Goal: Task Accomplishment & Management: Manage account settings

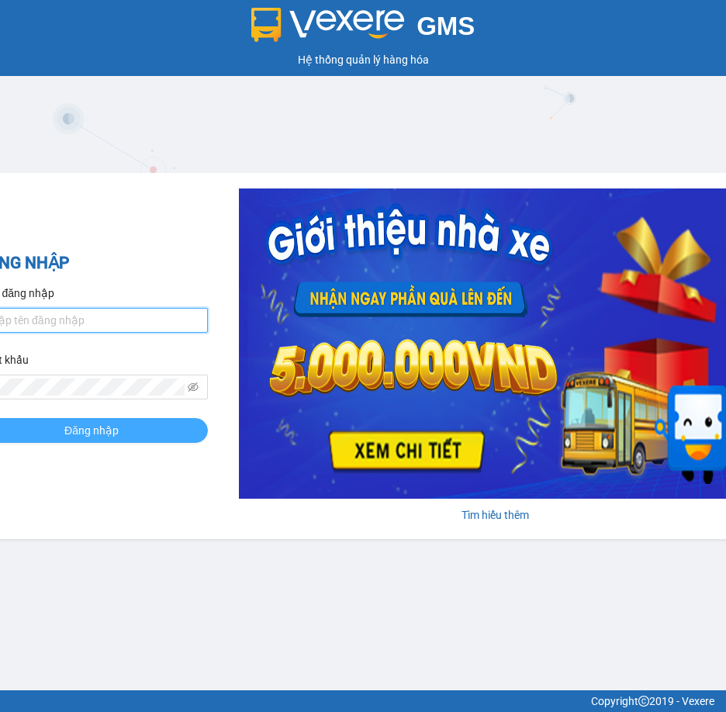
type input "tuyen.tannien"
click at [71, 420] on button "Đăng nhập" at bounding box center [91, 430] width 233 height 25
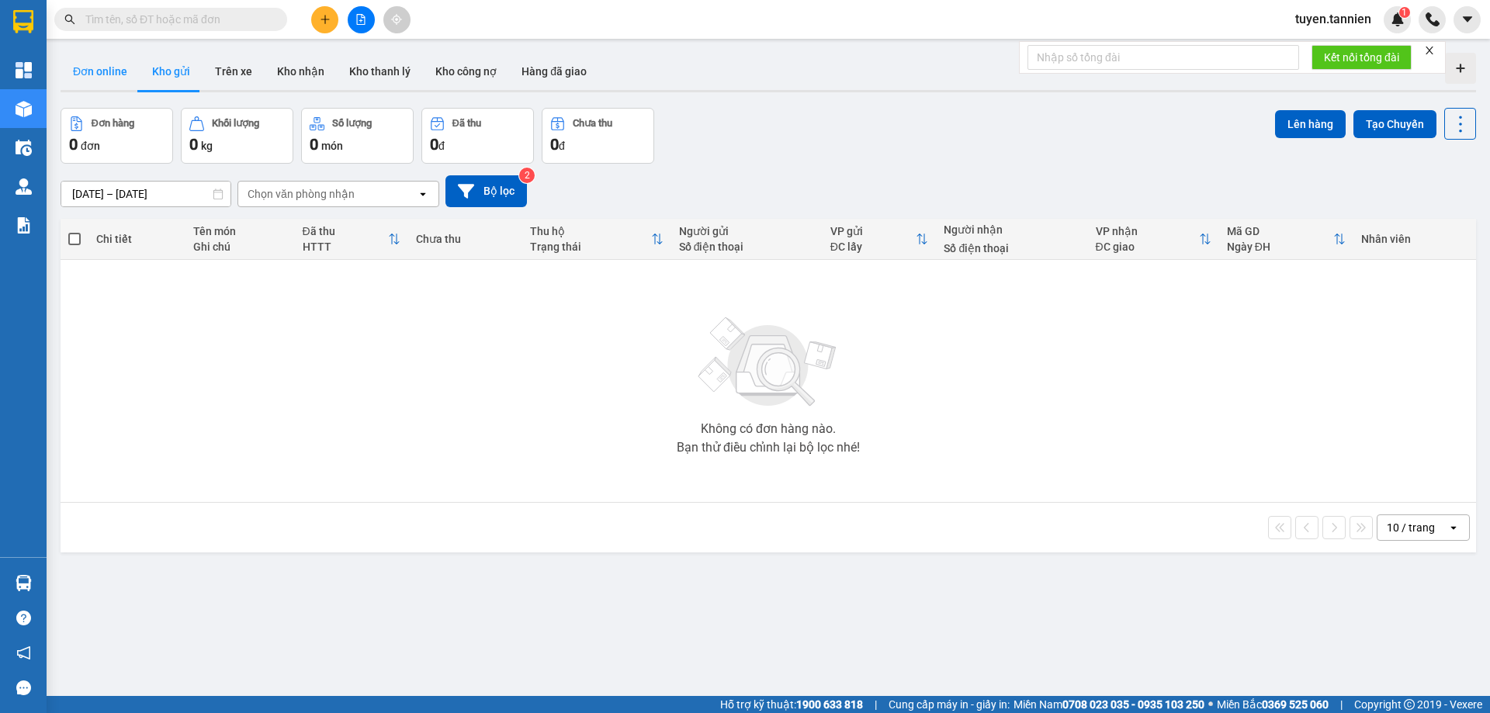
click at [111, 76] on button "Đơn online" at bounding box center [100, 71] width 79 height 37
type input "[DATE] – [DATE]"
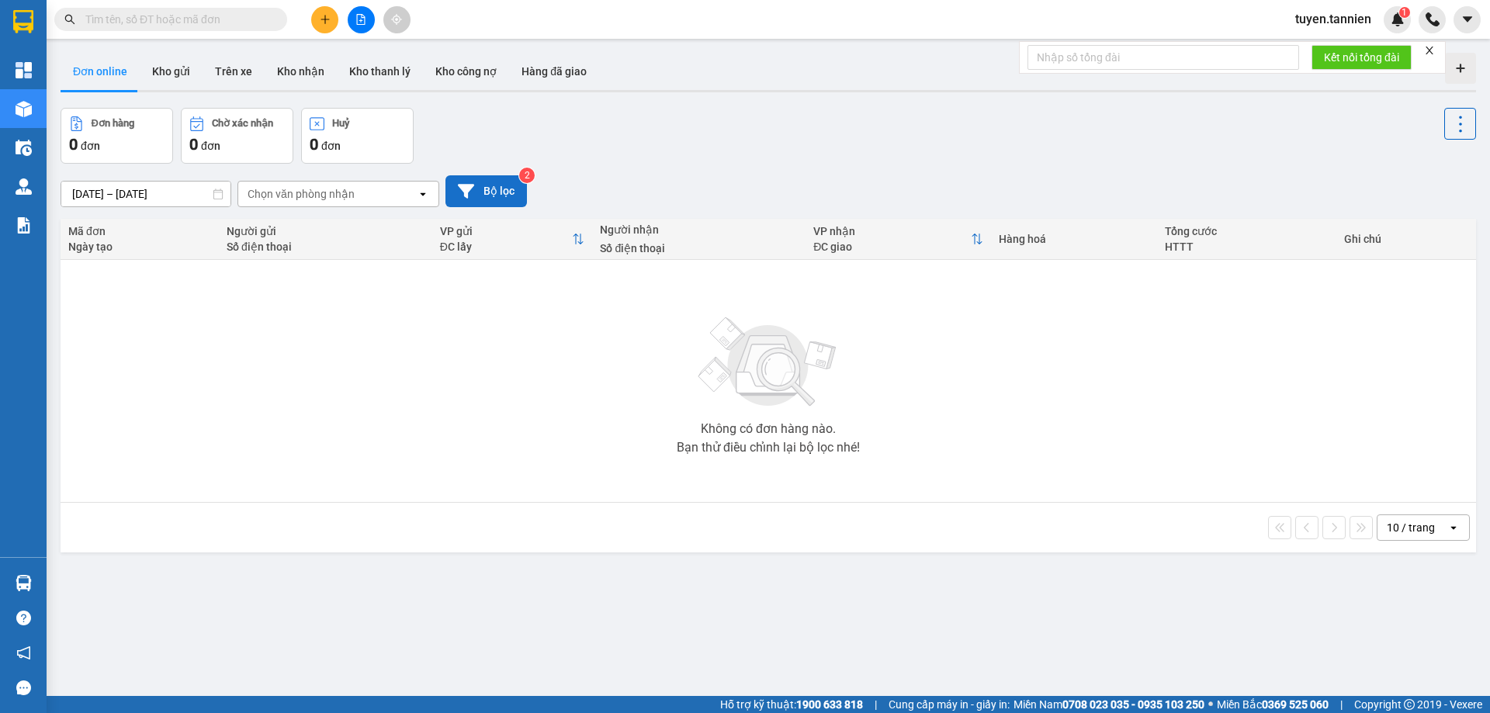
click at [464, 185] on icon at bounding box center [466, 191] width 16 height 14
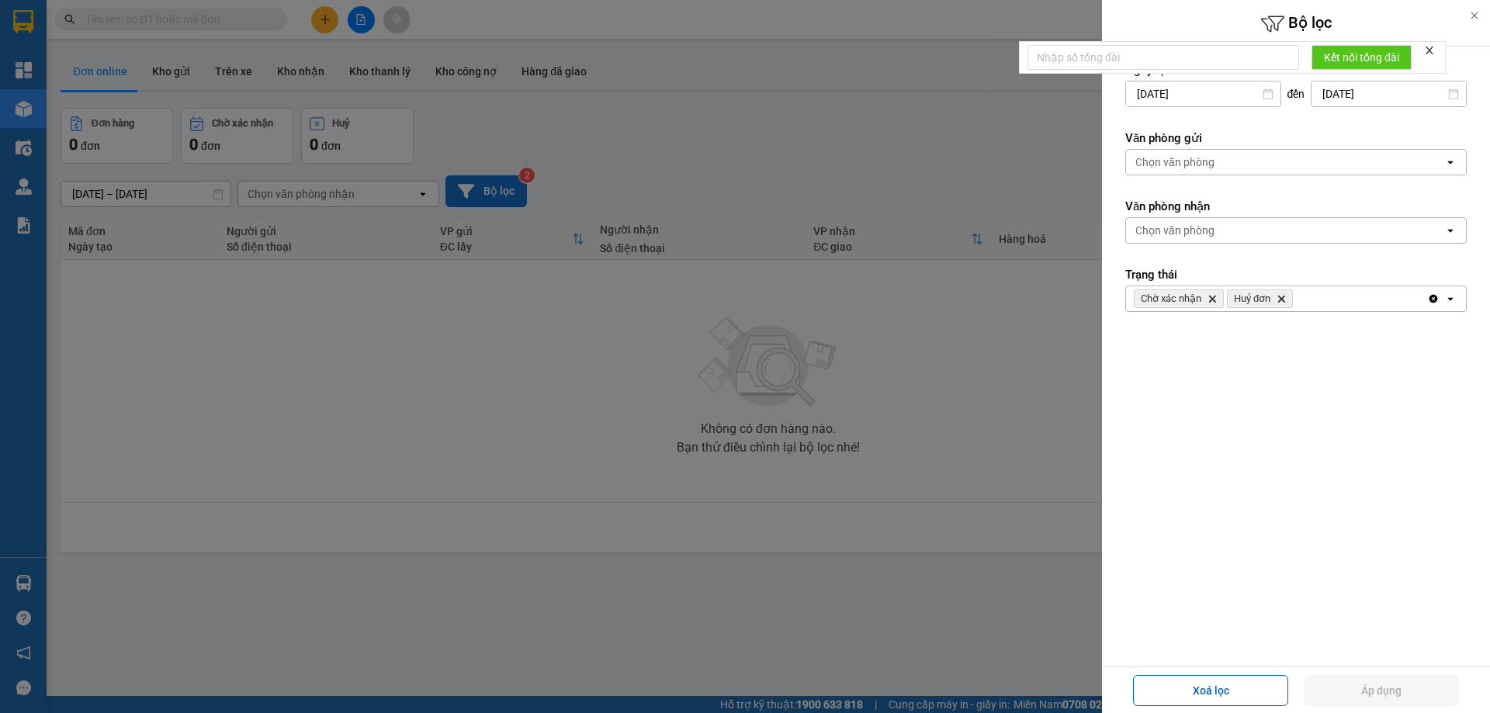
click at [829, 189] on div at bounding box center [745, 356] width 1490 height 713
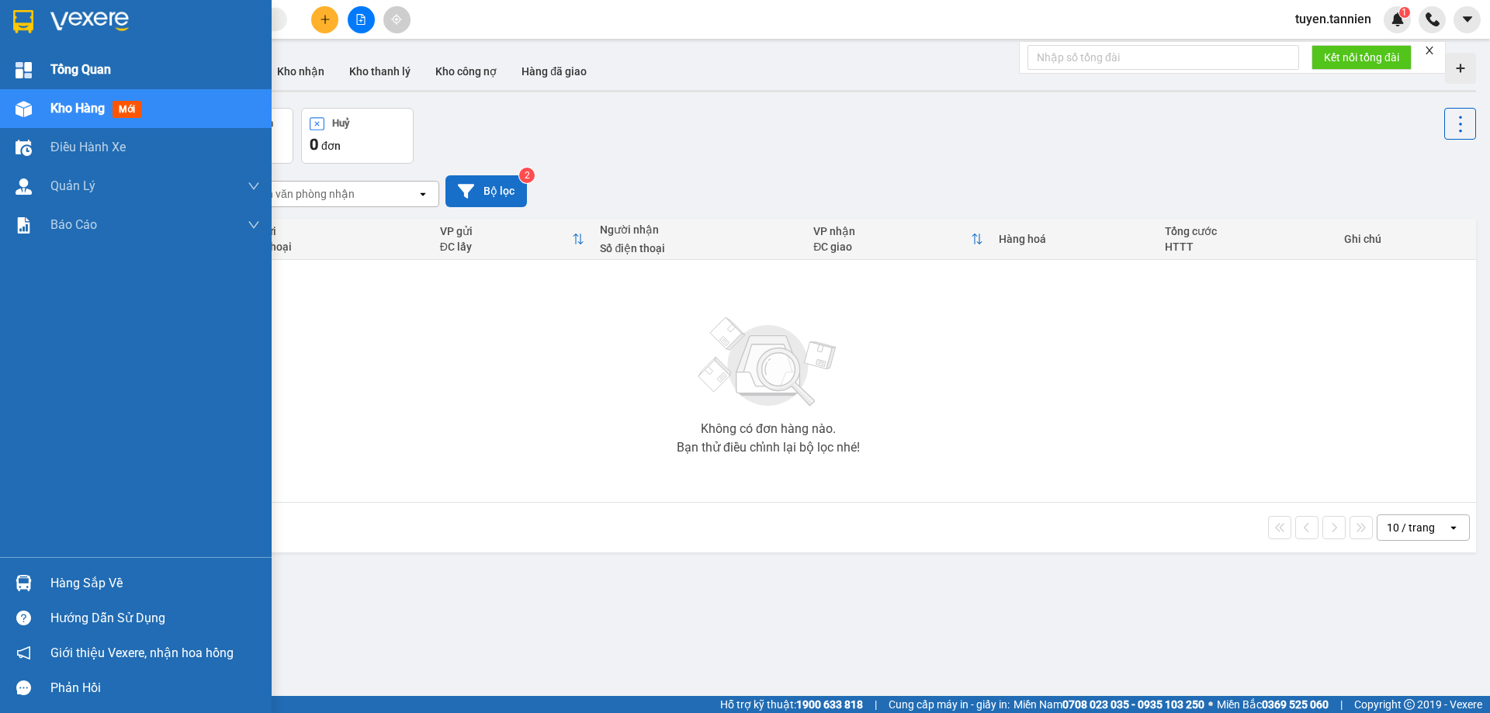
click at [16, 83] on div "Tổng Quan" at bounding box center [136, 69] width 272 height 39
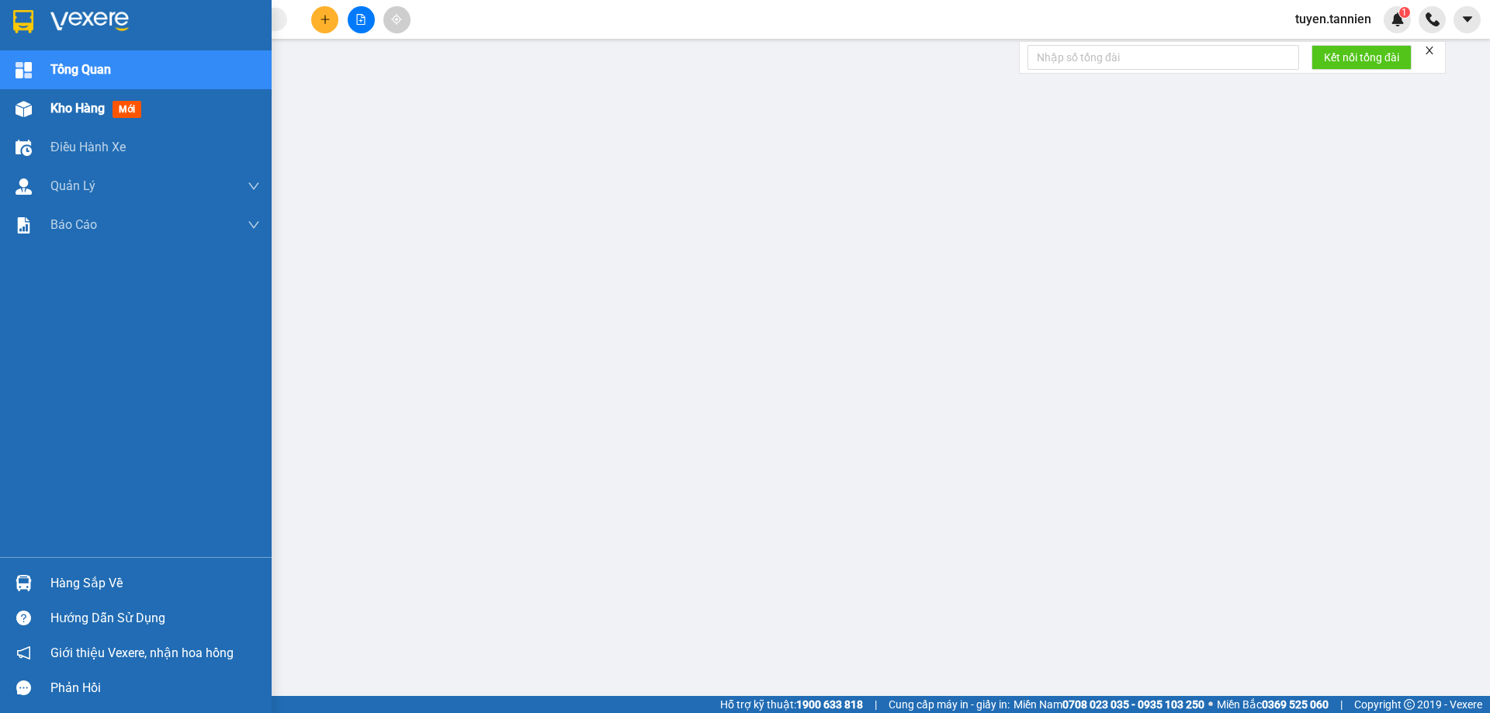
click at [134, 118] on span "mới" at bounding box center [126, 109] width 29 height 17
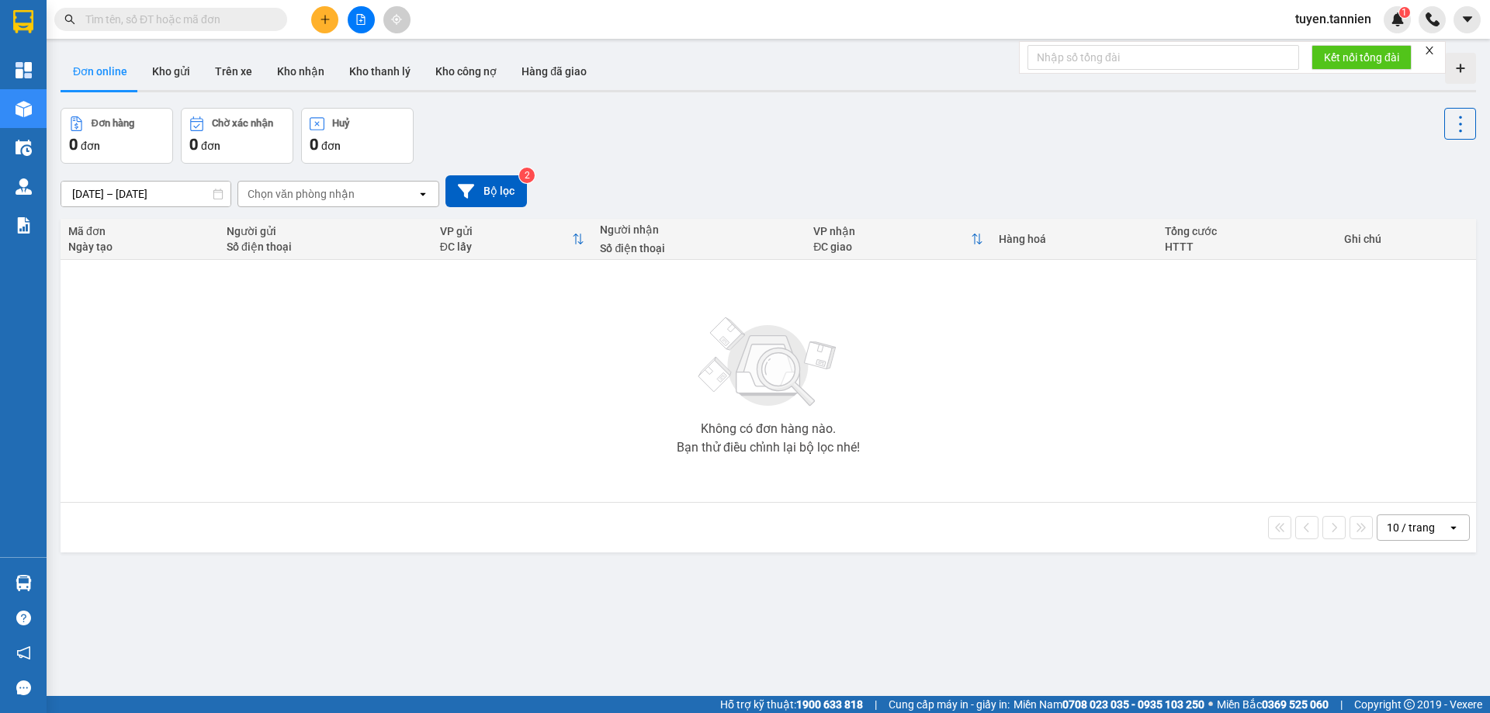
click at [597, 125] on div "Đơn hàng 0 đơn Chờ xác nhận 0 đơn Huỷ 0 đơn" at bounding box center [768, 136] width 1415 height 56
drag, startPoint x: 209, startPoint y: 18, endPoint x: 185, endPoint y: 13, distance: 23.7
click at [202, 18] on input "text" at bounding box center [176, 19] width 183 height 17
drag, startPoint x: 185, startPoint y: 15, endPoint x: 157, endPoint y: 25, distance: 30.4
click at [157, 25] on input "text" at bounding box center [176, 19] width 183 height 17
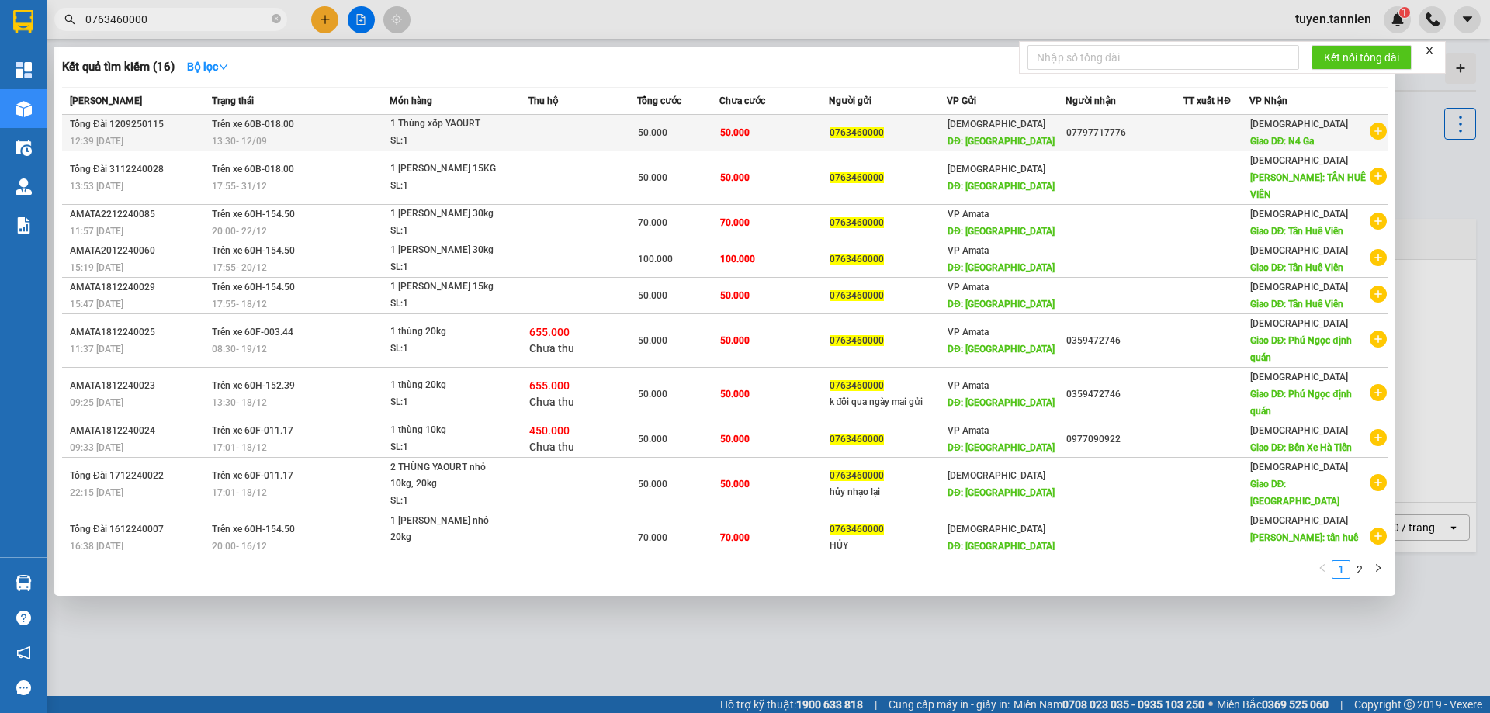
type input "0763460000"
click at [304, 134] on div "13:30 [DATE]" at bounding box center [301, 141] width 178 height 17
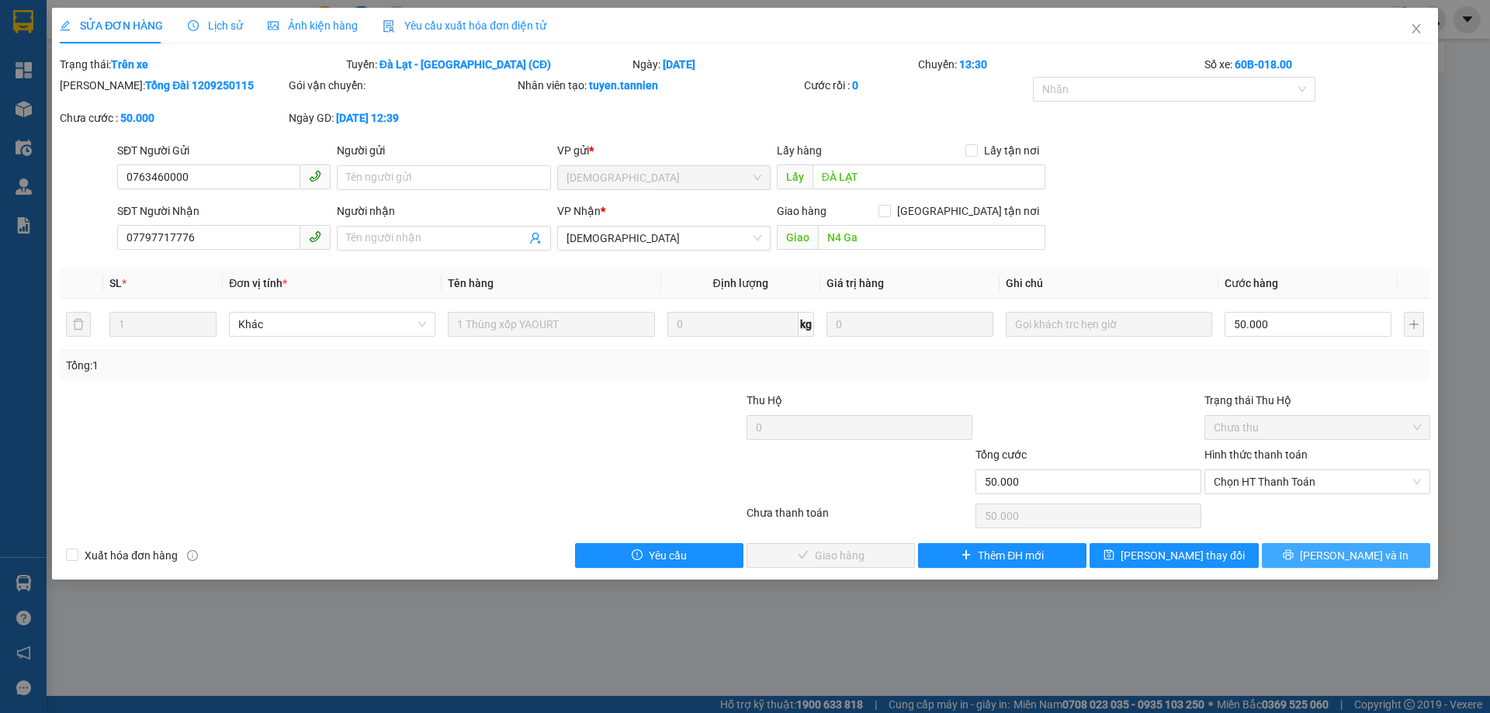
click at [1361, 562] on span "[PERSON_NAME] và In" at bounding box center [1353, 555] width 109 height 17
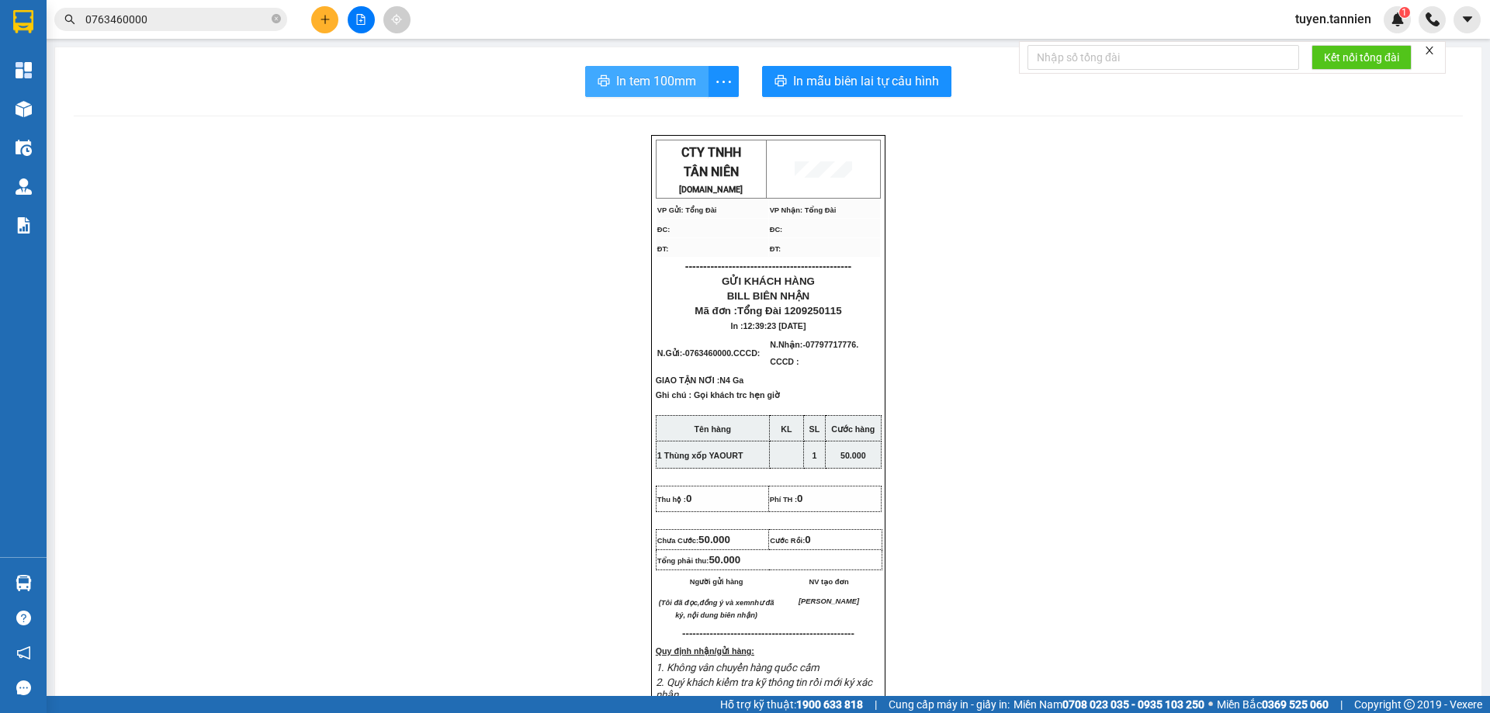
click at [661, 87] on span "In tem 100mm" at bounding box center [656, 80] width 80 height 19
drag, startPoint x: 632, startPoint y: 64, endPoint x: 669, endPoint y: 81, distance: 40.6
click at [669, 81] on span "In tem 100mm" at bounding box center [656, 80] width 80 height 19
click at [657, 69] on button "In tem 100mm" at bounding box center [646, 81] width 123 height 31
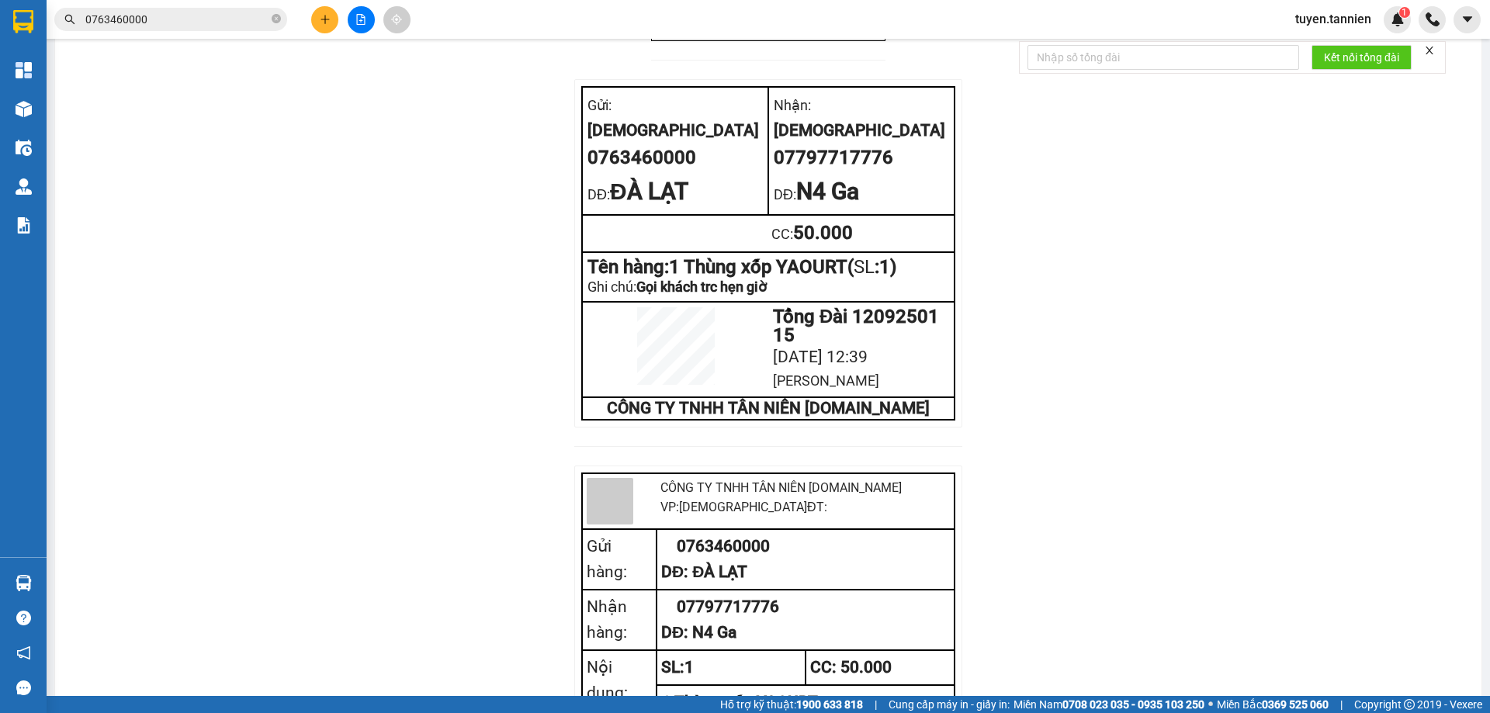
scroll to position [985, 0]
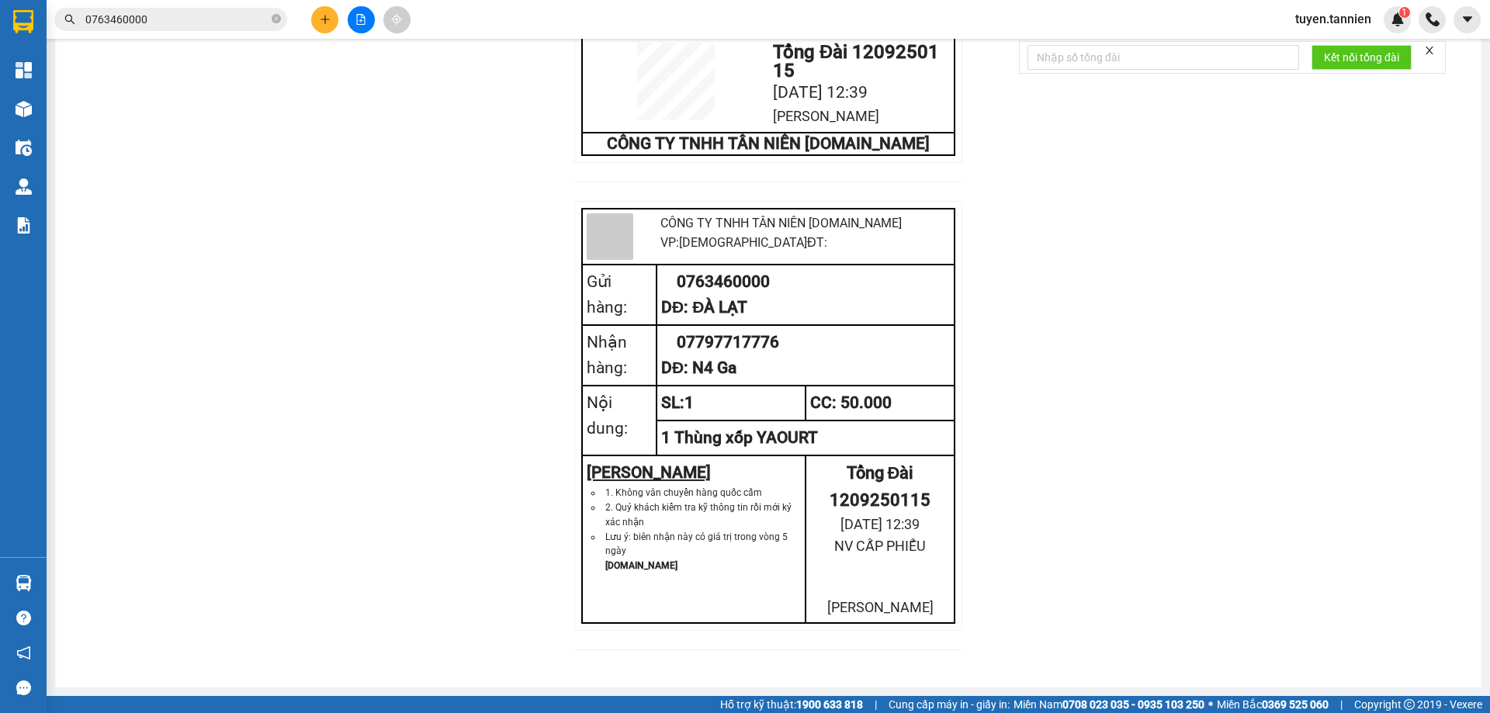
drag, startPoint x: 1010, startPoint y: 468, endPoint x: 1058, endPoint y: 569, distance: 112.4
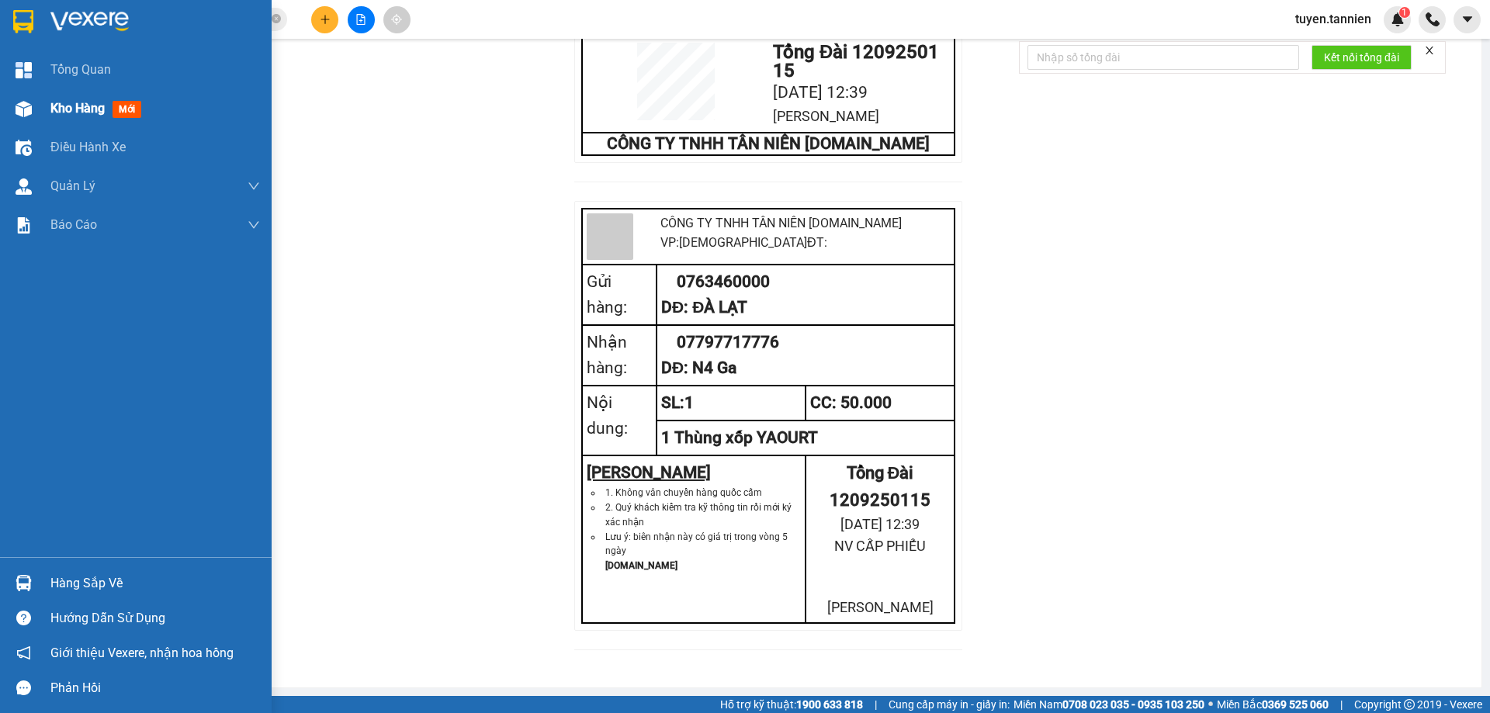
click at [115, 106] on span "mới" at bounding box center [126, 109] width 29 height 17
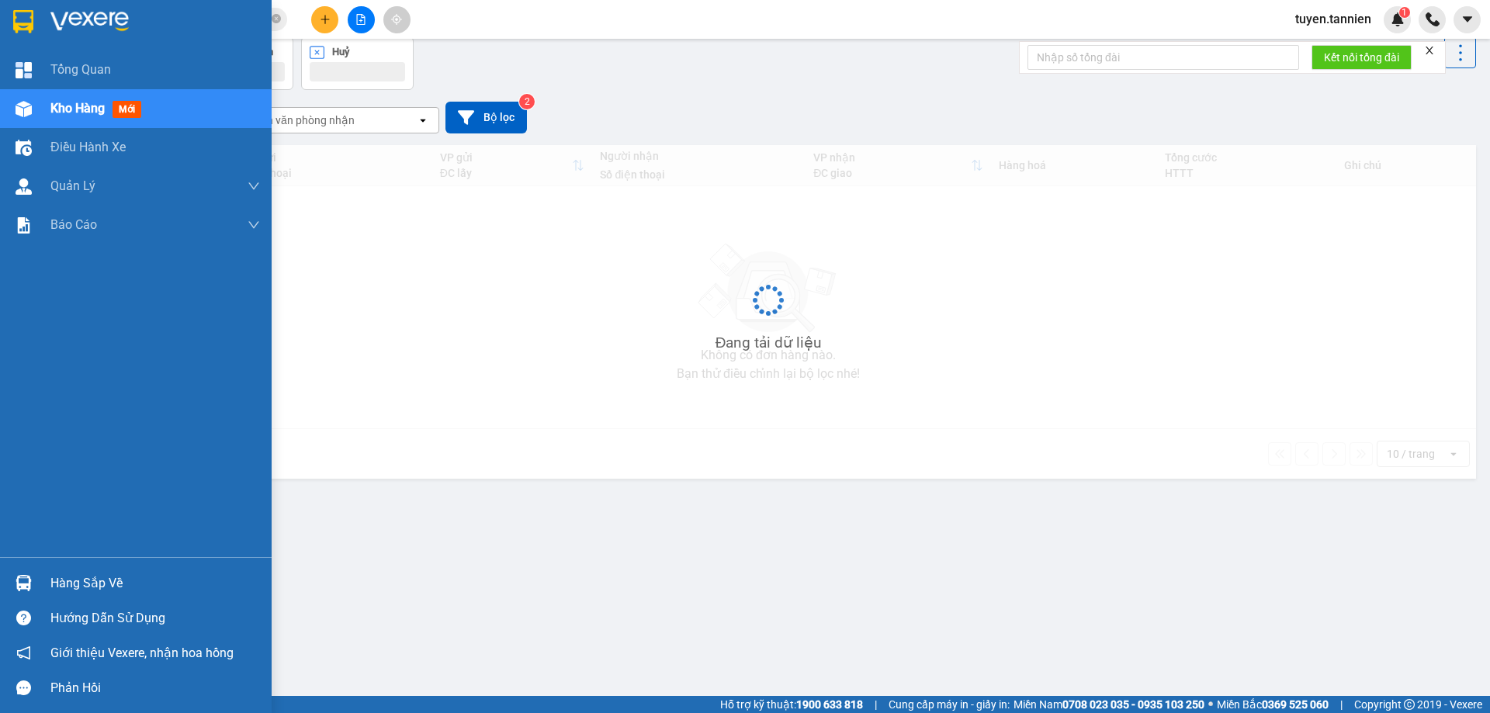
scroll to position [71, 0]
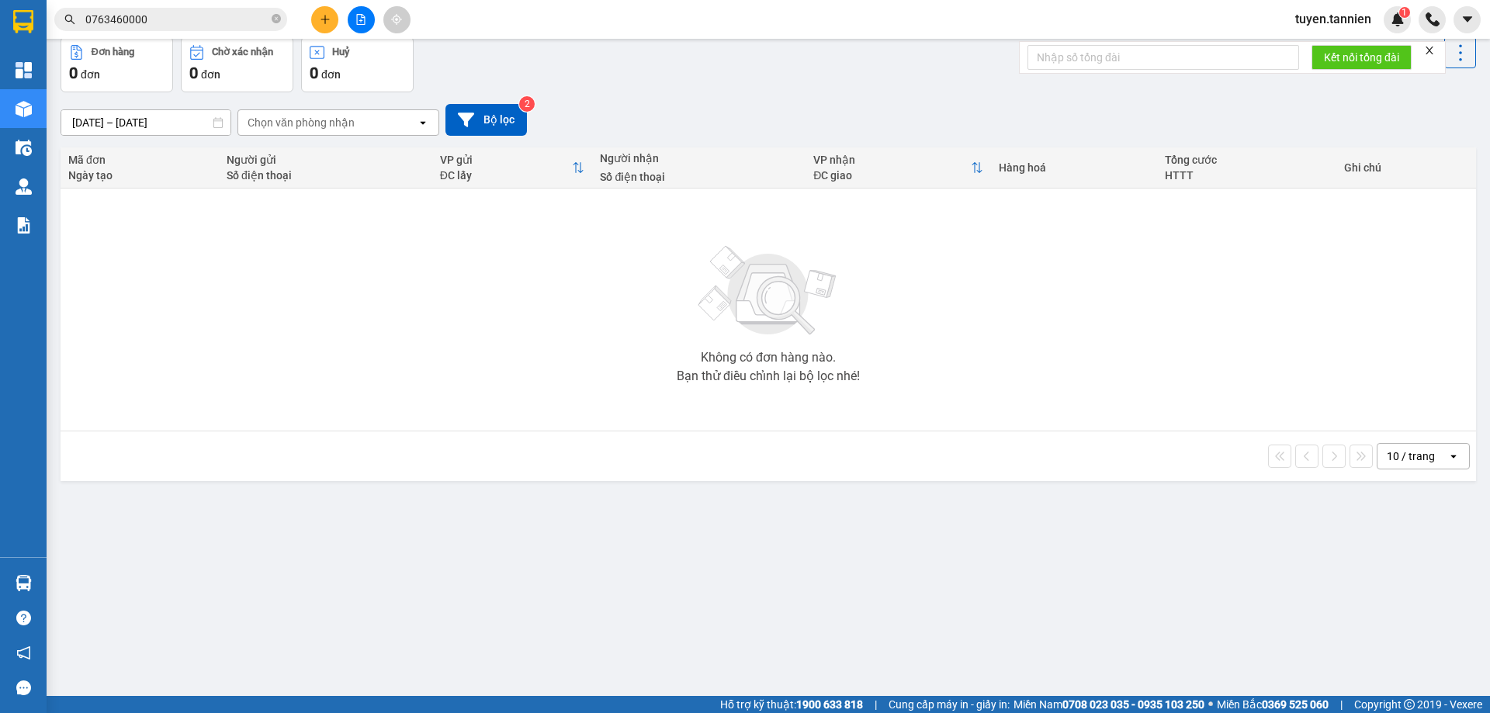
click at [653, 134] on div "[DATE] – [DATE] Press the down arrow key to interact with the calendar and sele…" at bounding box center [768, 120] width 1415 height 32
click at [499, 131] on button "Bộ lọc" at bounding box center [485, 120] width 81 height 32
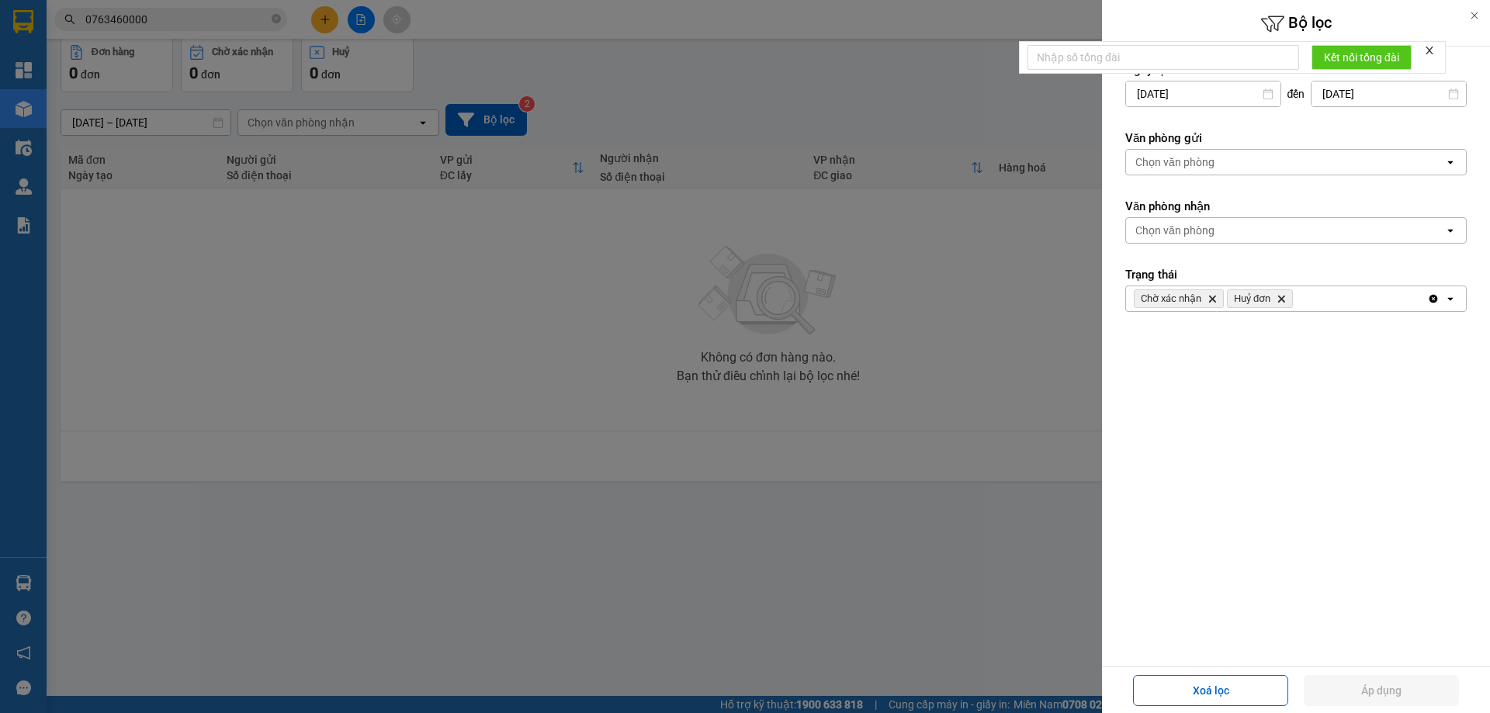
click at [983, 242] on div at bounding box center [745, 356] width 1490 height 713
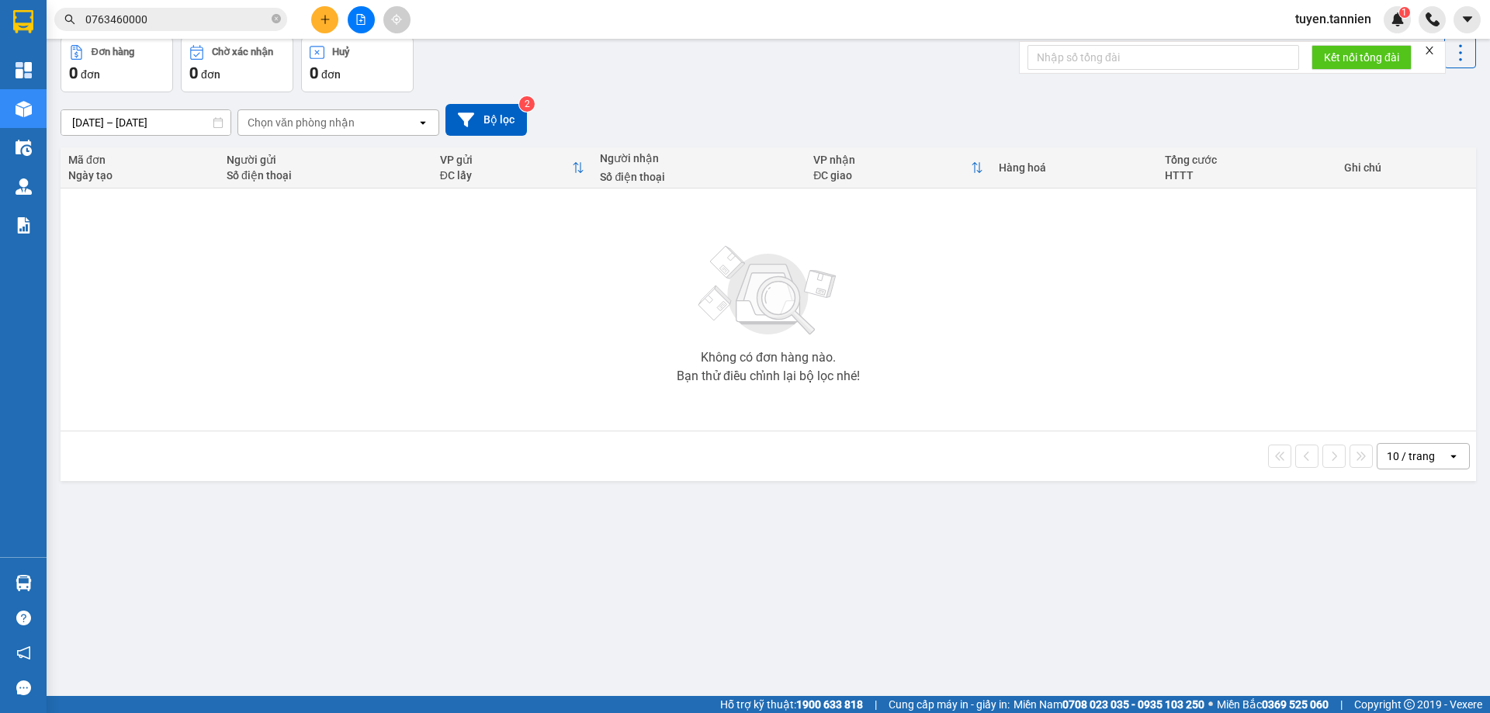
click at [184, 130] on div "ver 1.8.143 Đơn online Kho gửi Trên xe Kho nhận Kho thanh lý Kho công nợ Hàng đ…" at bounding box center [767, 331] width 1427 height 713
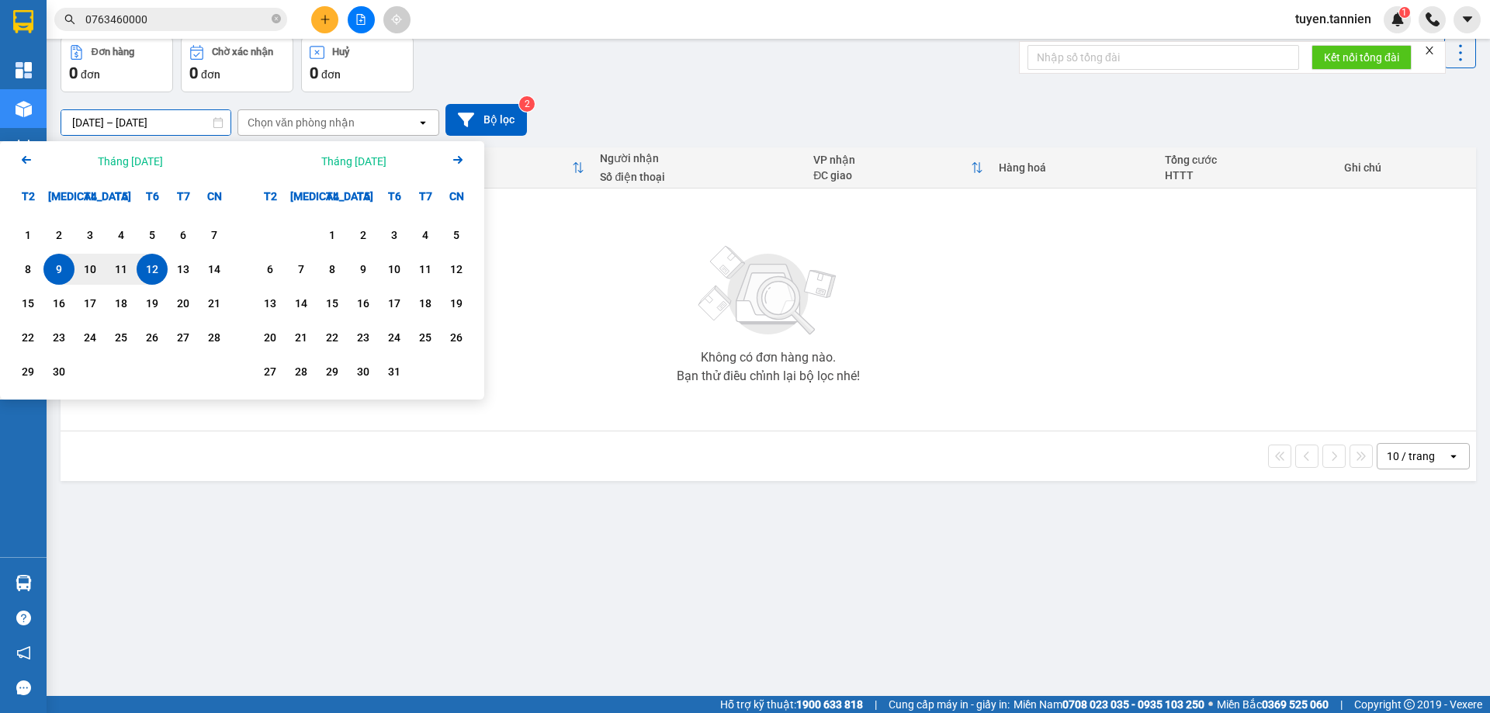
click at [64, 277] on div "9" at bounding box center [59, 269] width 22 height 19
click at [124, 276] on div "11" at bounding box center [121, 269] width 22 height 19
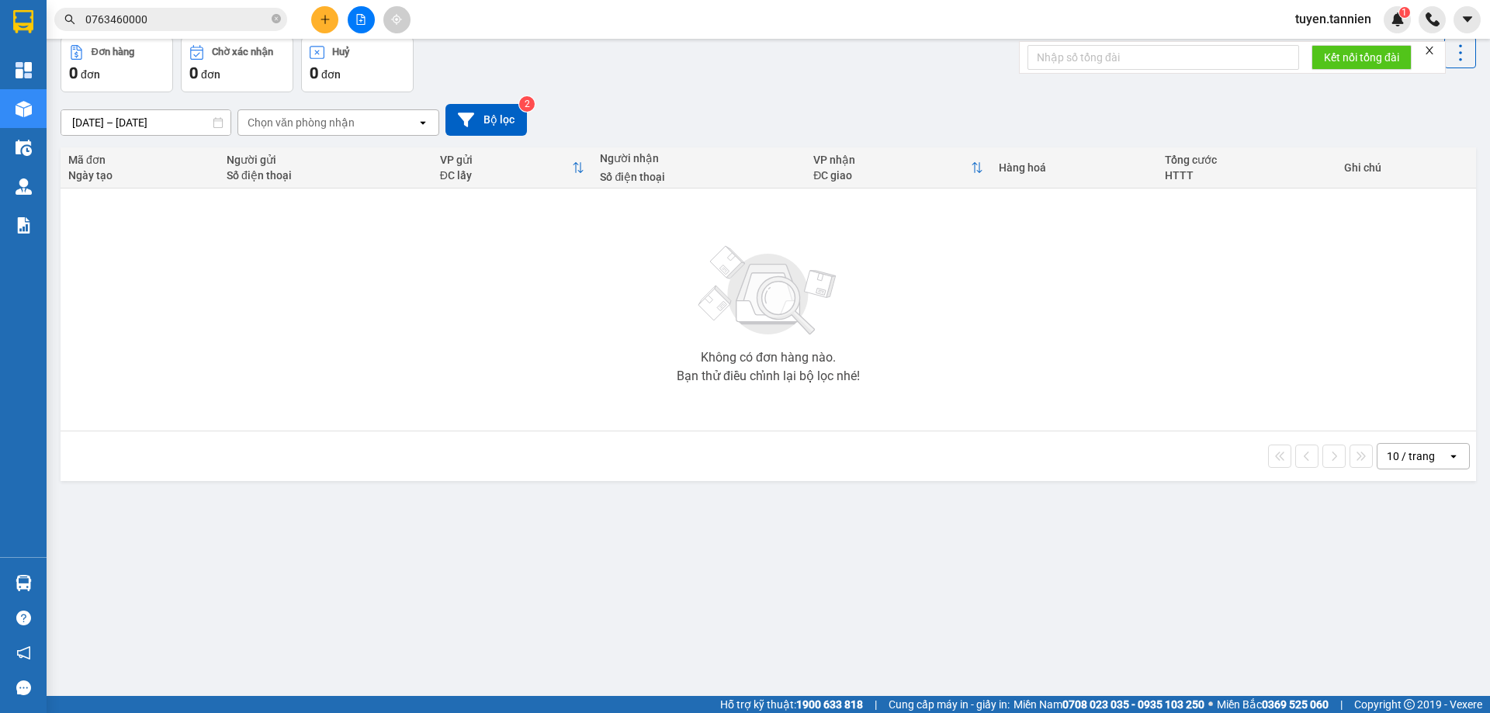
click at [169, 129] on div "ver 1.8.143 Đơn online Kho gửi Trên xe Kho nhận Kho thanh lý Kho công nợ Hàng đ…" at bounding box center [767, 331] width 1427 height 713
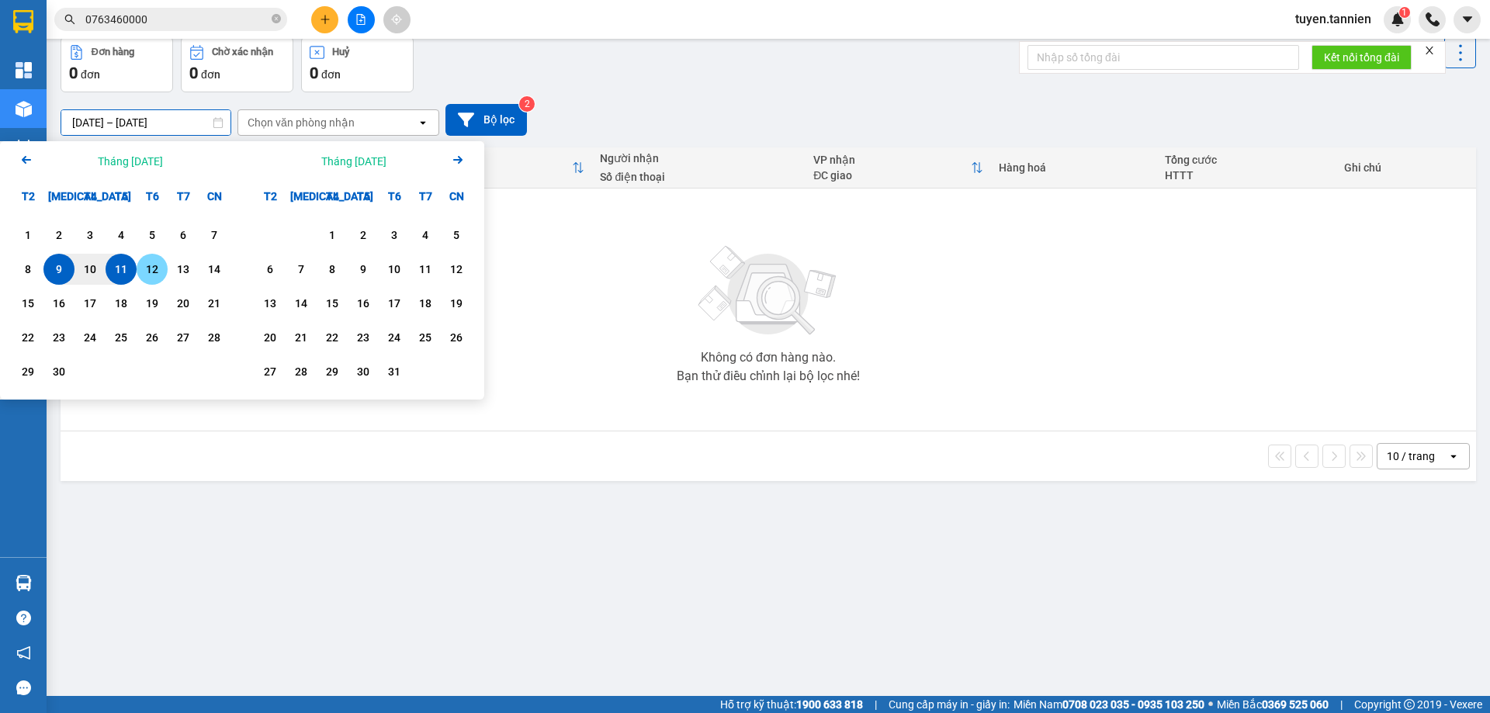
click at [147, 279] on div "12" at bounding box center [152, 269] width 22 height 19
click at [131, 265] on div "11" at bounding box center [121, 269] width 22 height 19
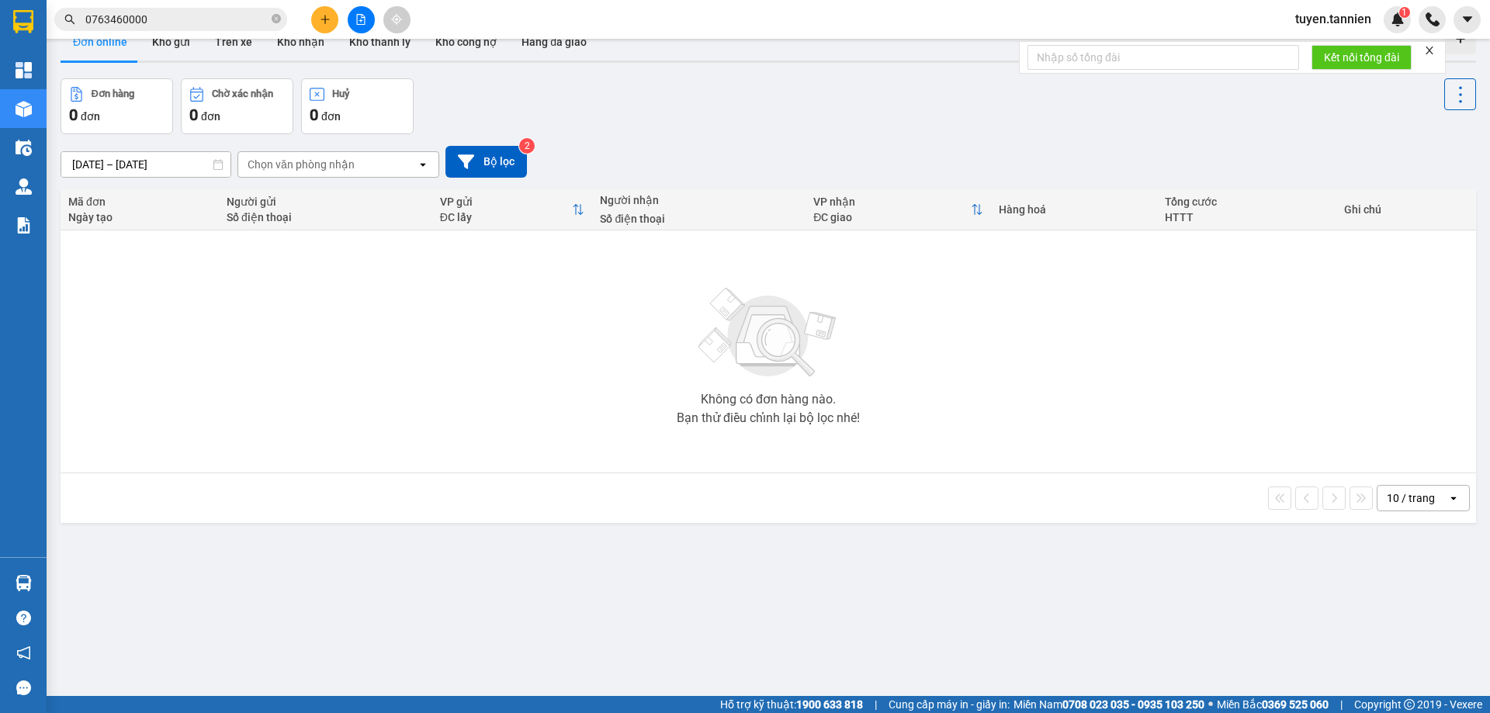
scroll to position [0, 0]
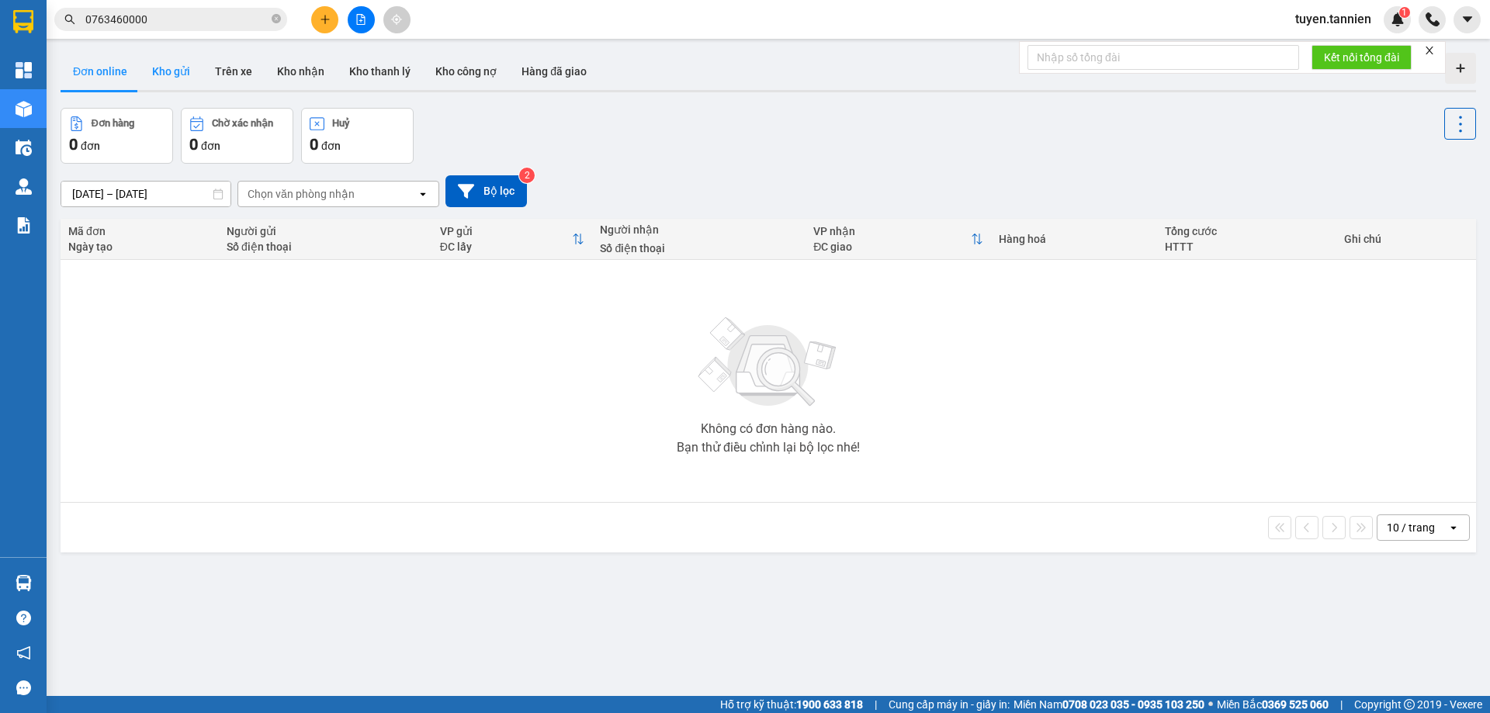
click at [186, 70] on button "Kho gửi" at bounding box center [171, 71] width 63 height 37
type input "[DATE] – [DATE]"
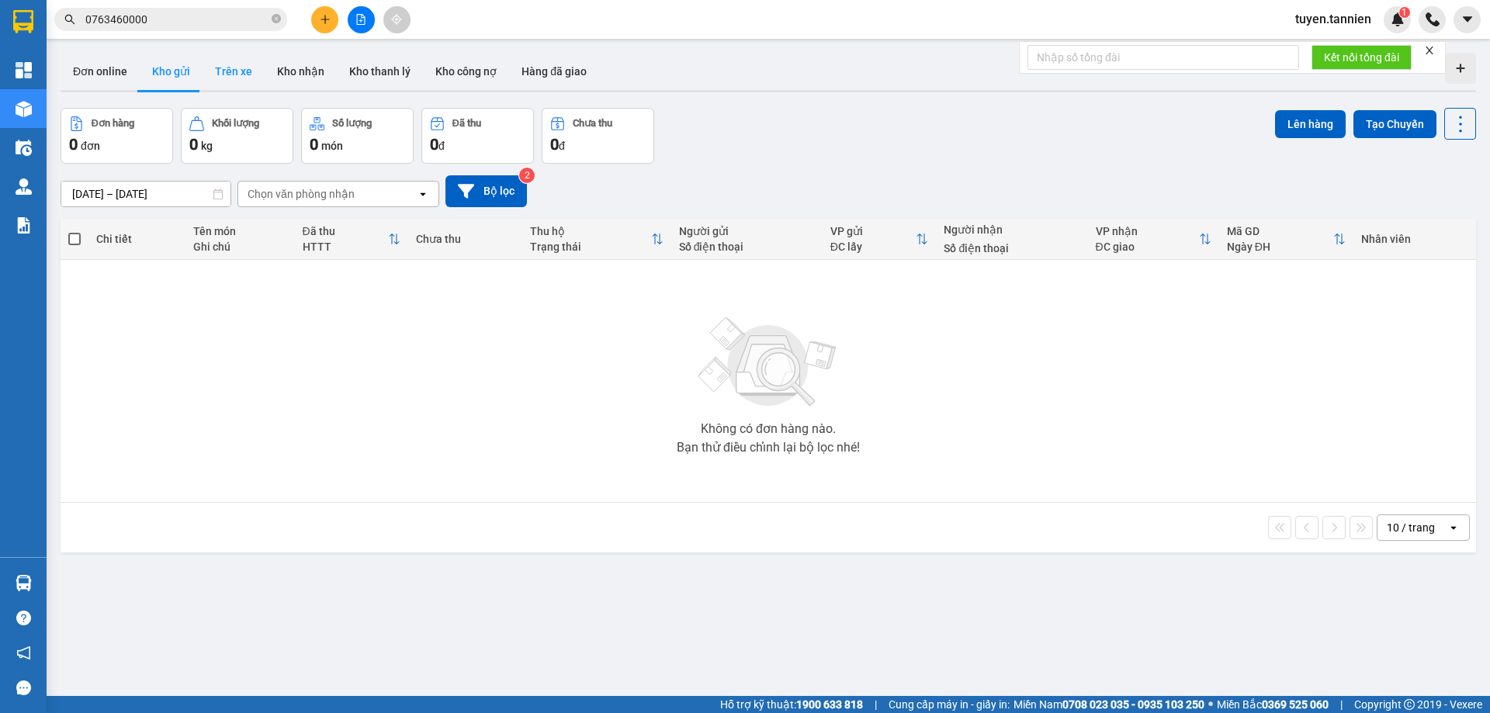
click at [250, 85] on button "Trên xe" at bounding box center [233, 71] width 62 height 37
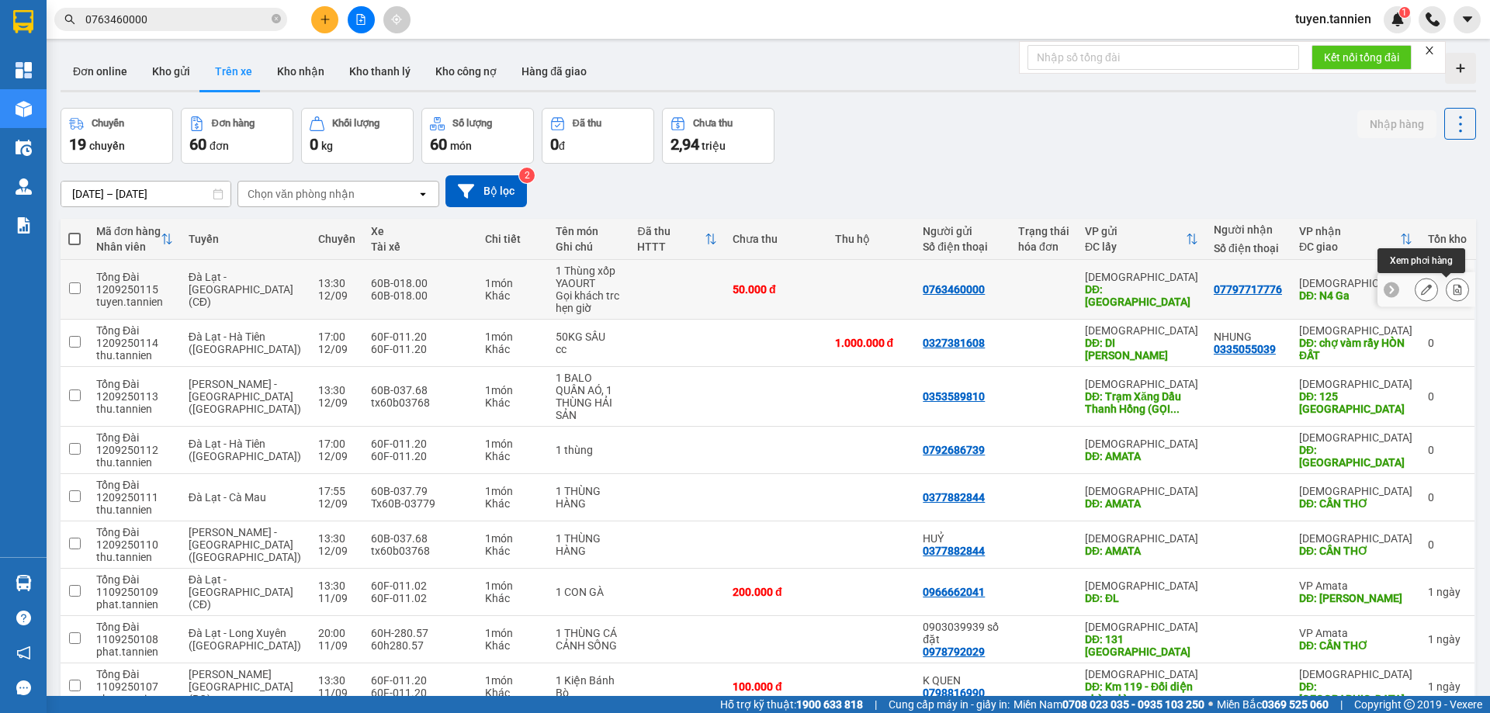
click at [1421, 289] on icon at bounding box center [1426, 289] width 11 height 11
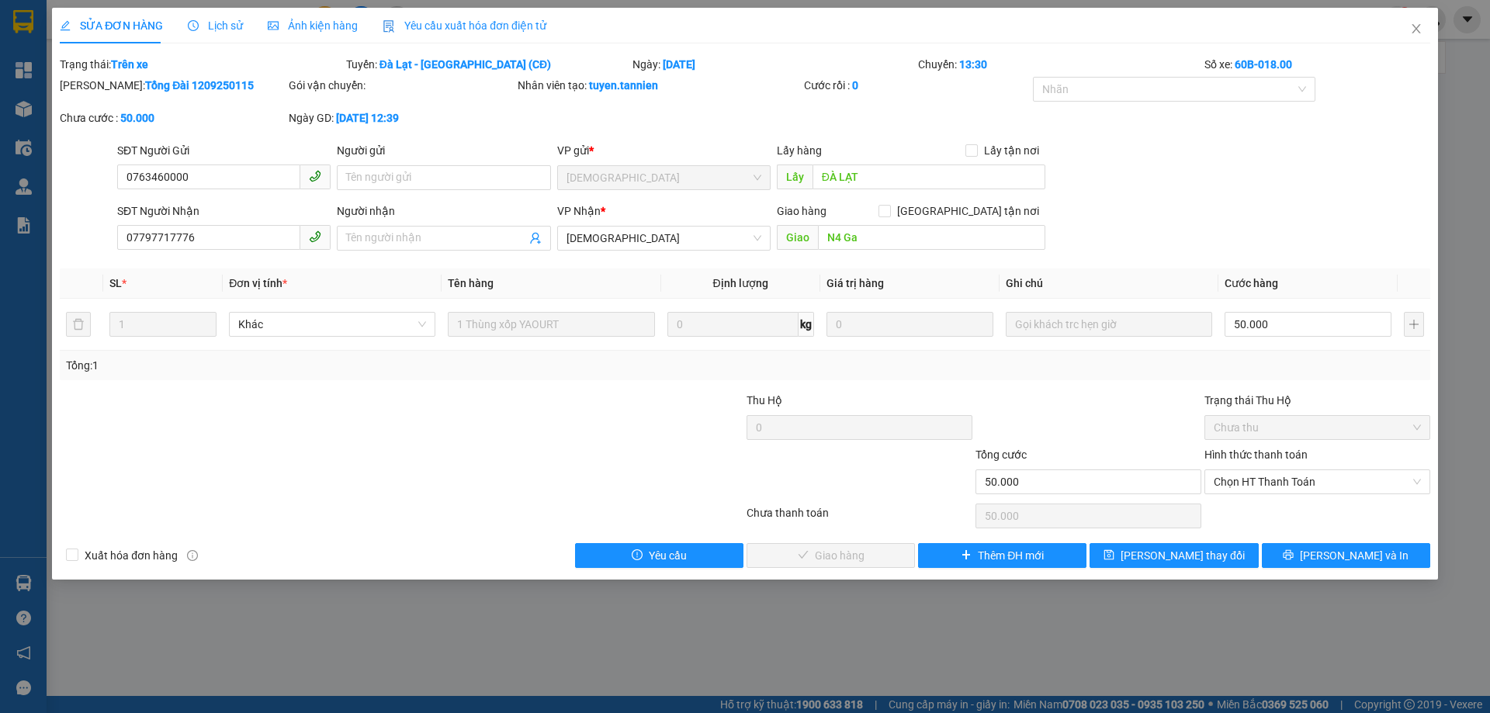
click at [206, 26] on span "Lịch sử" at bounding box center [215, 25] width 55 height 12
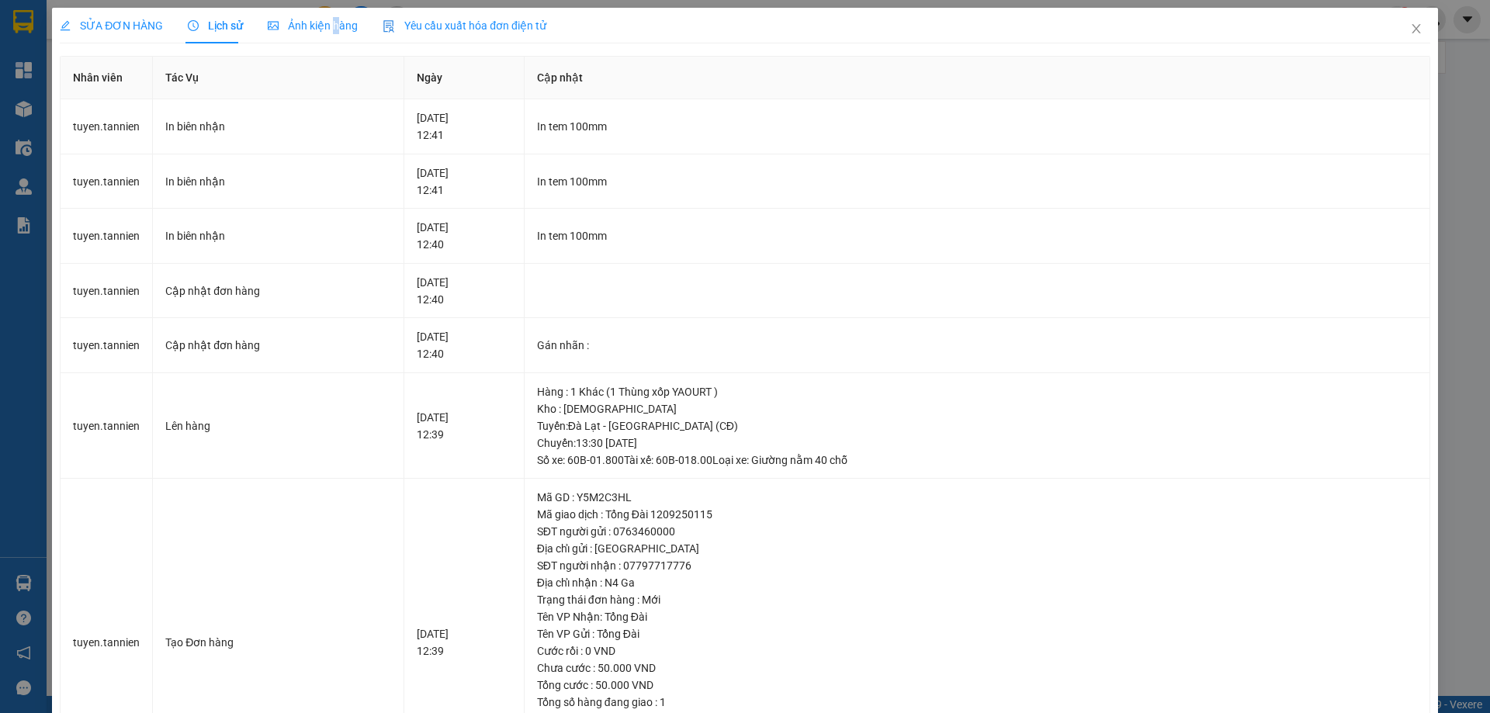
click at [332, 31] on span "Ảnh kiện hàng" at bounding box center [313, 25] width 90 height 12
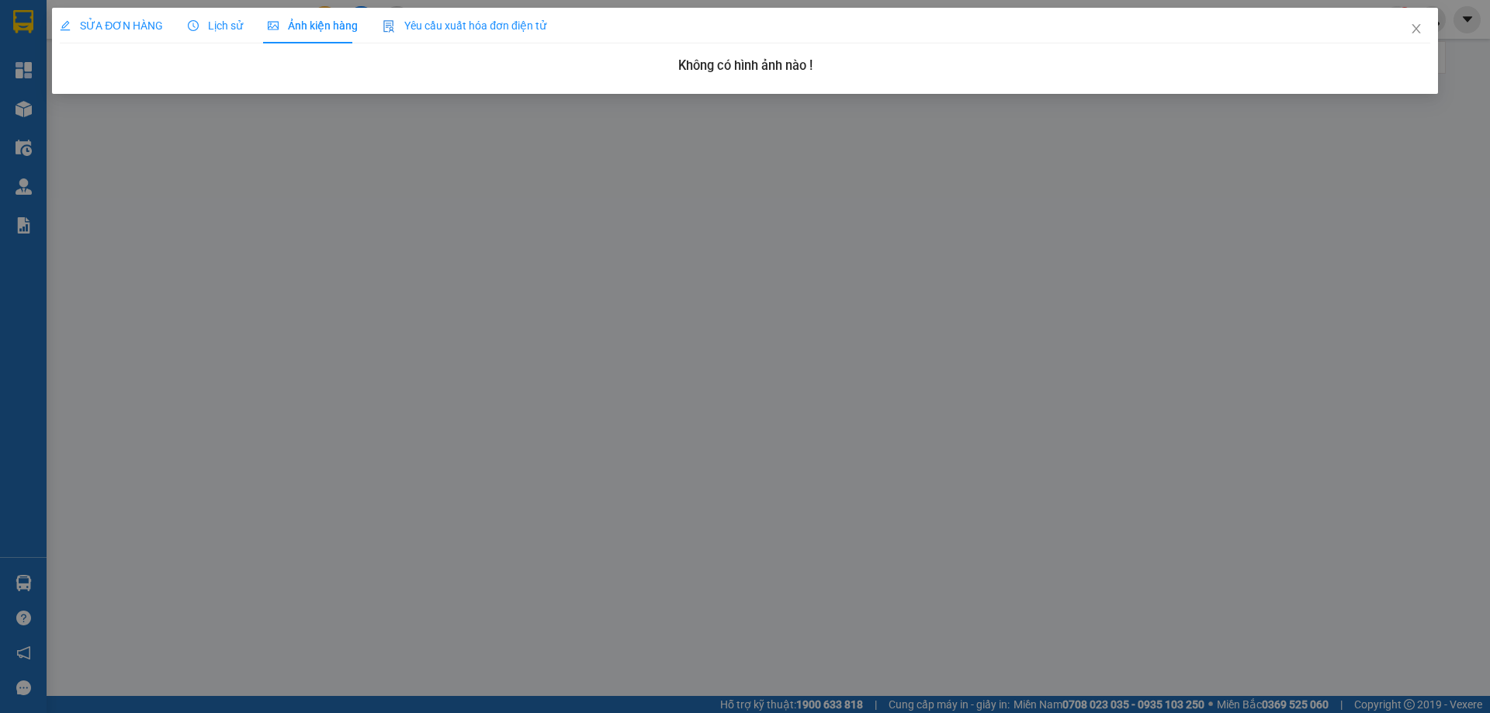
click at [444, 32] on span "Yêu cầu xuất hóa đơn điện tử" at bounding box center [464, 25] width 164 height 12
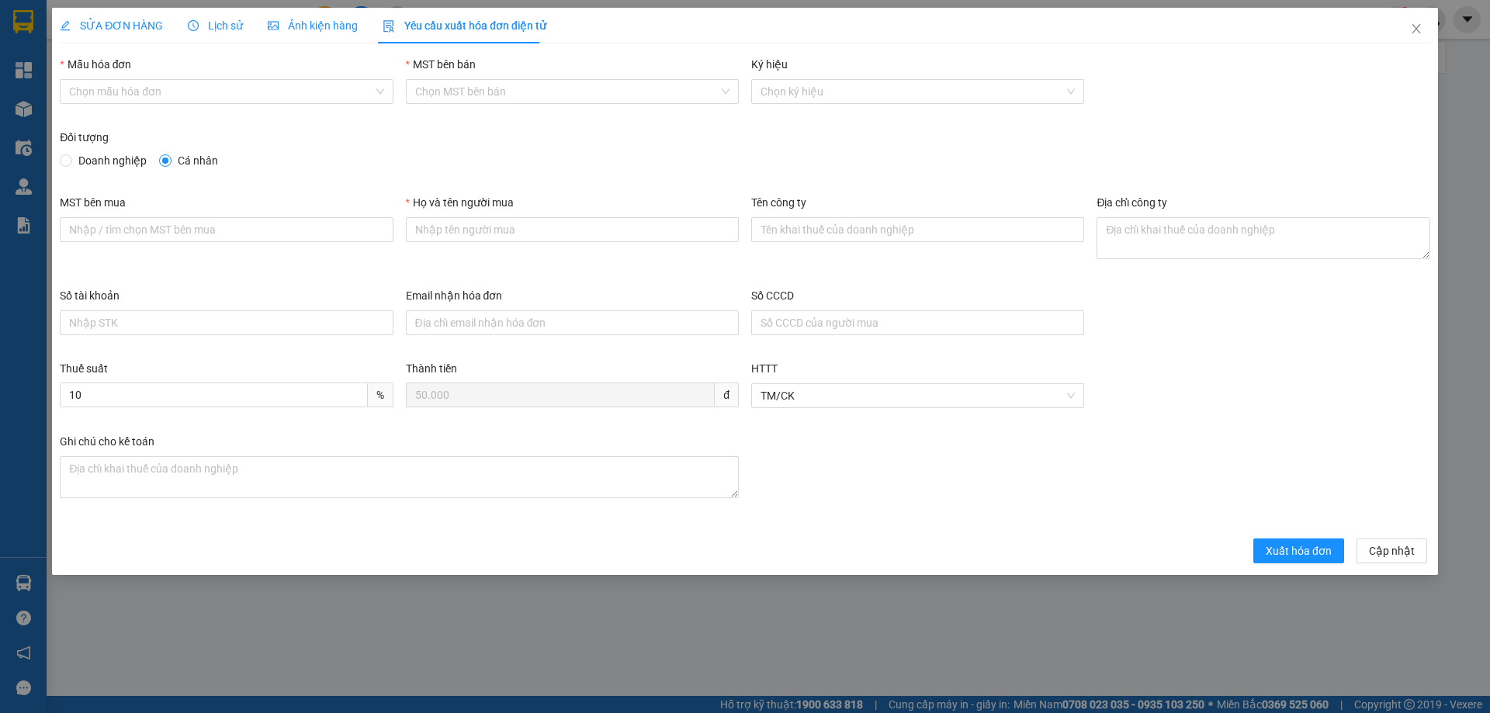
click at [95, 29] on span "SỬA ĐƠN HÀNG" at bounding box center [111, 25] width 103 height 12
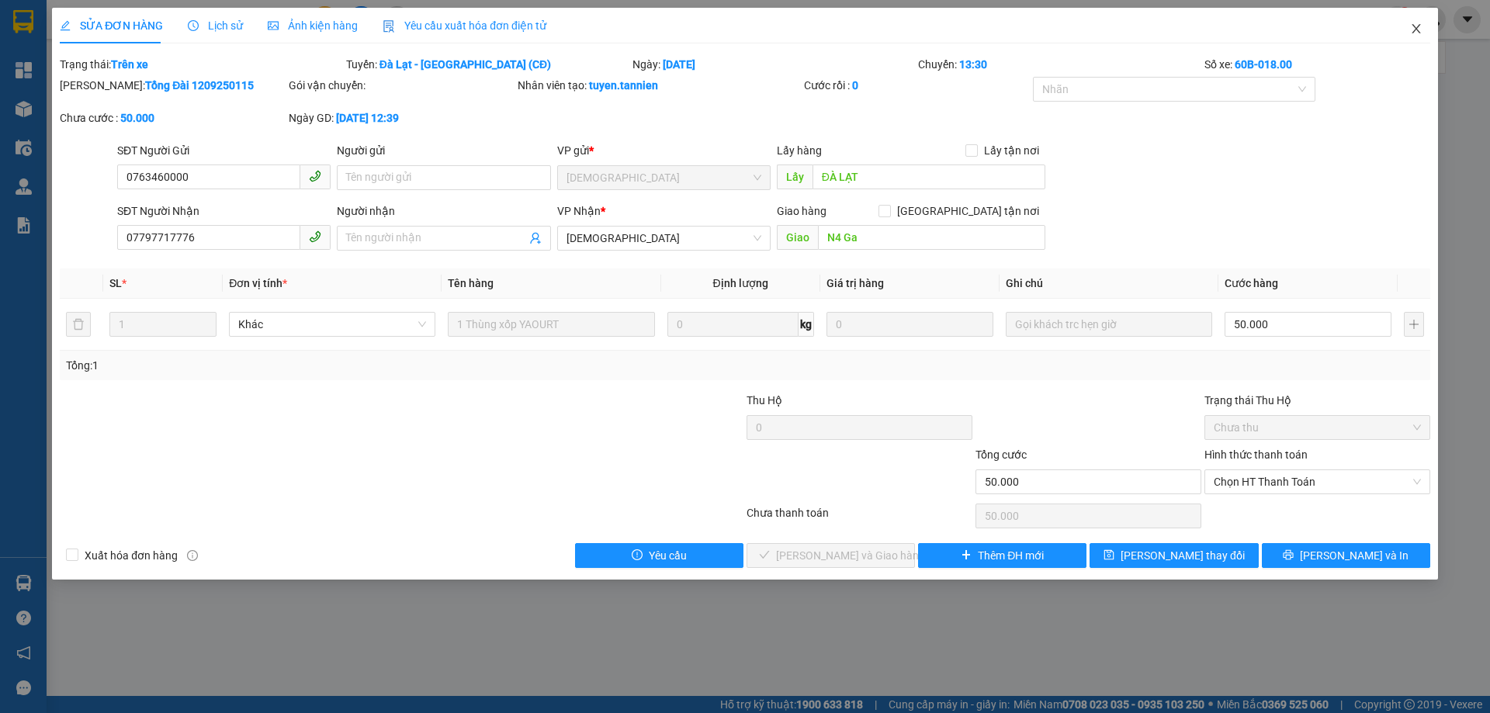
click at [1403, 34] on span "Close" at bounding box center [1415, 29] width 43 height 43
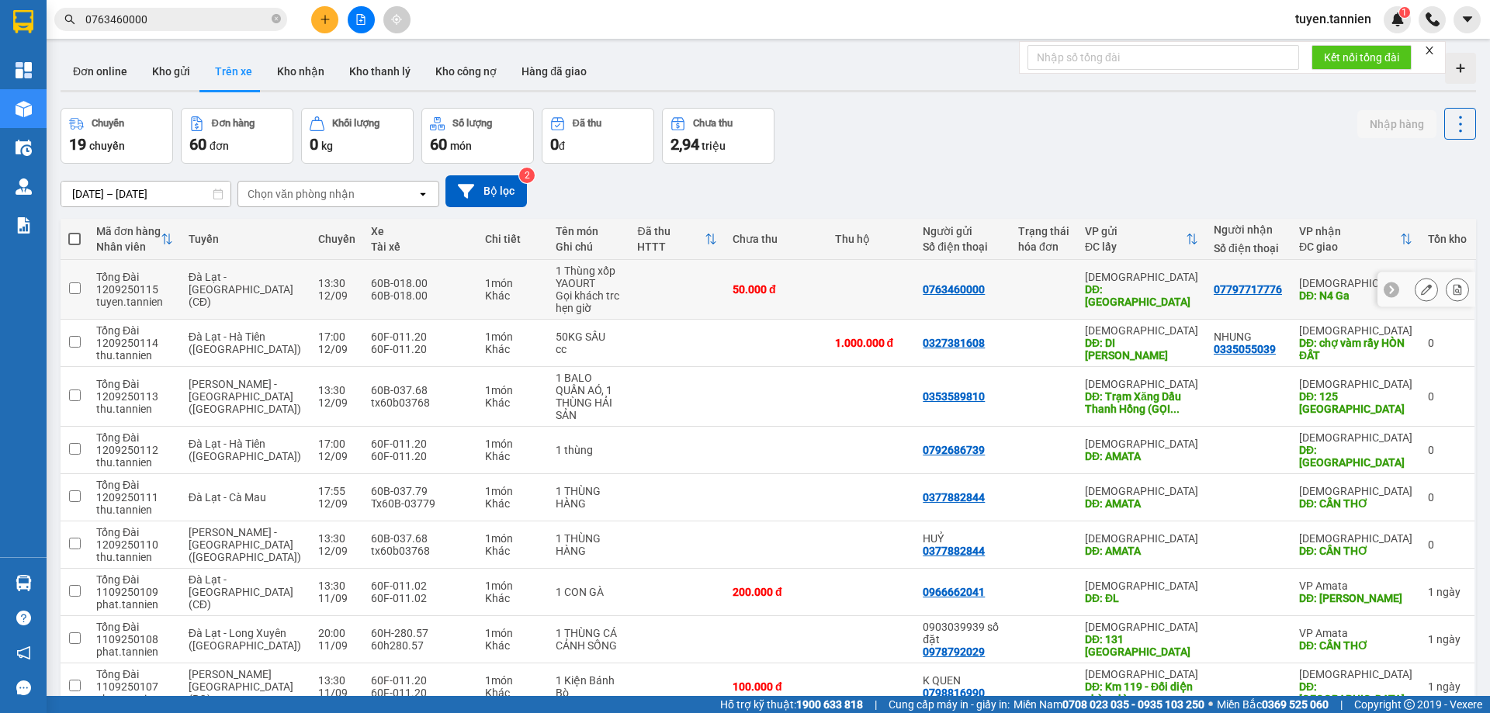
click at [1389, 289] on icon at bounding box center [1391, 289] width 5 height 9
click at [77, 288] on input "checkbox" at bounding box center [75, 288] width 12 height 12
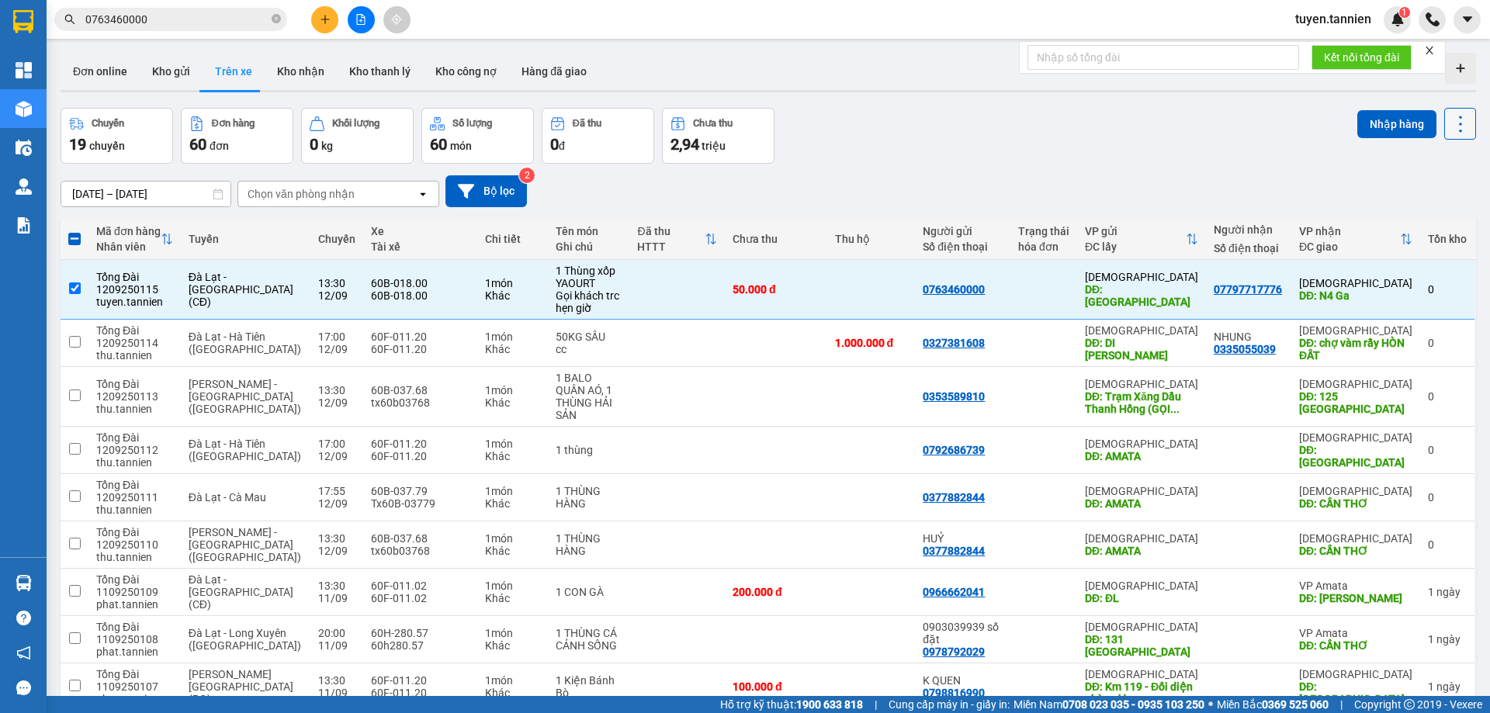
click at [1449, 133] on icon at bounding box center [1460, 124] width 22 height 22
click at [1113, 168] on div "[DATE] – [DATE] Press the down arrow key to interact with the calendar and sele…" at bounding box center [768, 191] width 1415 height 55
click at [1361, 116] on button "Nhập hàng" at bounding box center [1396, 124] width 79 height 28
checkbox input "false"
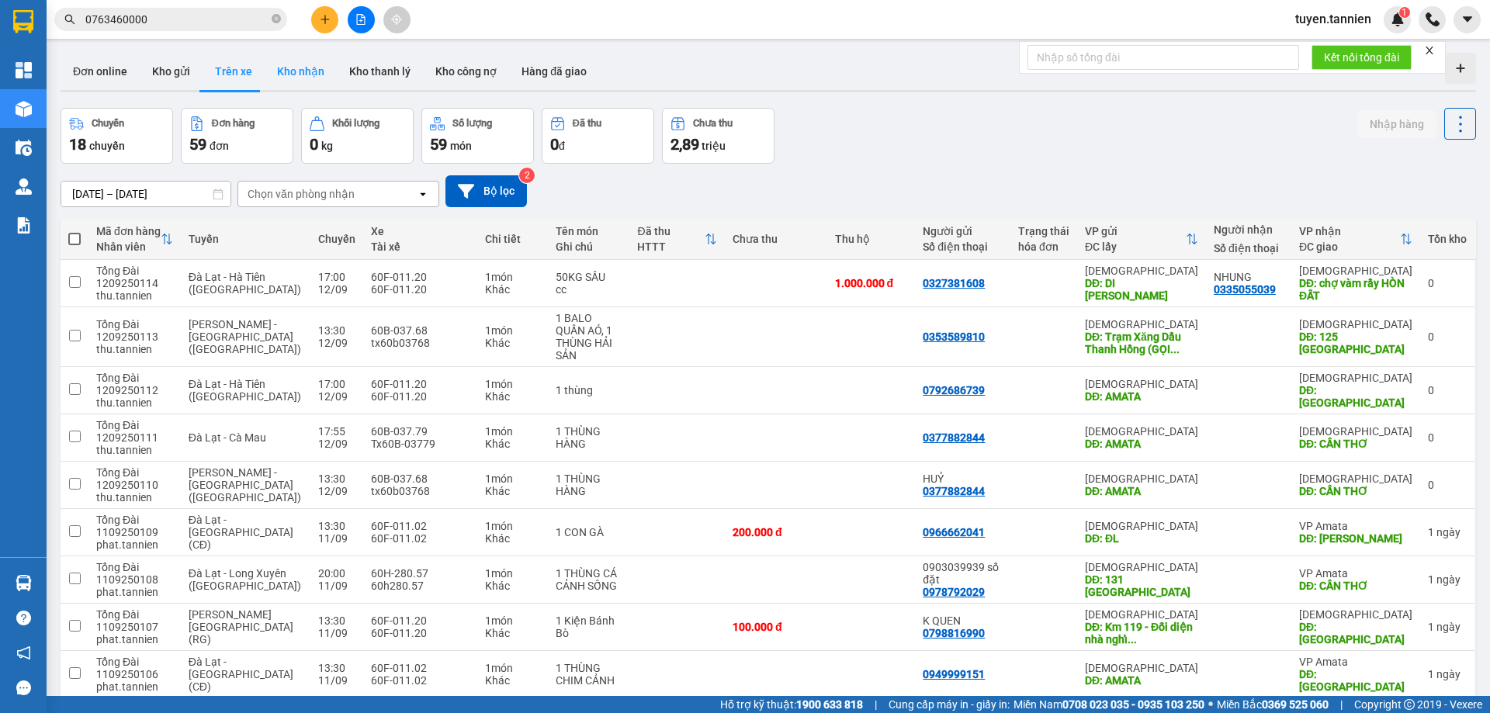
click at [320, 84] on button "Kho nhận" at bounding box center [301, 71] width 72 height 37
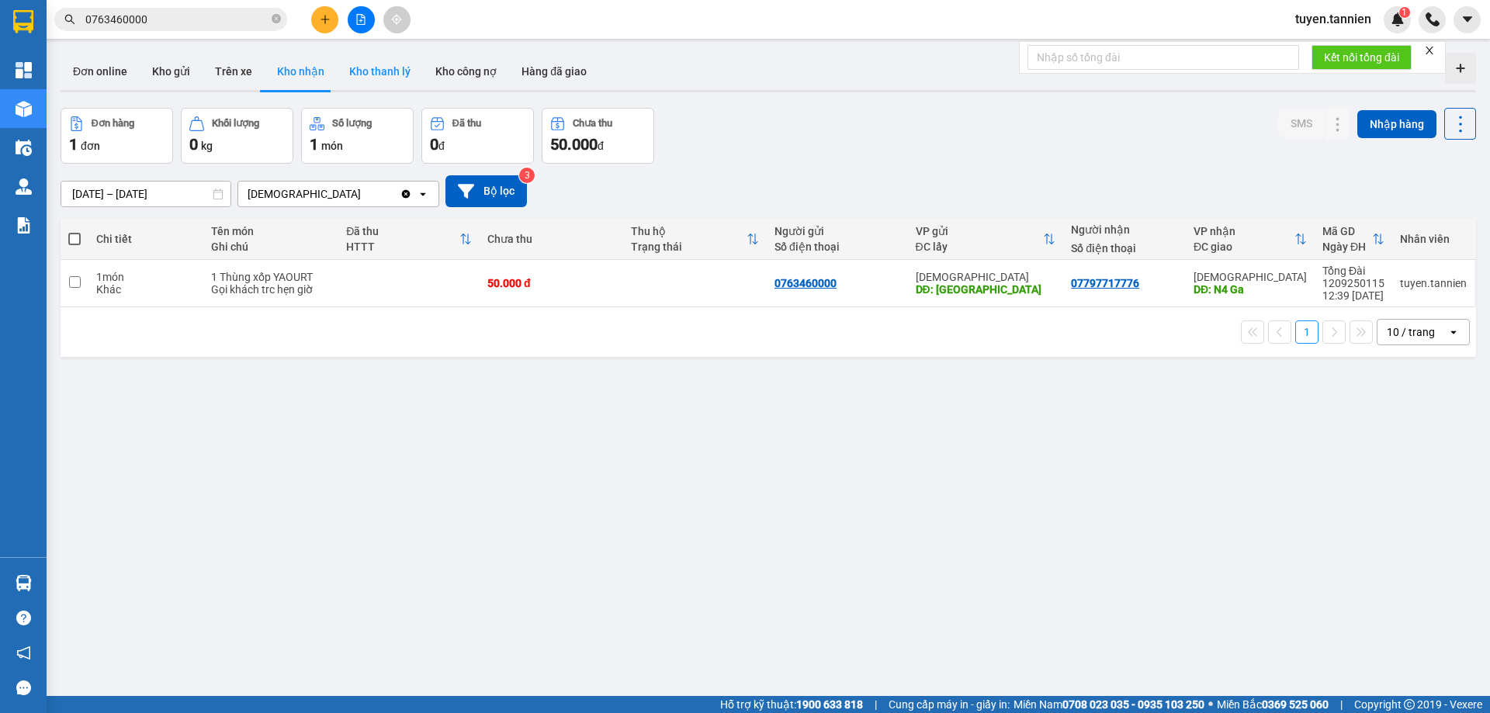
click at [369, 71] on button "Kho thanh lý" at bounding box center [380, 71] width 86 height 37
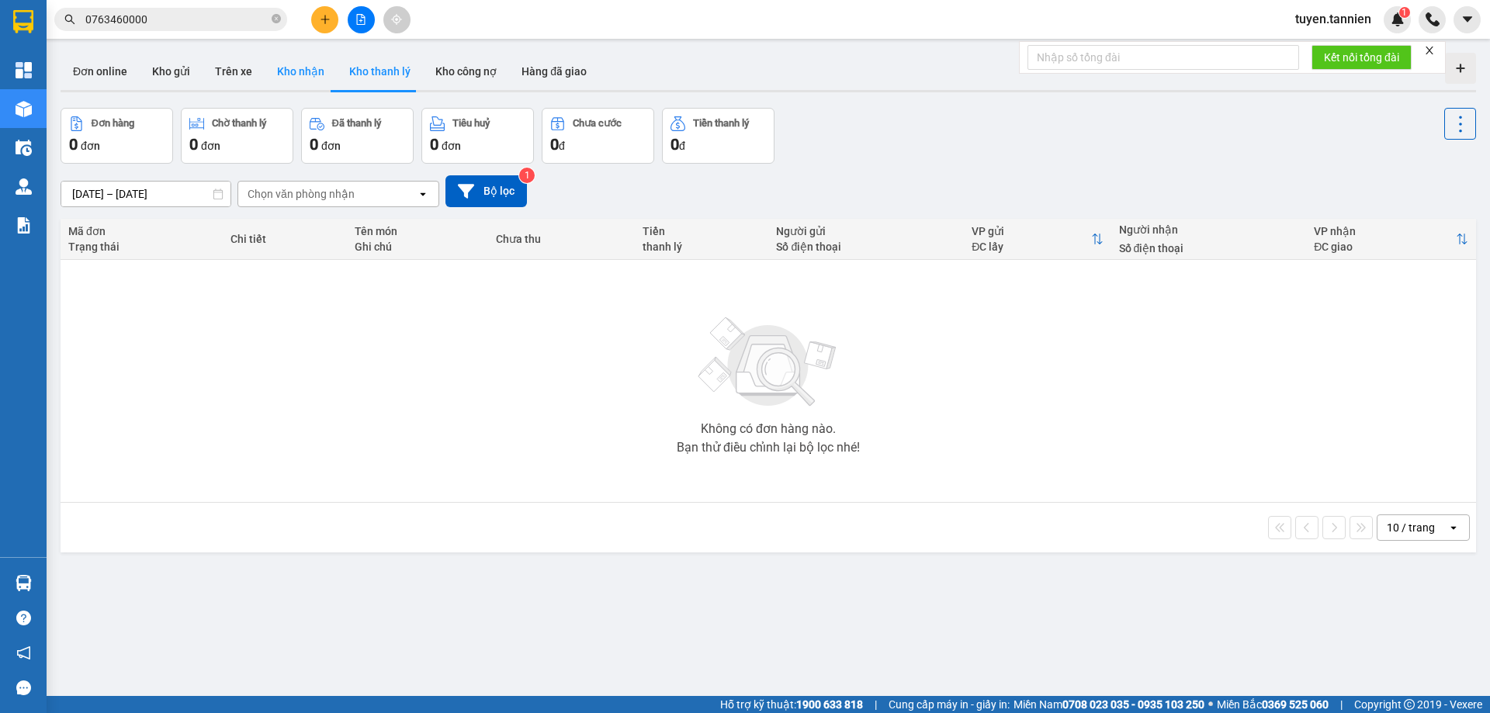
click at [261, 74] on div "Đơn online Kho gửi Trên xe Kho nhận Kho thanh lý Kho công nợ Hàng đã giao" at bounding box center [768, 73] width 1415 height 41
click at [280, 71] on button "Kho nhận" at bounding box center [301, 71] width 72 height 37
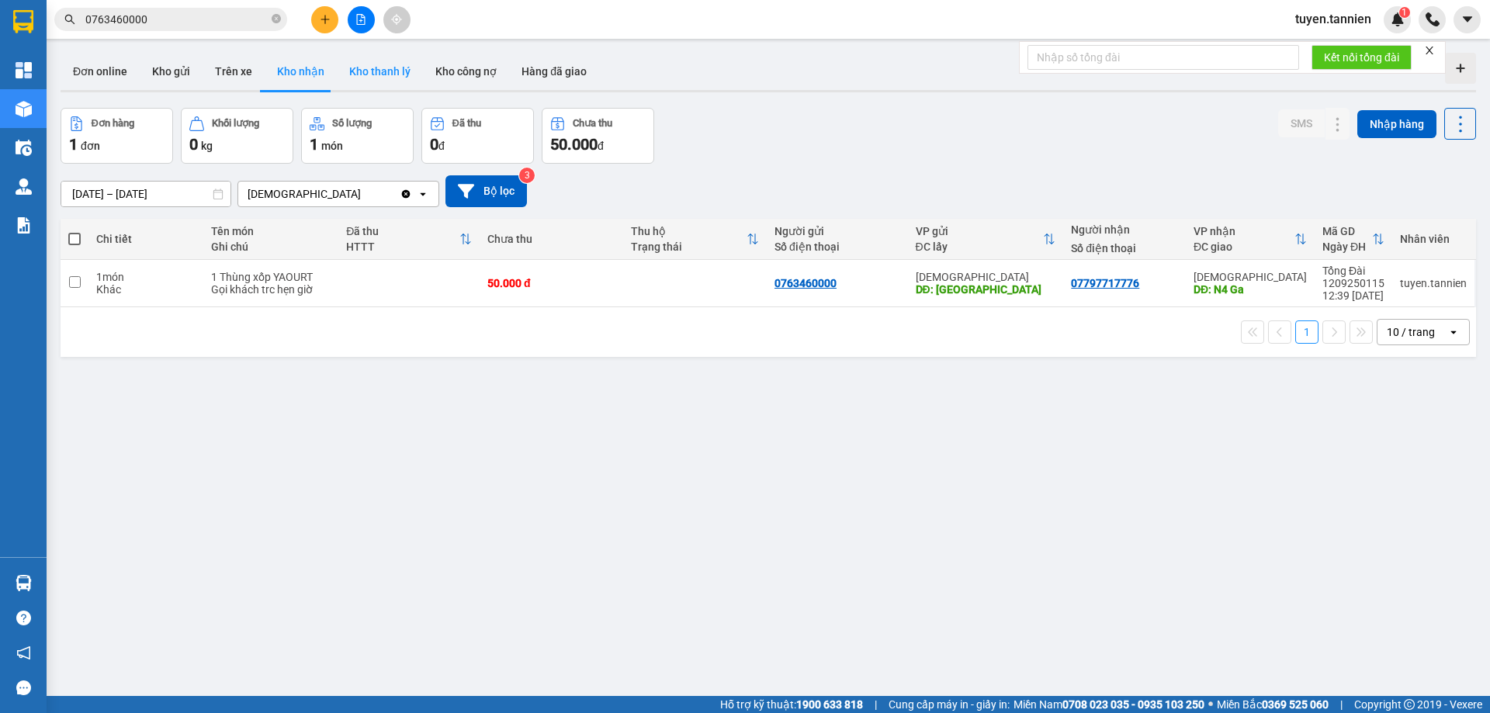
click at [372, 86] on button "Kho thanh lý" at bounding box center [380, 71] width 86 height 37
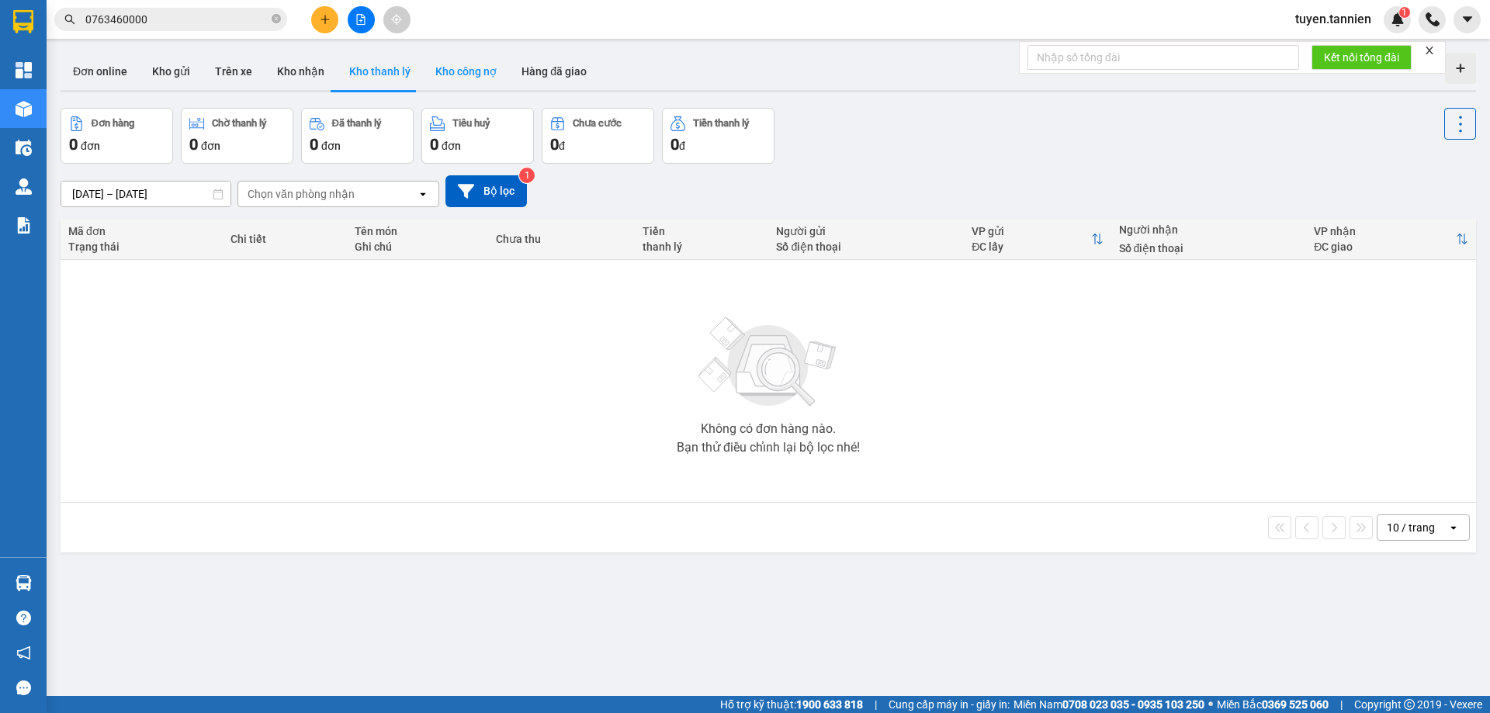
click at [457, 78] on button "Kho công nợ" at bounding box center [466, 71] width 86 height 37
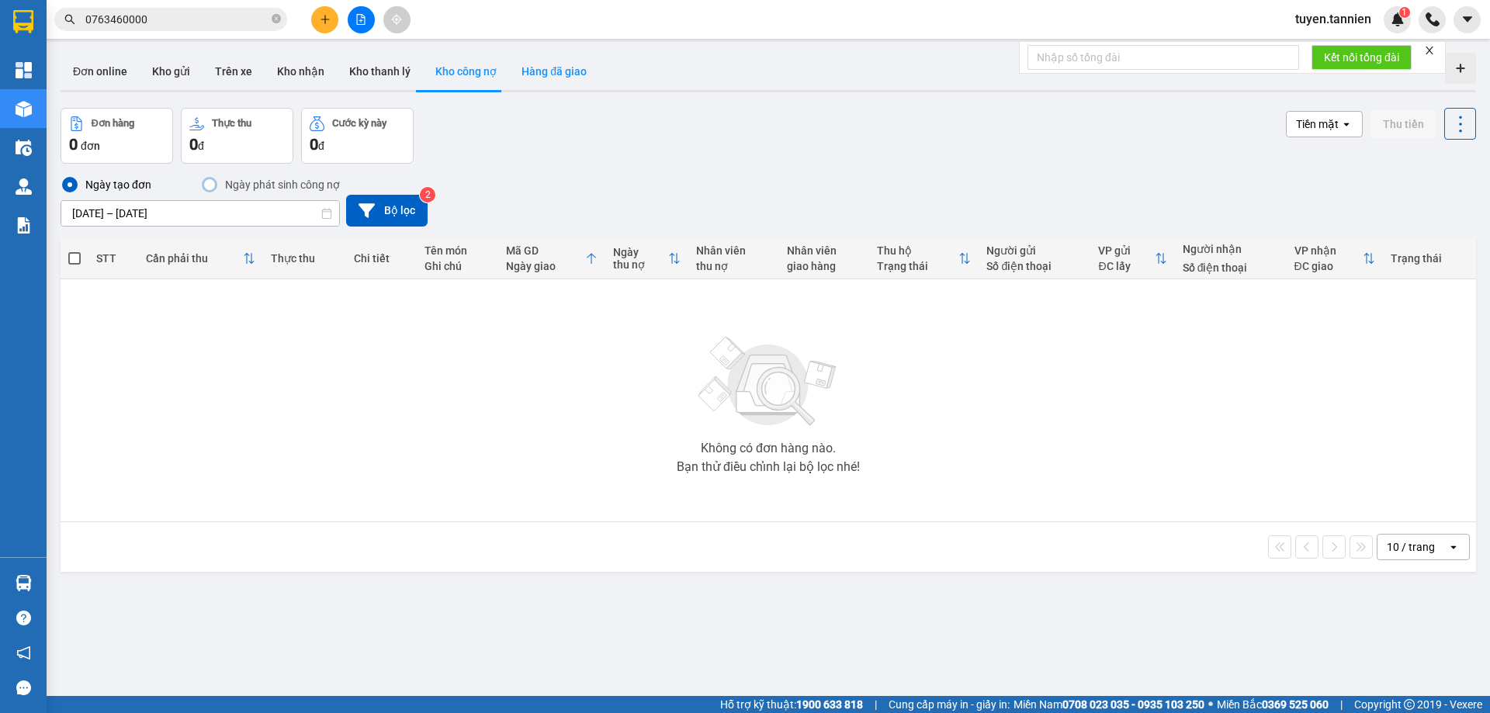
click at [562, 85] on button "Hàng đã giao" at bounding box center [554, 71] width 90 height 37
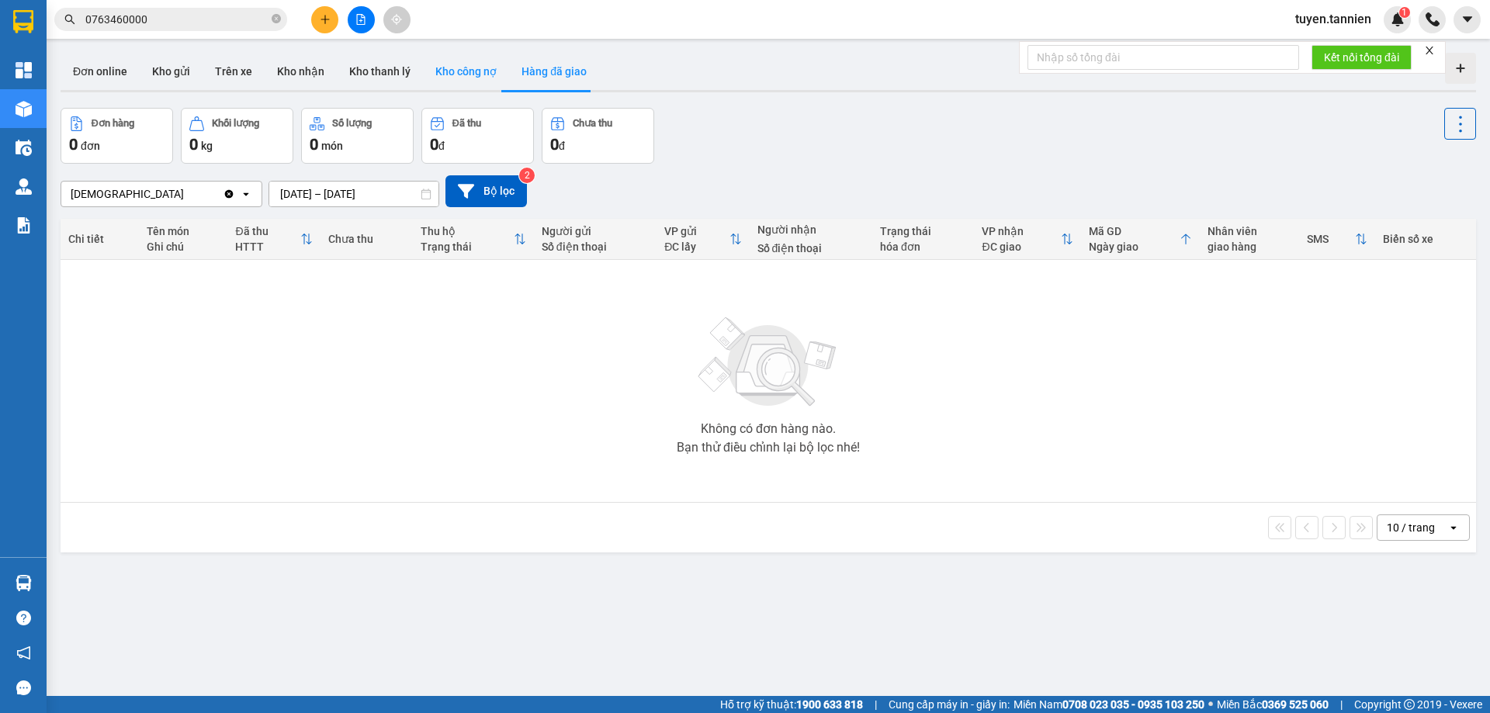
click at [446, 81] on button "Kho công nợ" at bounding box center [466, 71] width 86 height 37
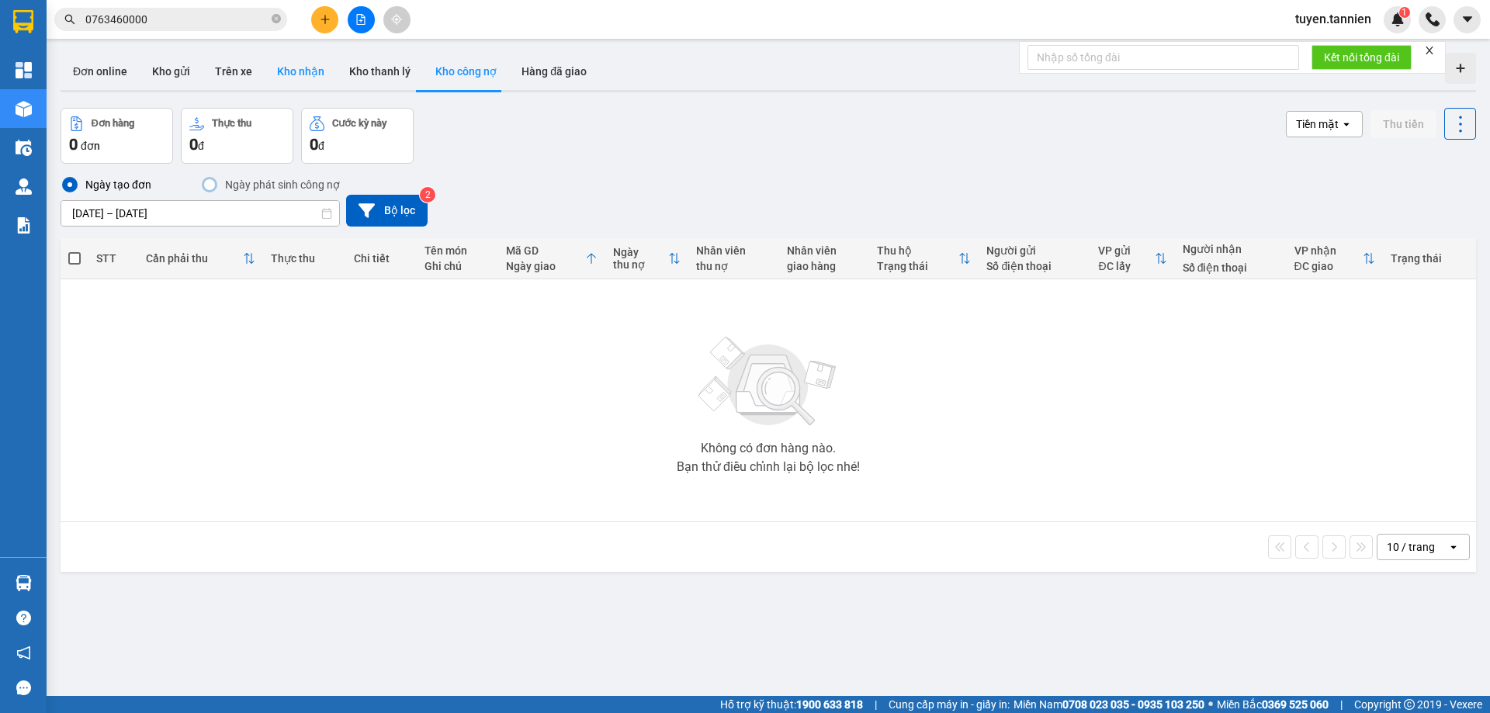
drag, startPoint x: 383, startPoint y: 83, endPoint x: 293, endPoint y: 77, distance: 90.2
click at [379, 85] on button "Kho thanh lý" at bounding box center [380, 71] width 86 height 37
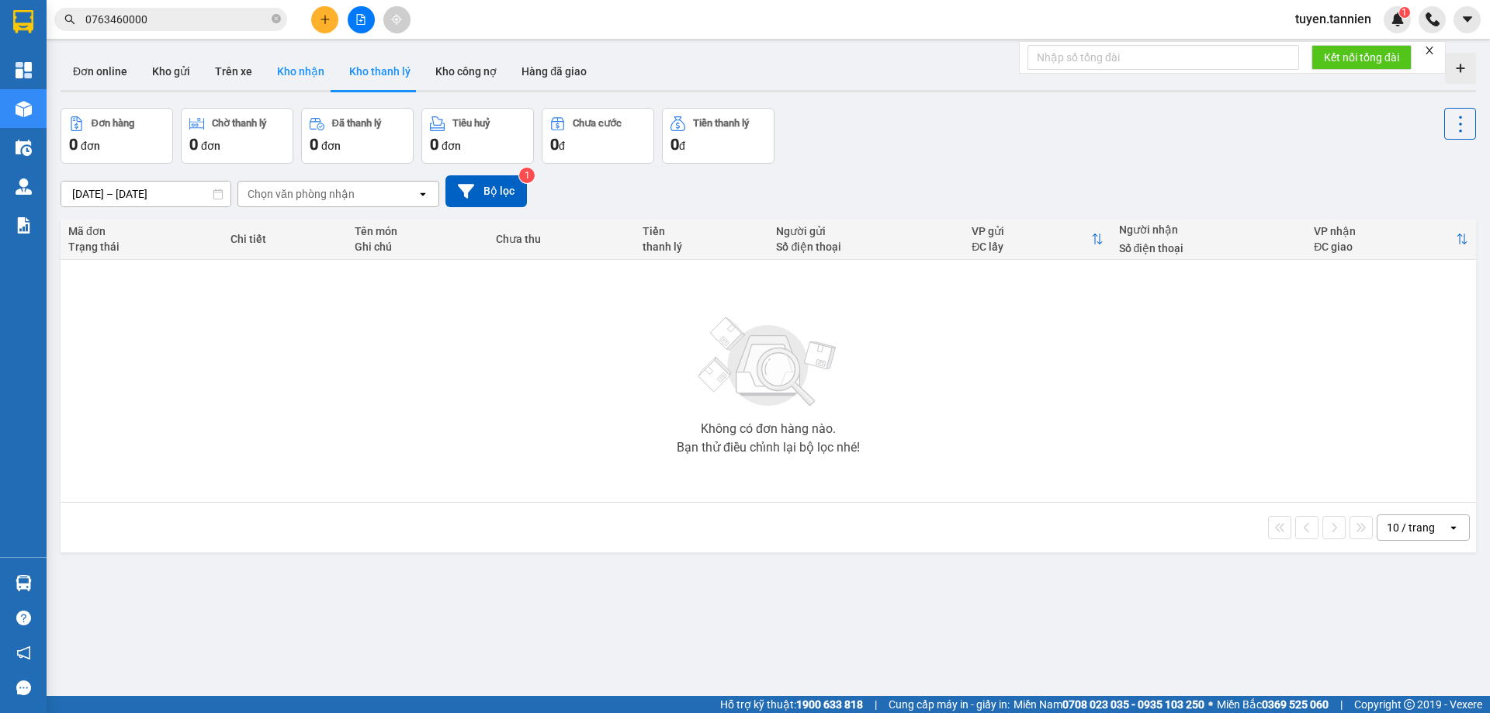
click at [285, 78] on button "Kho nhận" at bounding box center [301, 71] width 72 height 37
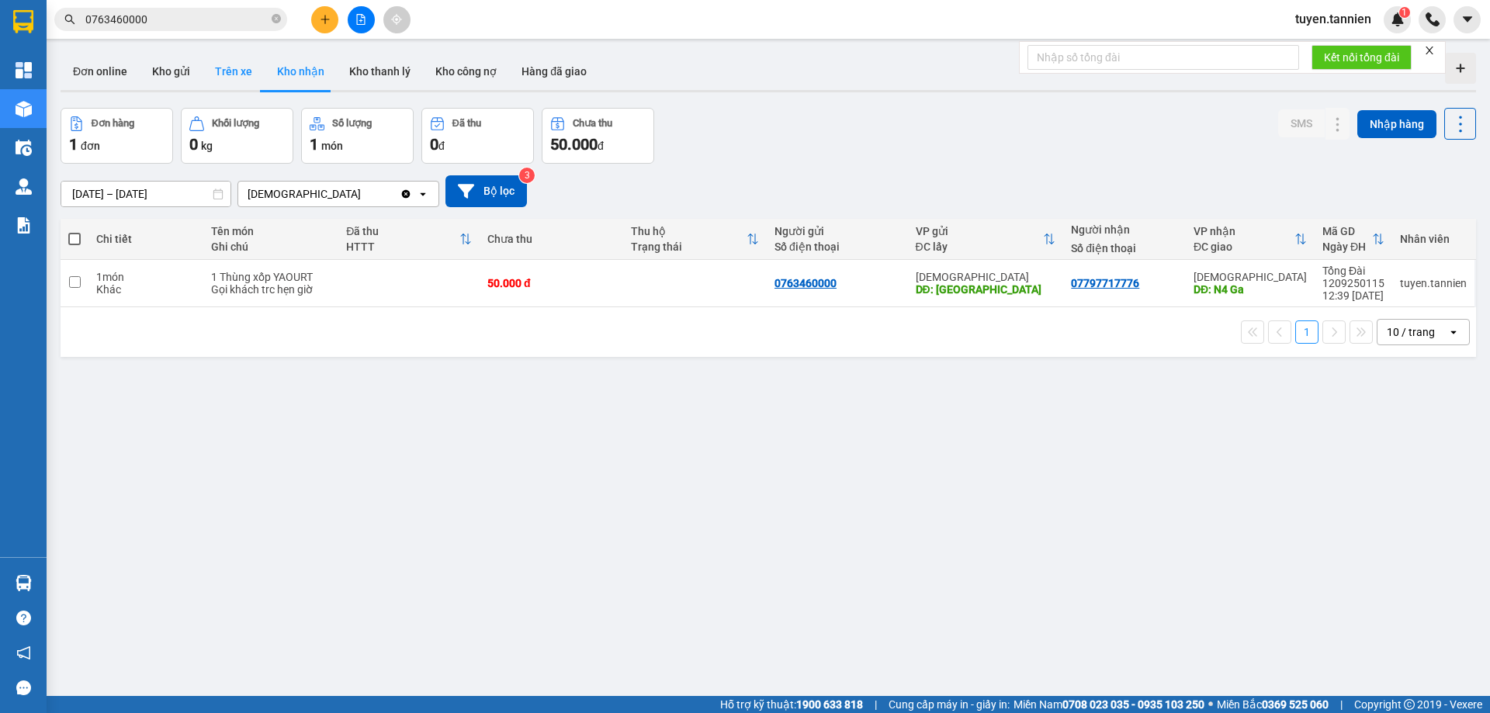
click at [239, 74] on button "Trên xe" at bounding box center [233, 71] width 62 height 37
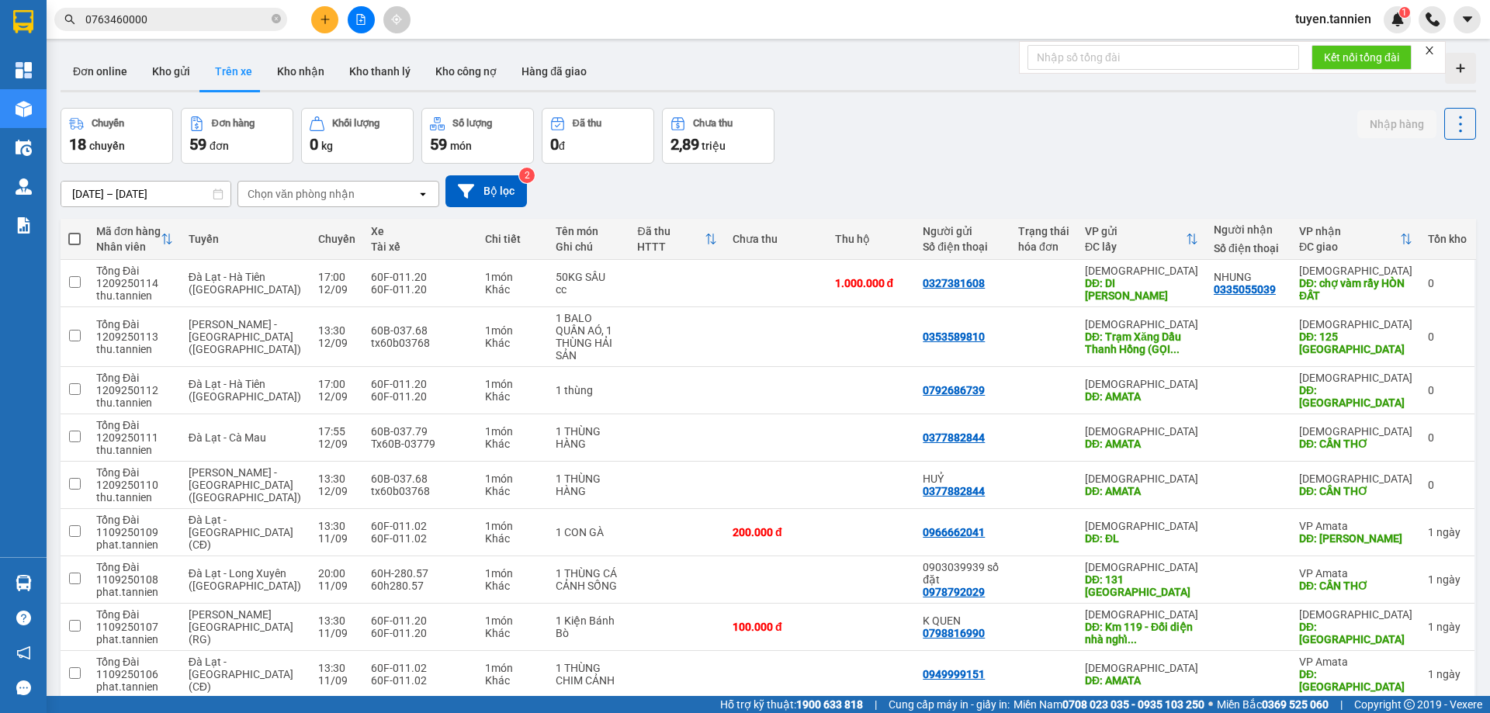
click at [75, 241] on span at bounding box center [74, 239] width 12 height 12
click at [74, 231] on input "checkbox" at bounding box center [74, 231] width 0 height 0
checkbox input "true"
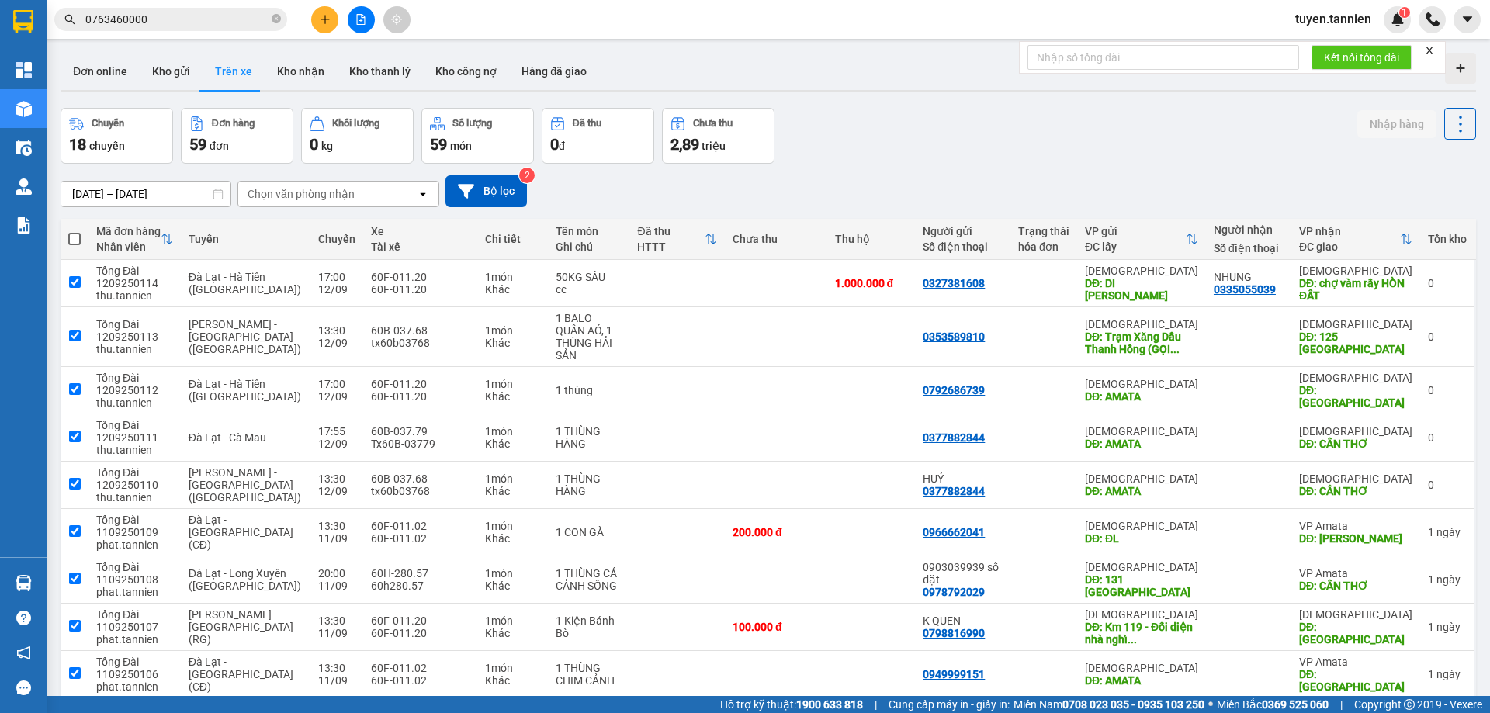
checkbox input "true"
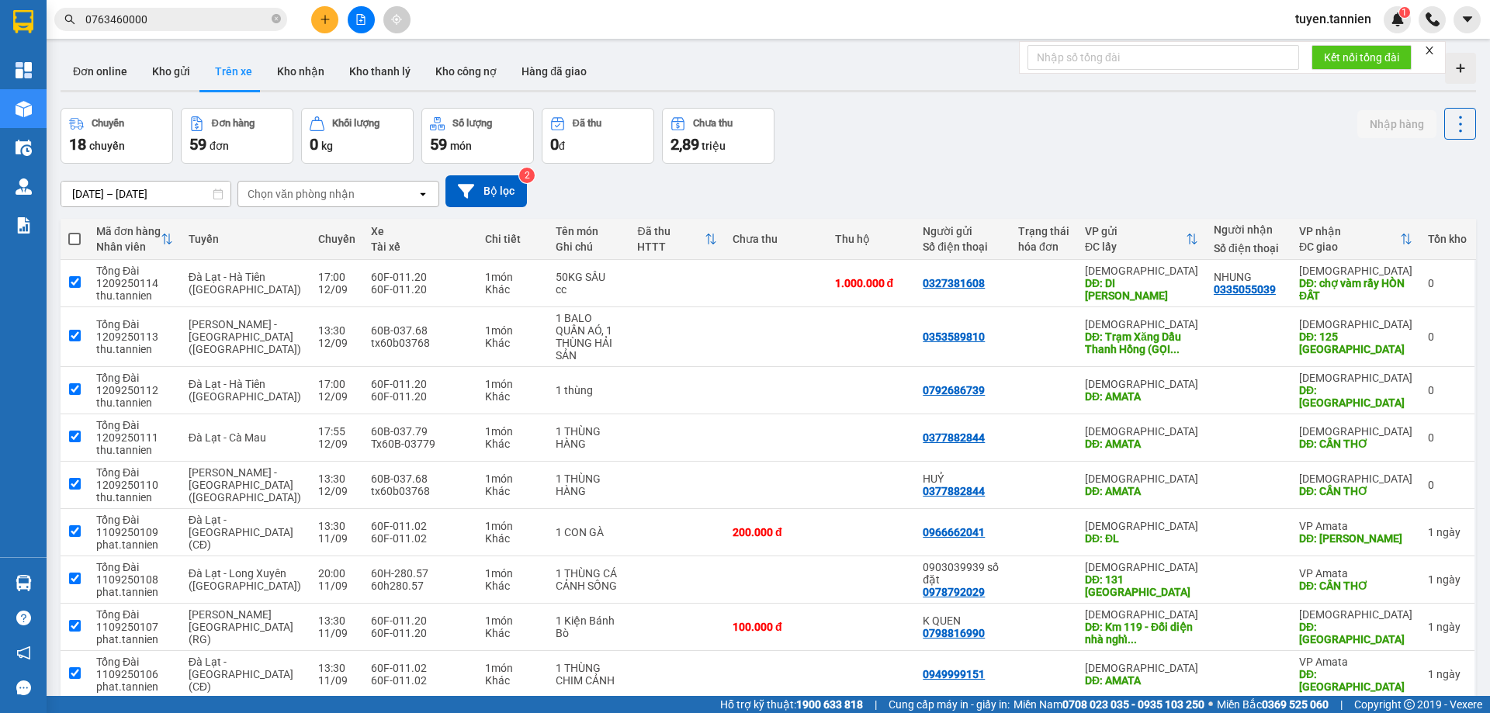
checkbox input "true"
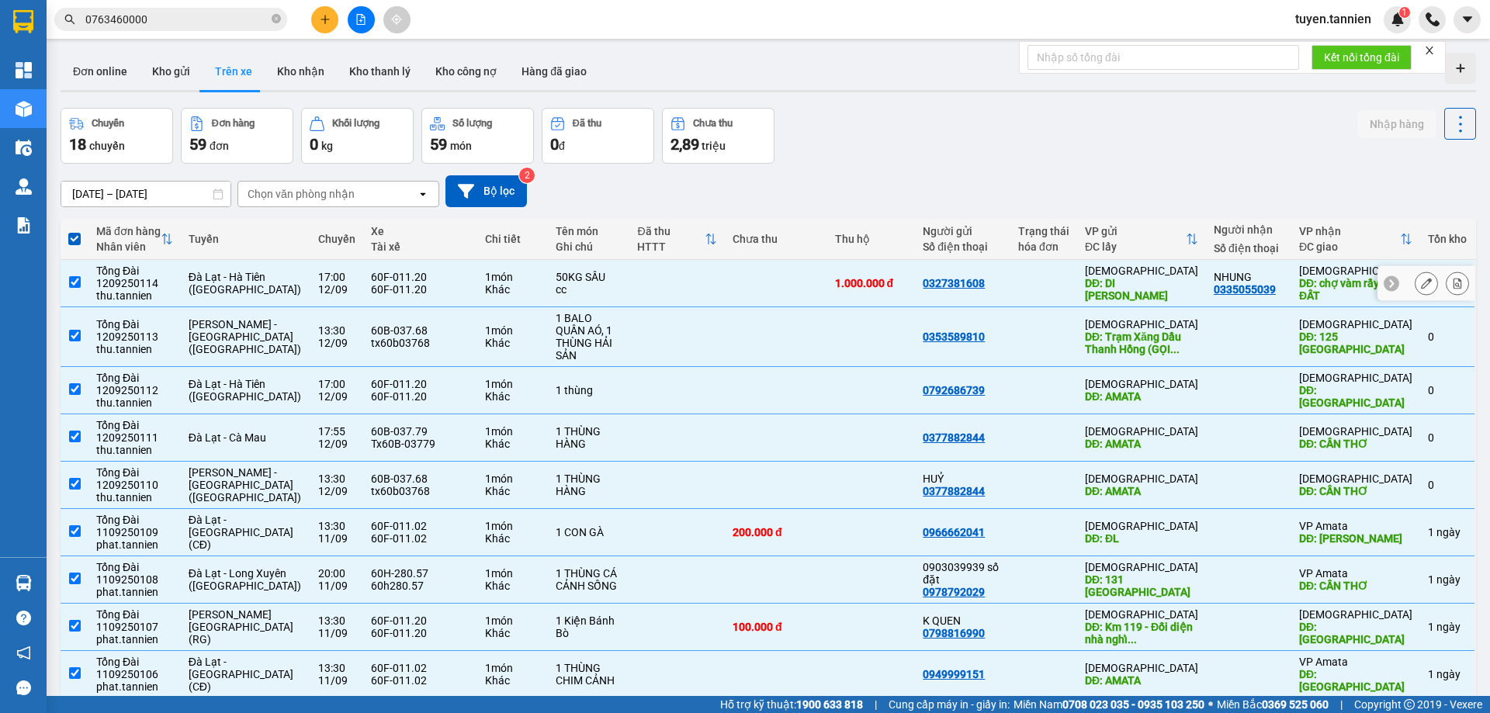
click at [74, 278] on input "checkbox" at bounding box center [75, 282] width 12 height 12
checkbox input "false"
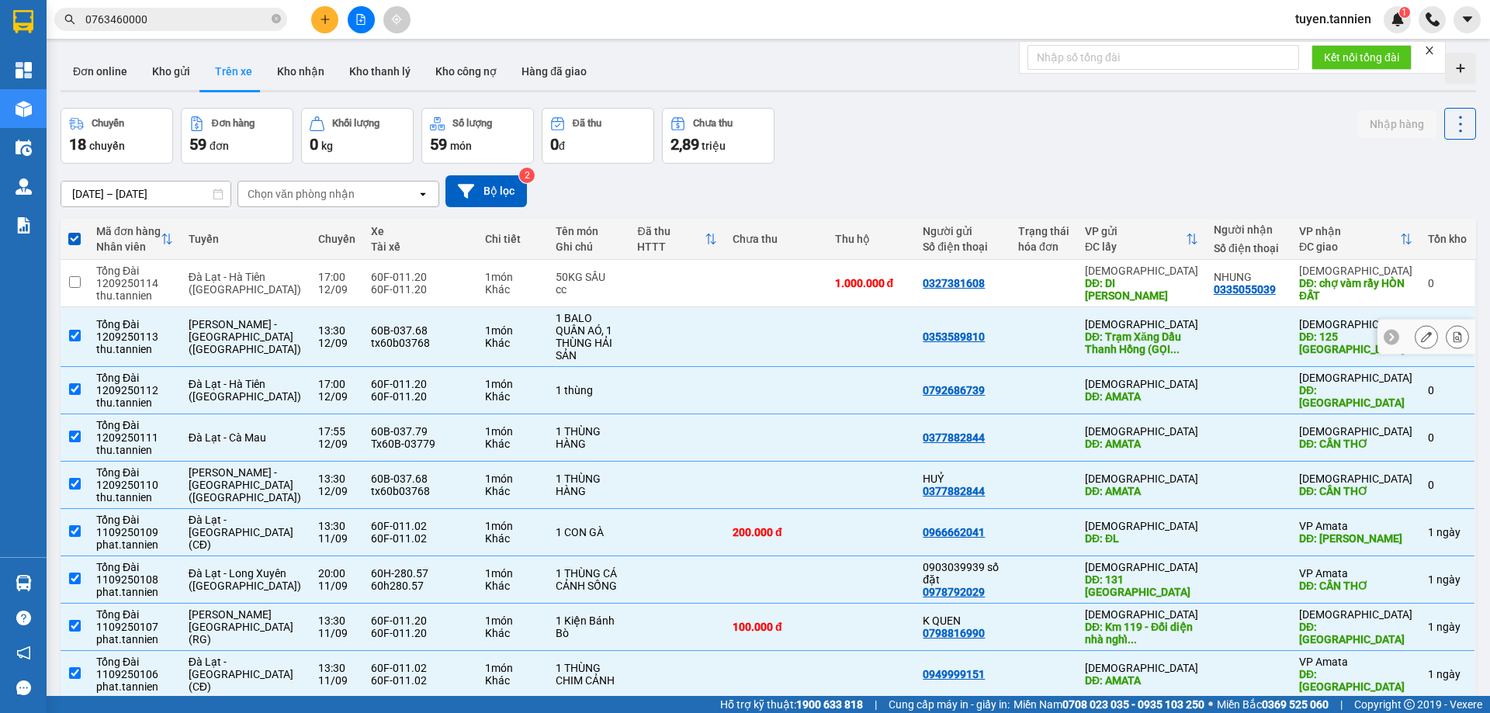
click at [77, 330] on input "checkbox" at bounding box center [75, 336] width 12 height 12
checkbox input "false"
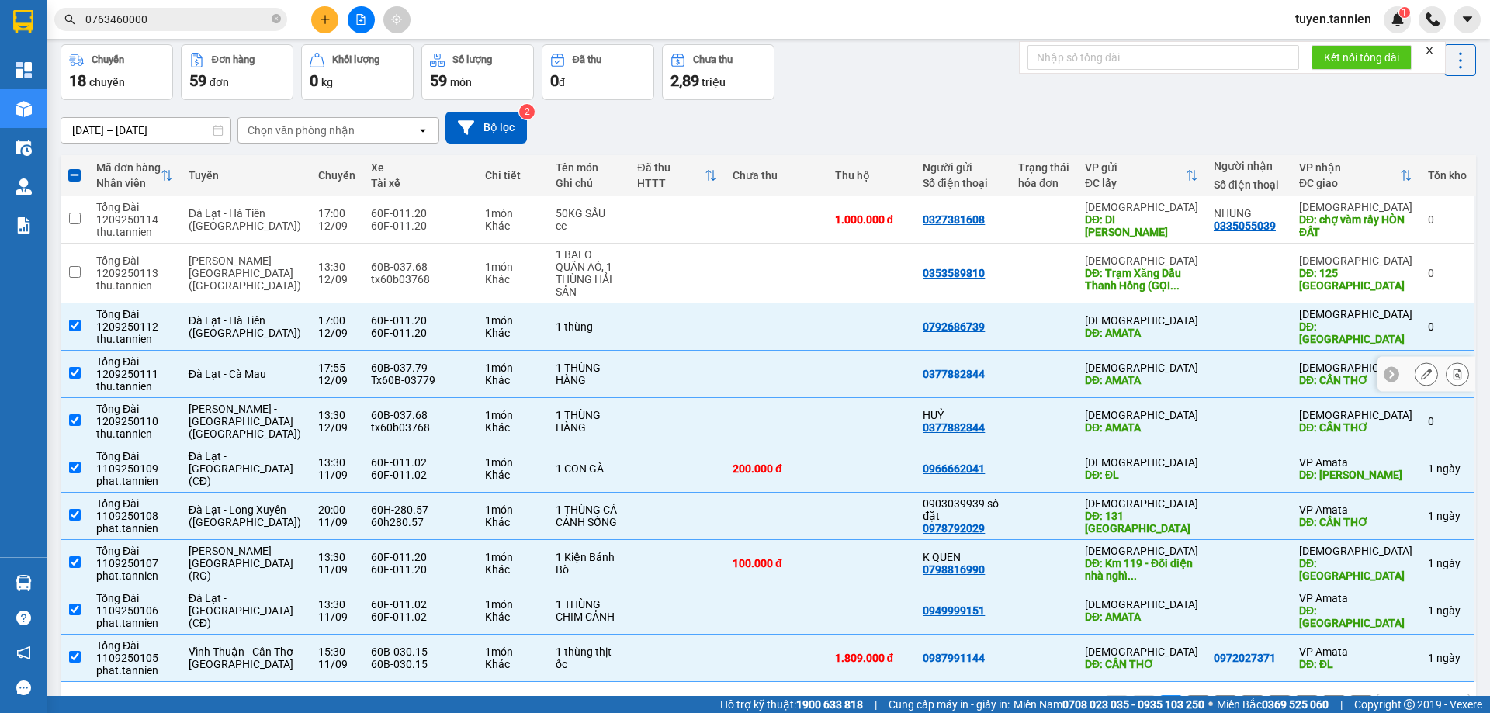
scroll to position [101, 0]
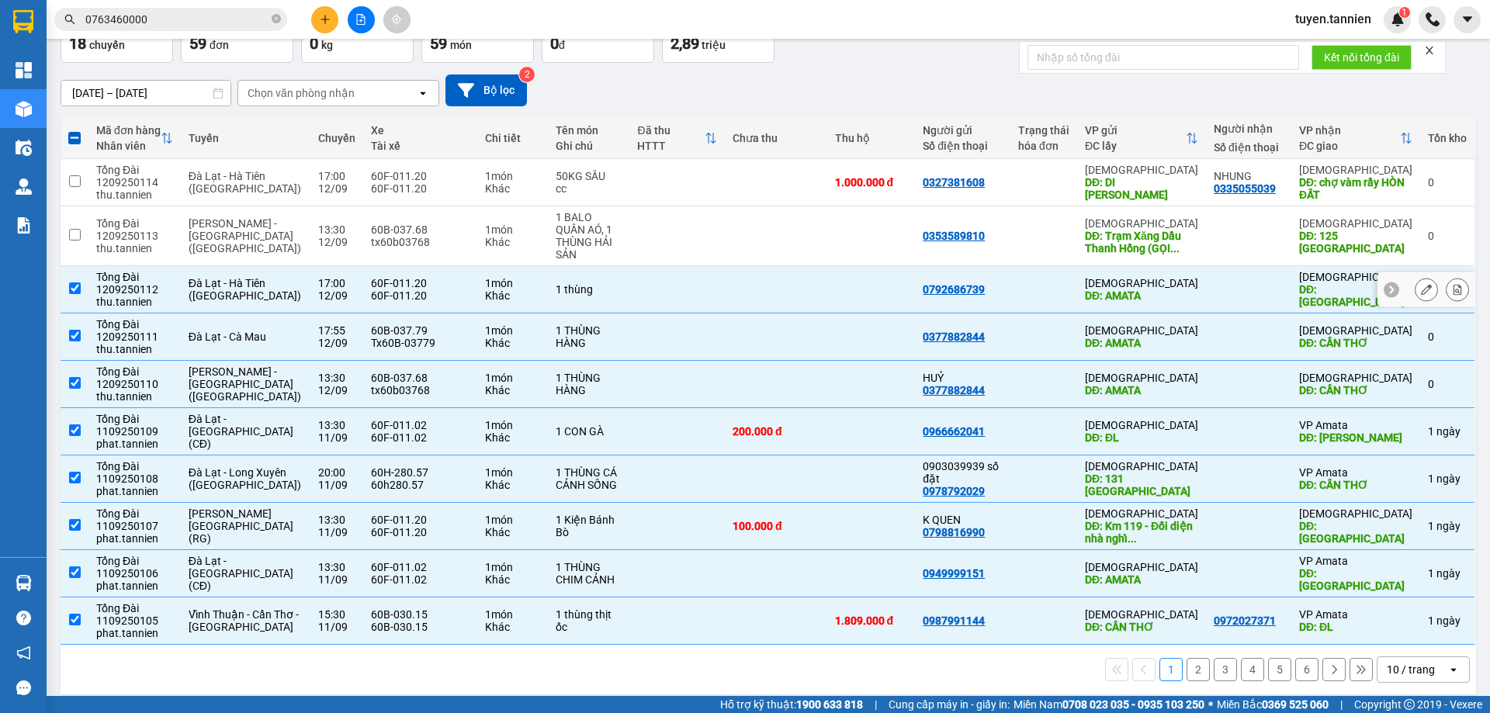
click at [71, 282] on input "checkbox" at bounding box center [75, 288] width 12 height 12
checkbox input "false"
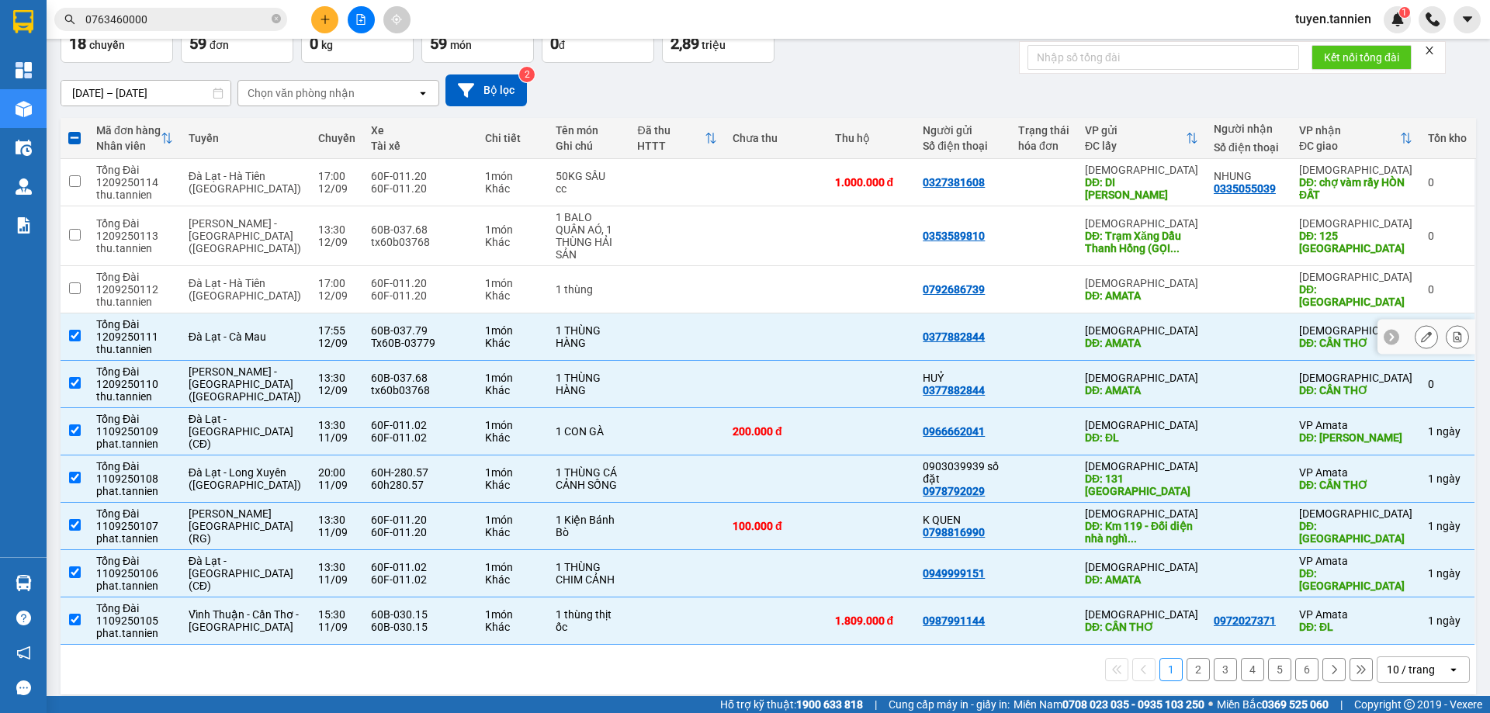
click at [74, 330] on input "checkbox" at bounding box center [75, 336] width 12 height 12
checkbox input "false"
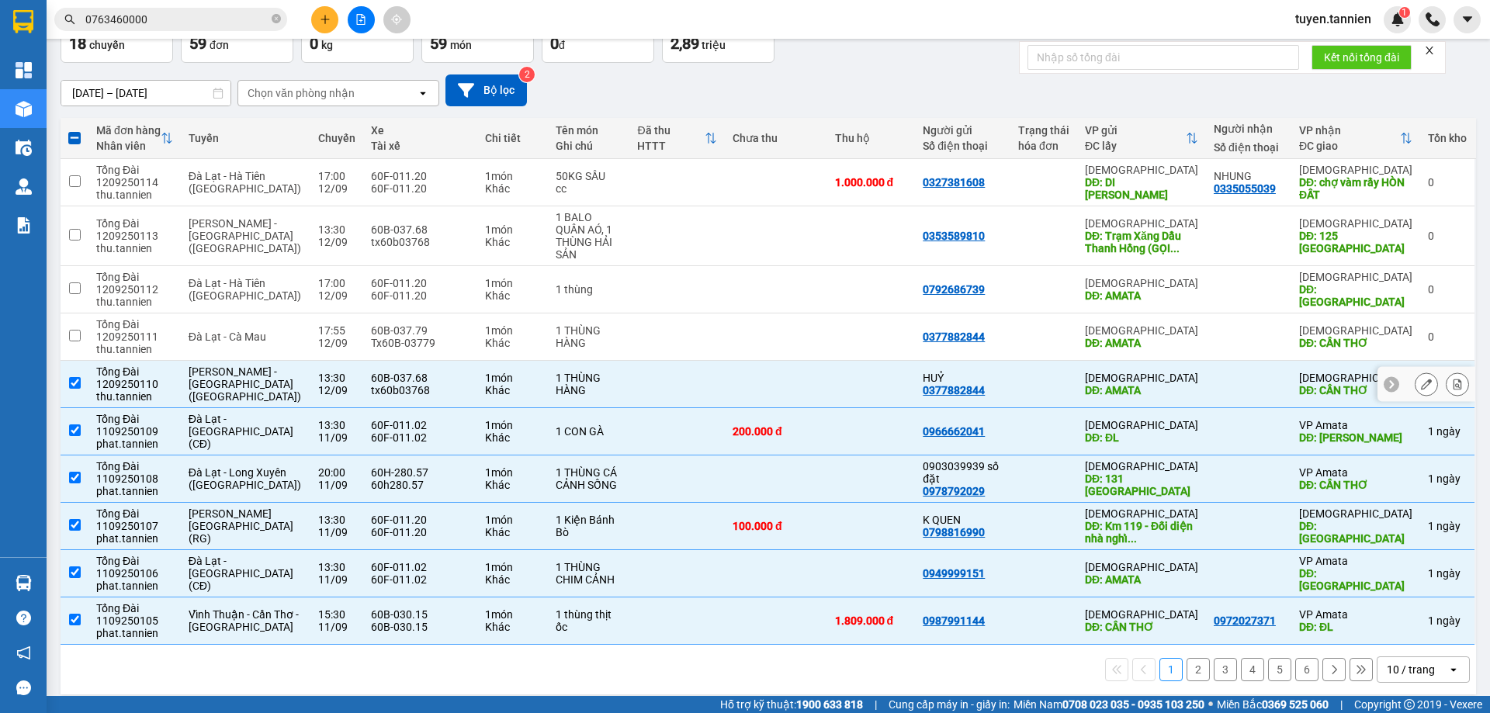
click at [74, 362] on td at bounding box center [75, 384] width 28 height 47
checkbox input "false"
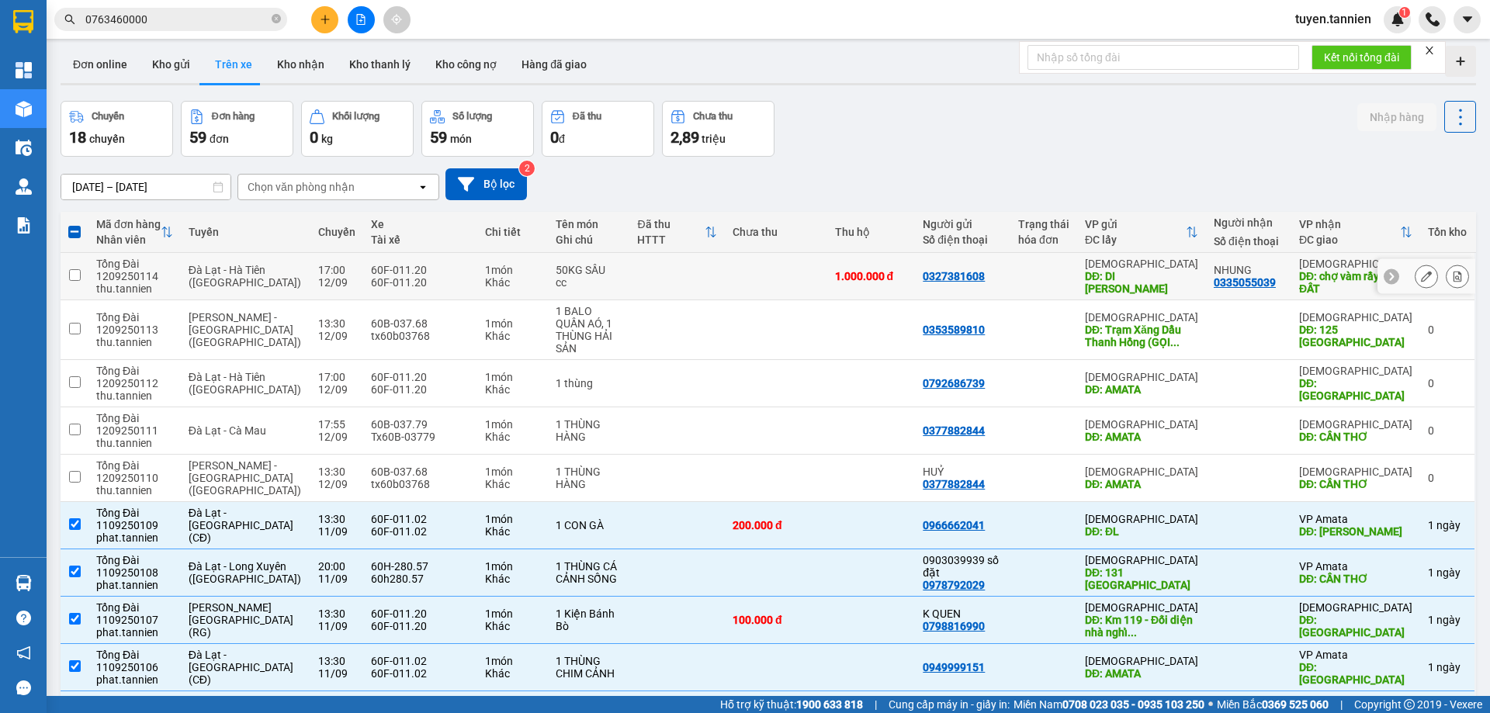
scroll to position [0, 0]
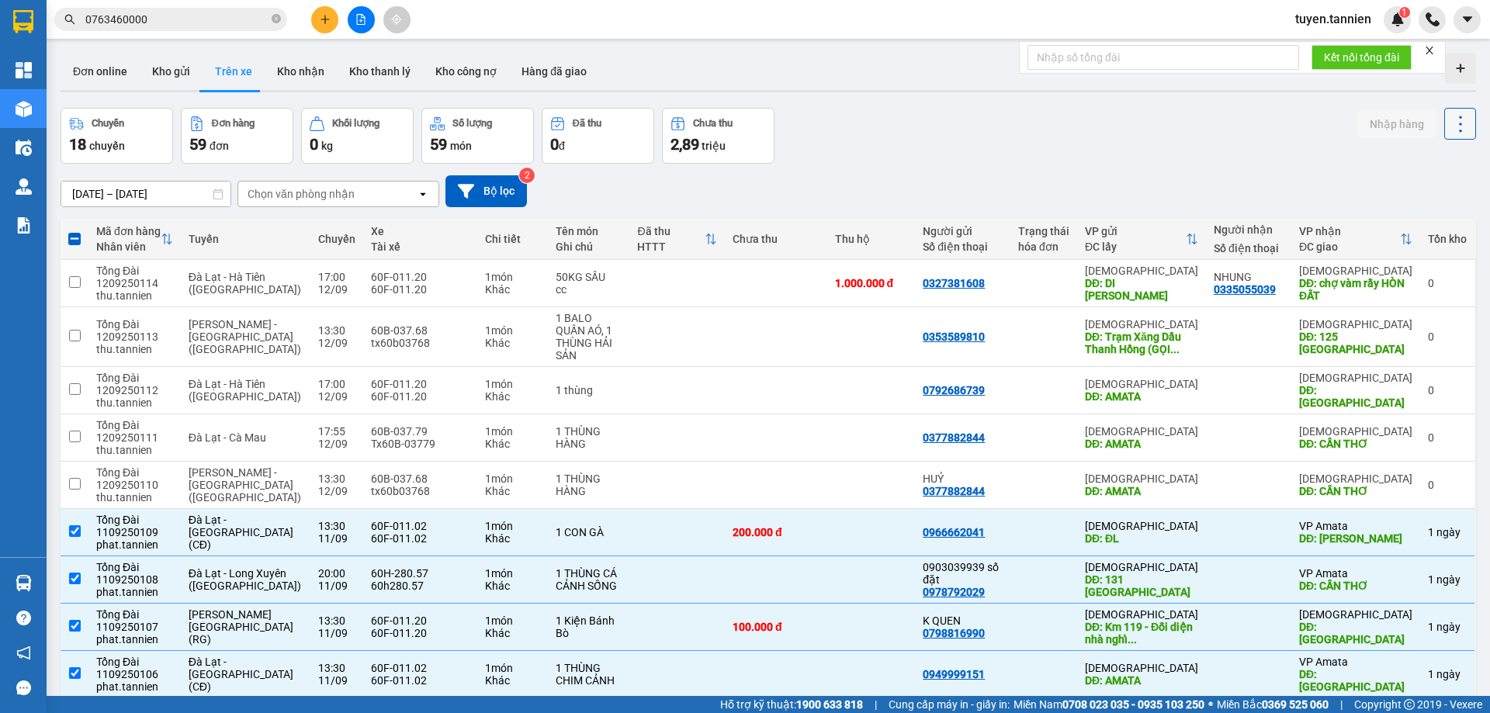
click at [1453, 114] on icon at bounding box center [1460, 124] width 22 height 22
click at [1248, 147] on div "Chuyến 18 chuyến Đơn hàng 59 đơn Khối lượng 0 kg Số lượng 59 món Đã thu 0 đ Chư…" at bounding box center [768, 136] width 1415 height 56
click at [1449, 114] on icon at bounding box center [1460, 124] width 22 height 22
click at [1256, 147] on div "Chuyến 18 chuyến Đơn hàng 59 đơn Khối lượng 0 kg Số lượng 59 món Đã thu 0 đ Chư…" at bounding box center [768, 136] width 1415 height 56
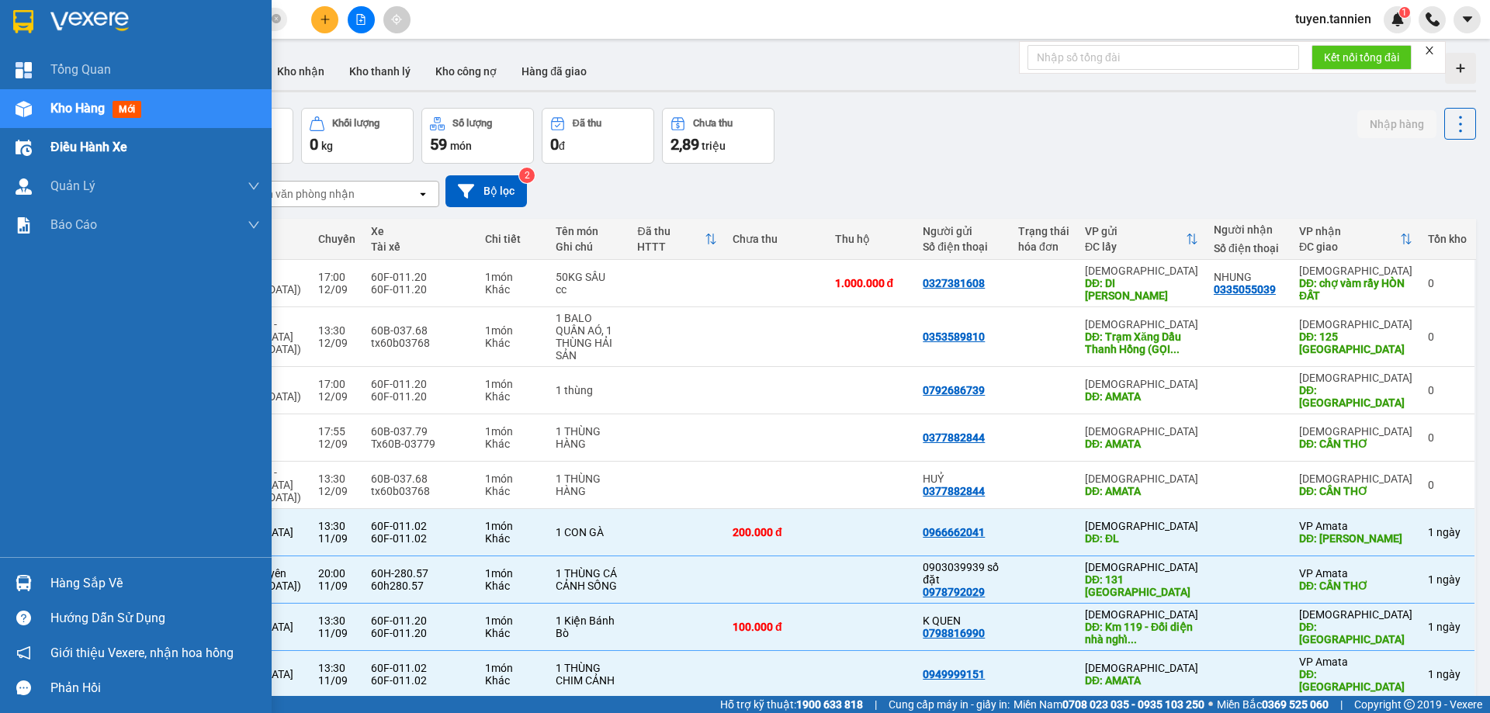
click at [33, 137] on div at bounding box center [23, 147] width 27 height 27
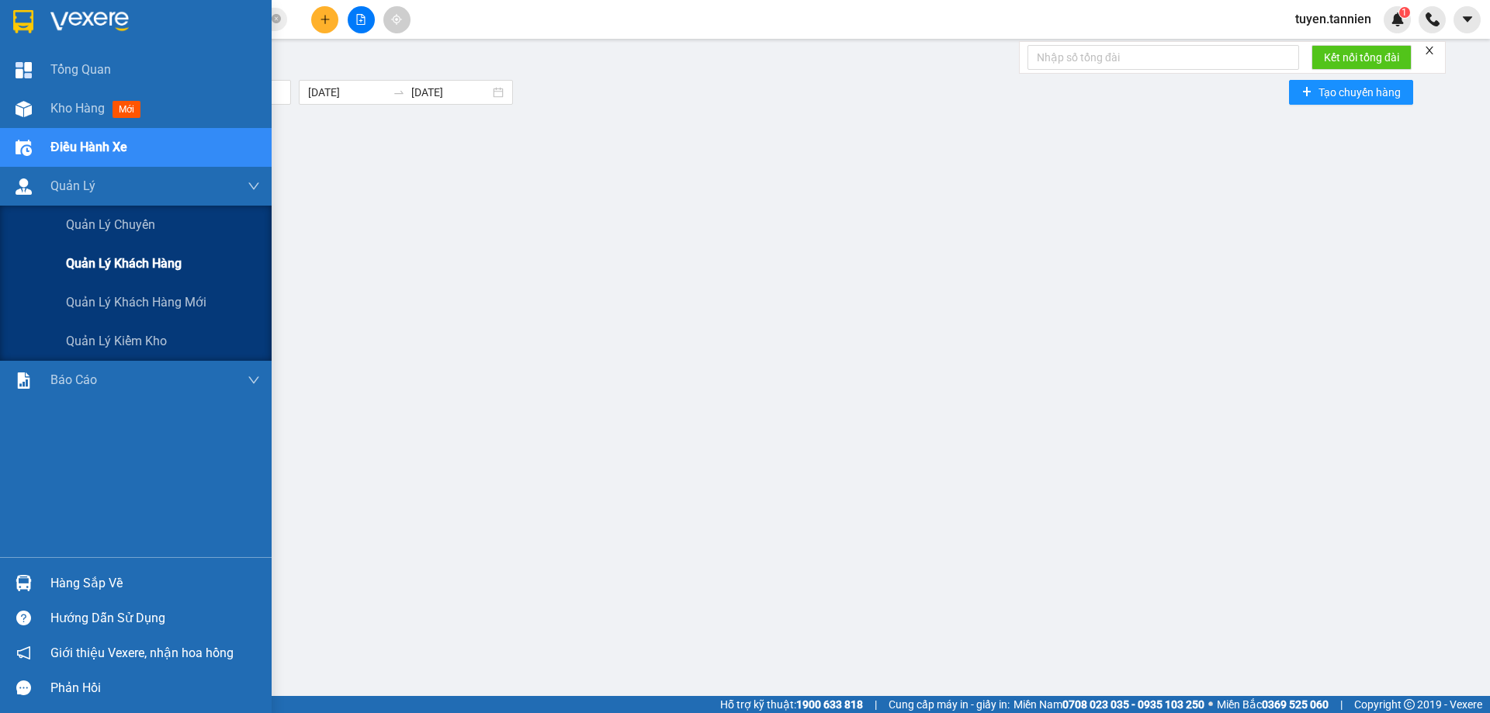
click at [129, 278] on div "Quản lý khách hàng" at bounding box center [163, 263] width 194 height 39
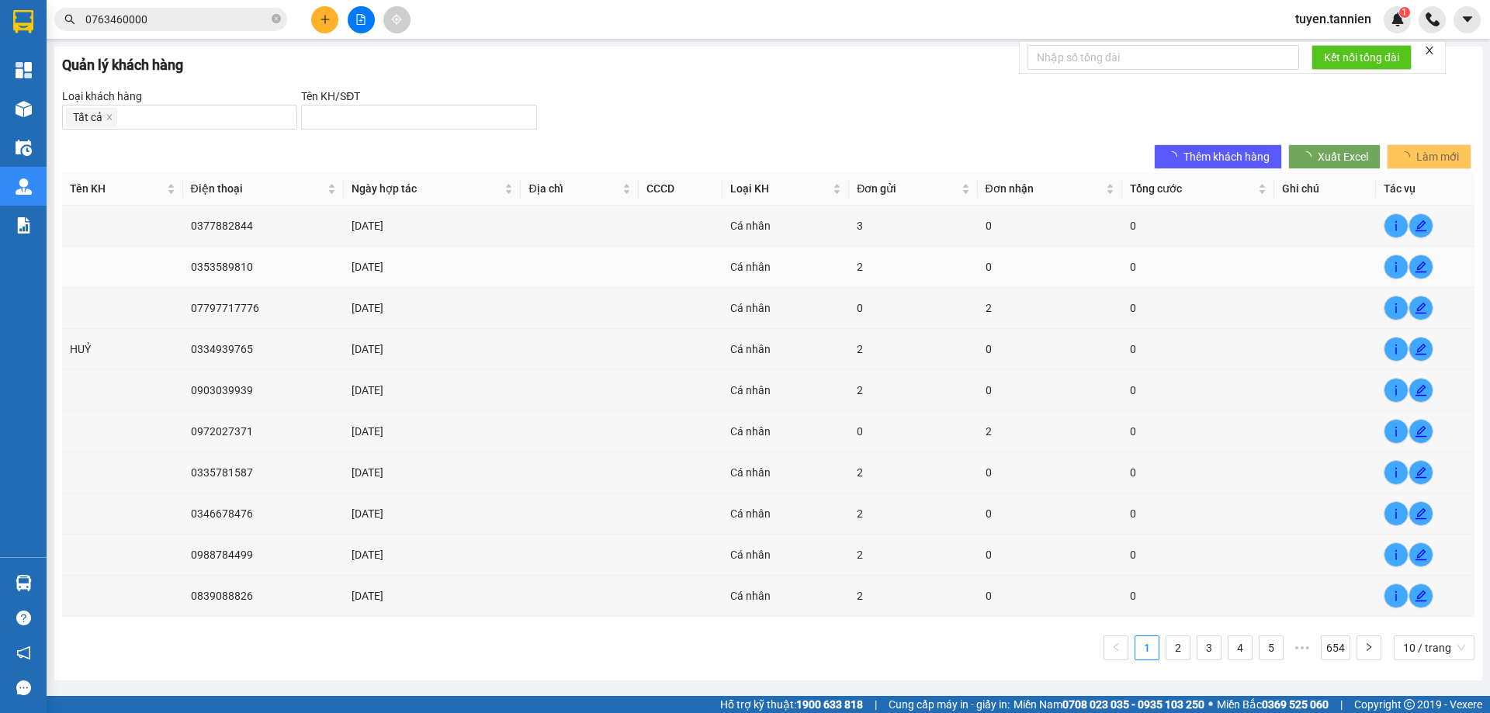
click at [810, 132] on div "Quản lý khách hàng Loại khách hàng Tất cả Tên KH/SĐT Thêm khách hàng X…" at bounding box center [767, 364] width 1427 height 634
click at [1275, 654] on link "5" at bounding box center [1270, 647] width 23 height 23
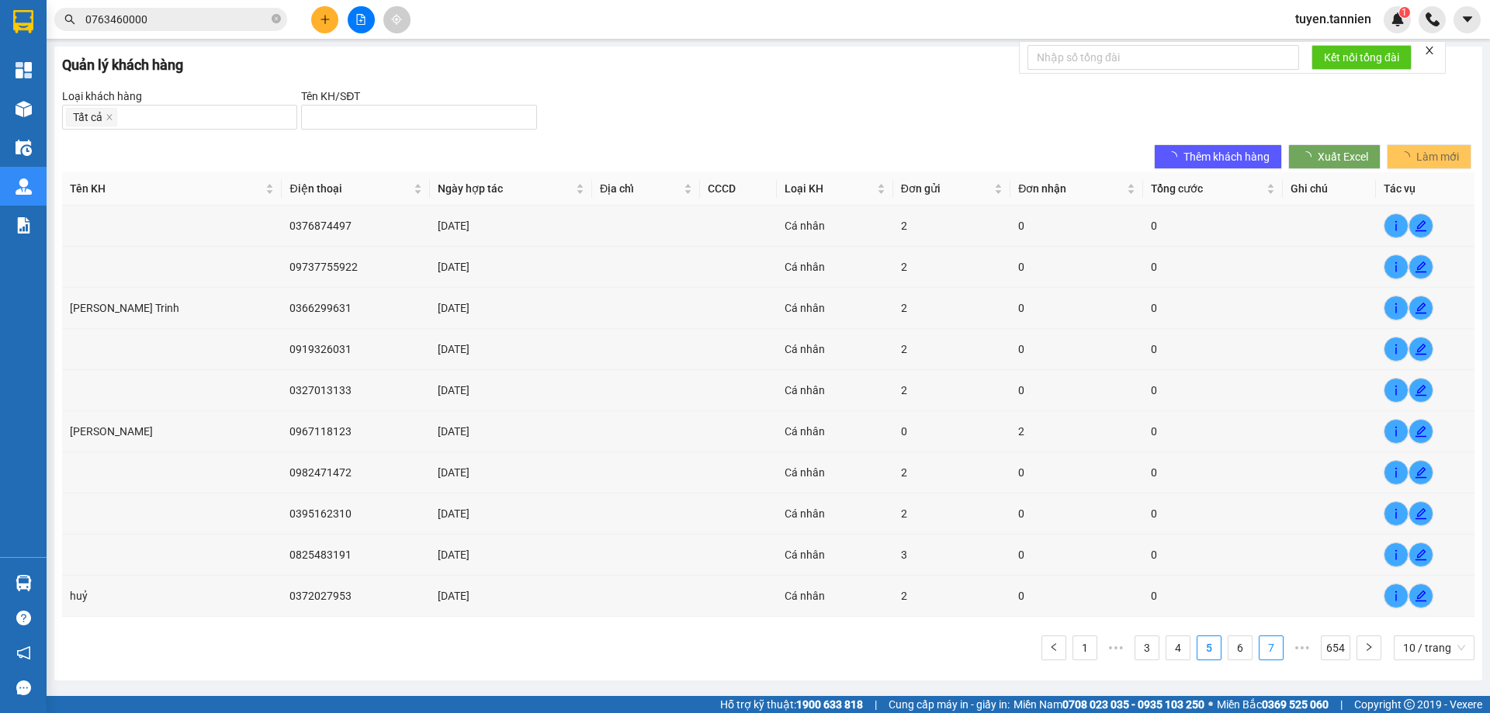
click at [1275, 653] on link "7" at bounding box center [1270, 647] width 23 height 23
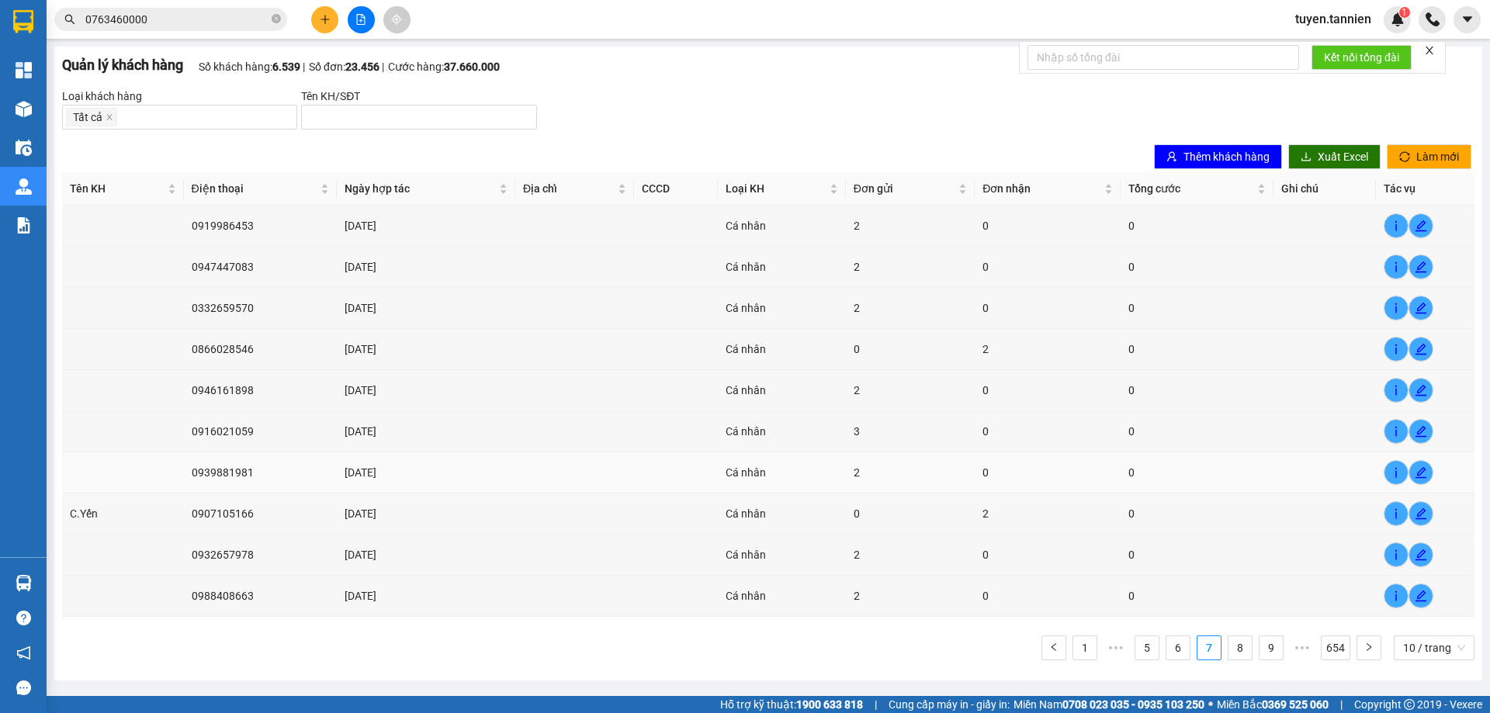
click at [1050, 475] on div "0" at bounding box center [1047, 472] width 130 height 17
drag, startPoint x: 929, startPoint y: 175, endPoint x: 642, endPoint y: 171, distance: 287.1
click at [929, 180] on div "Đơn gửi" at bounding box center [910, 188] width 114 height 17
click at [863, 74] on div "Quản lý khách hàng Số khách hàng: 6.539 Số đơn: 23.456 Cước hàng: 37.…" at bounding box center [768, 65] width 1412 height 22
click at [1245, 643] on link "8" at bounding box center [1239, 647] width 23 height 23
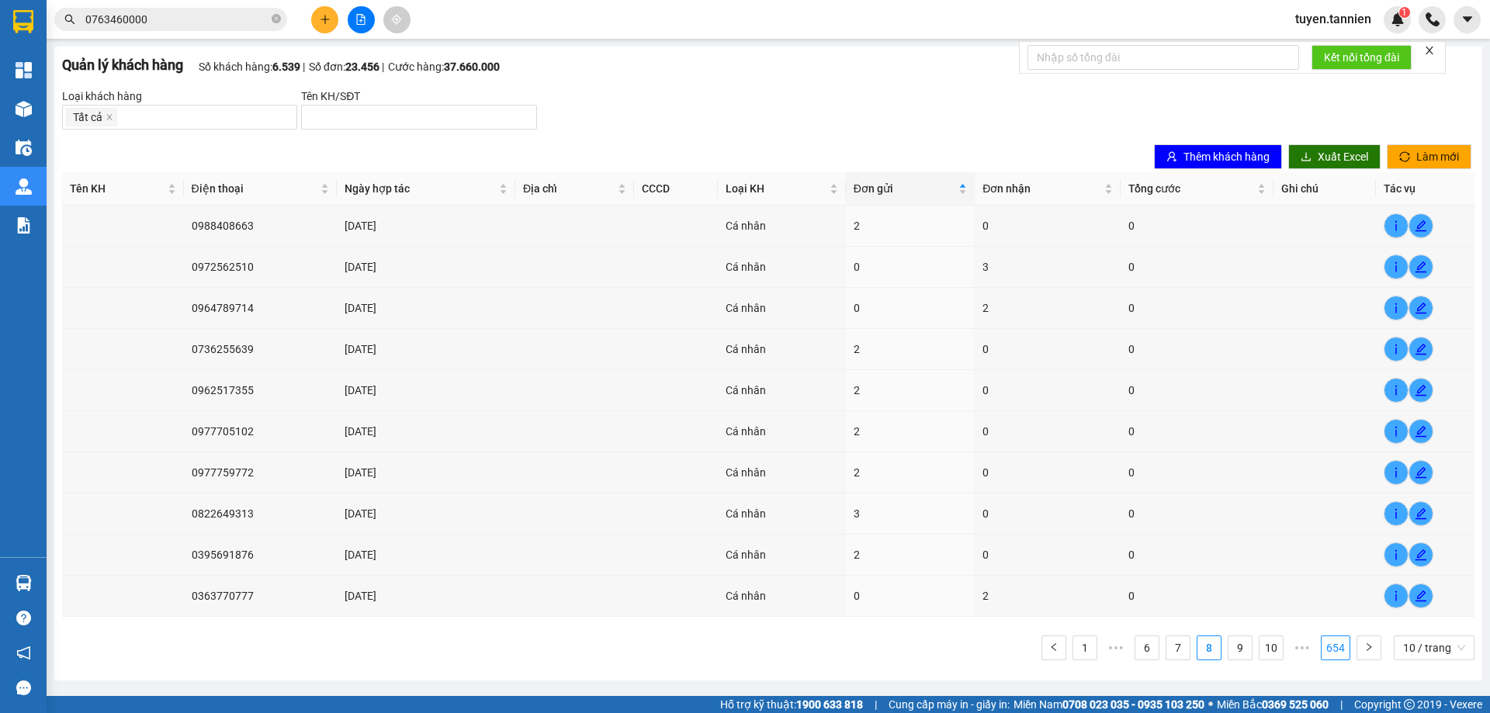
click at [1338, 650] on link "654" at bounding box center [1335, 647] width 28 height 23
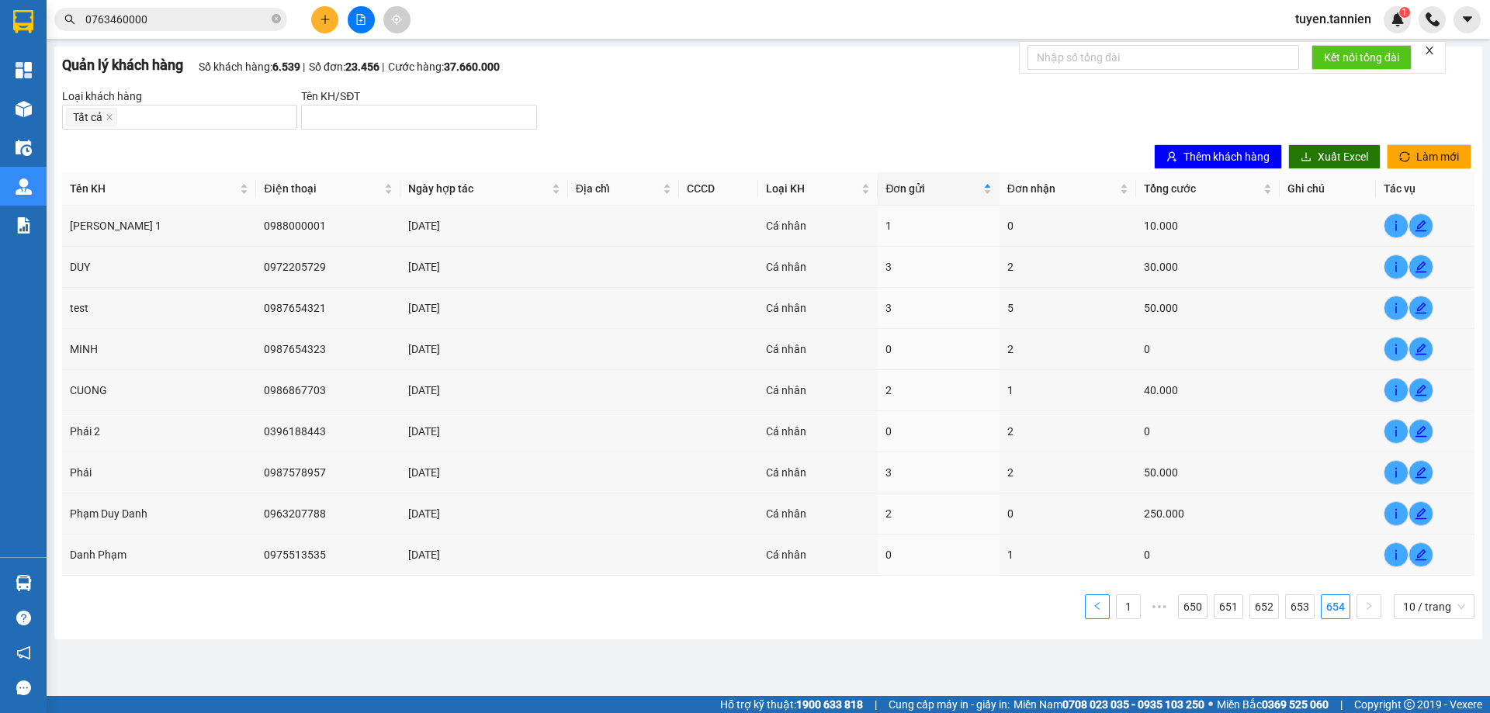
click at [1109, 606] on button "button" at bounding box center [1097, 606] width 25 height 25
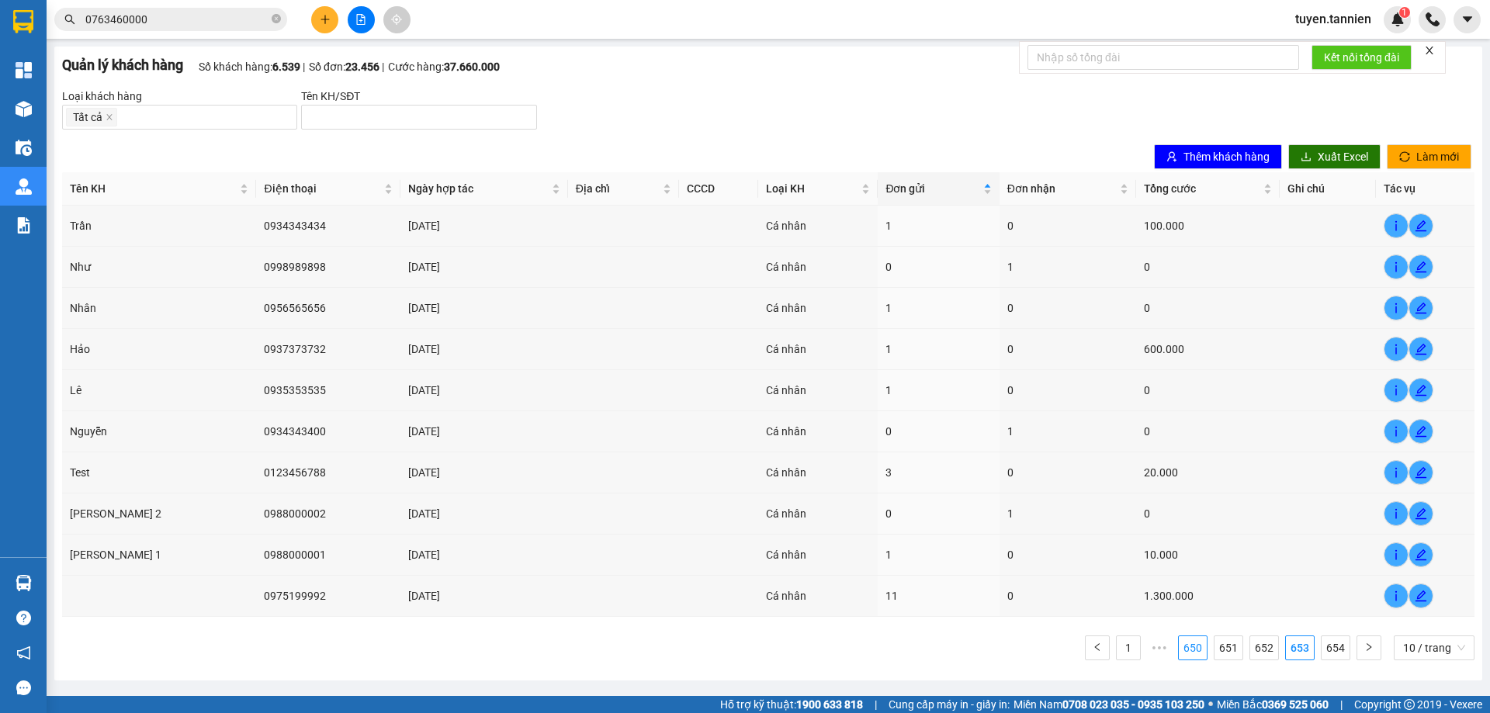
click at [1196, 652] on link "650" at bounding box center [1192, 647] width 28 height 23
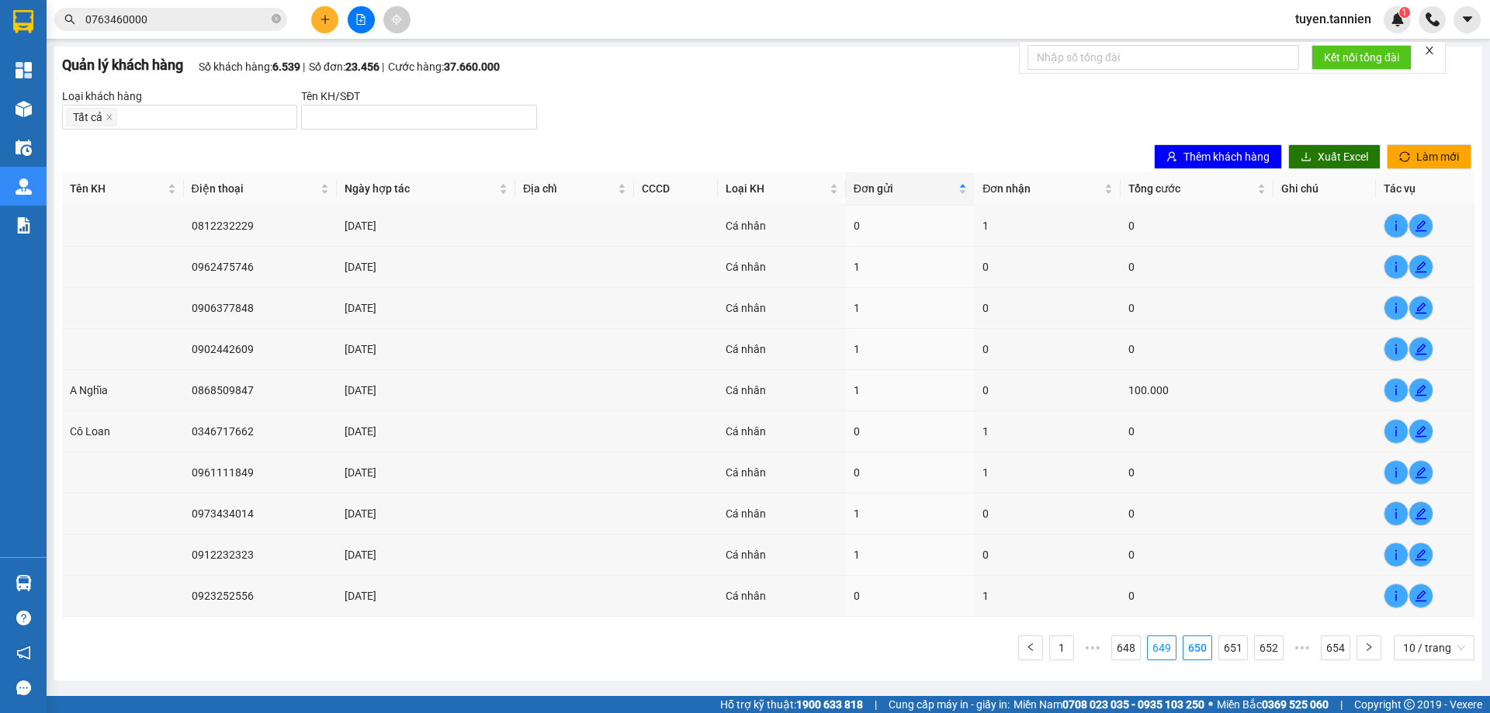
click at [1169, 653] on link "649" at bounding box center [1161, 647] width 28 height 23
click at [1161, 652] on link "648" at bounding box center [1161, 647] width 28 height 23
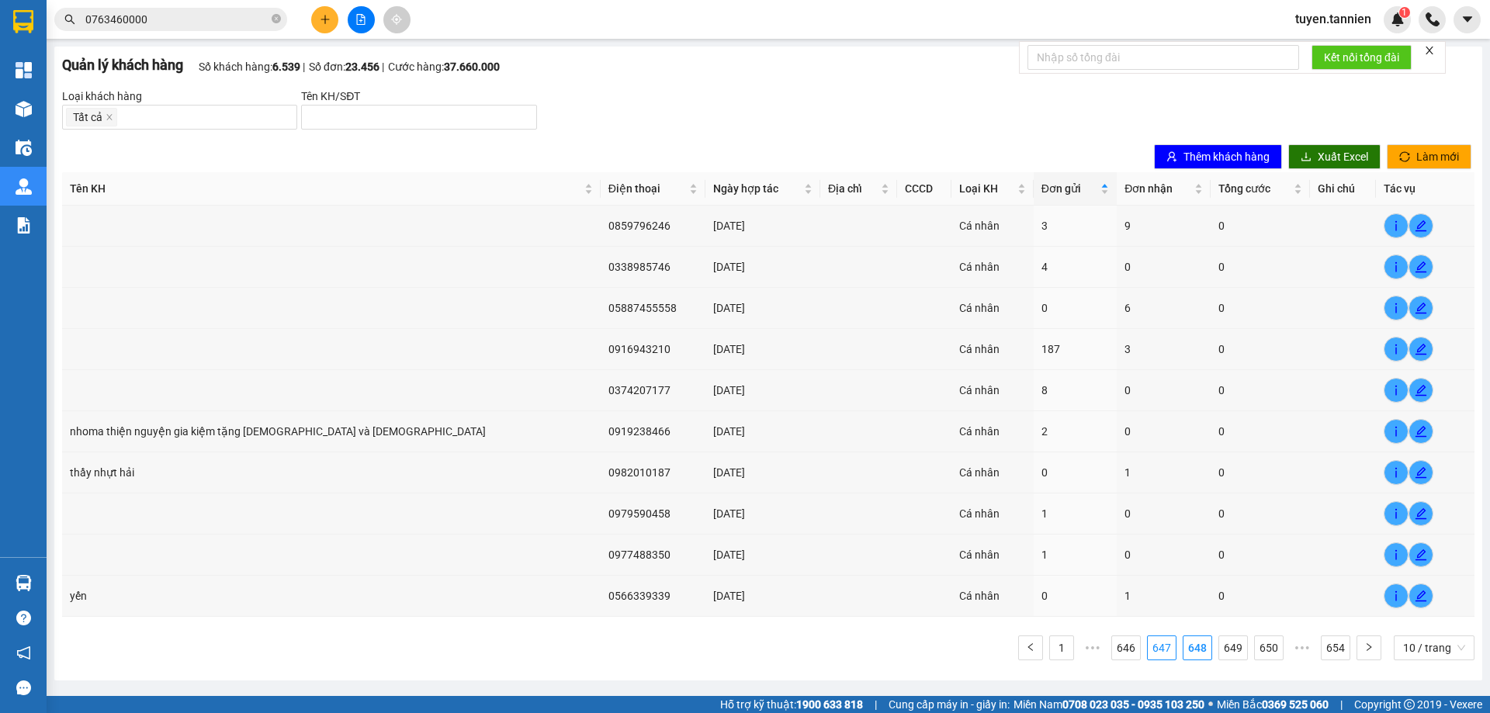
click at [1161, 652] on link "647" at bounding box center [1161, 647] width 28 height 23
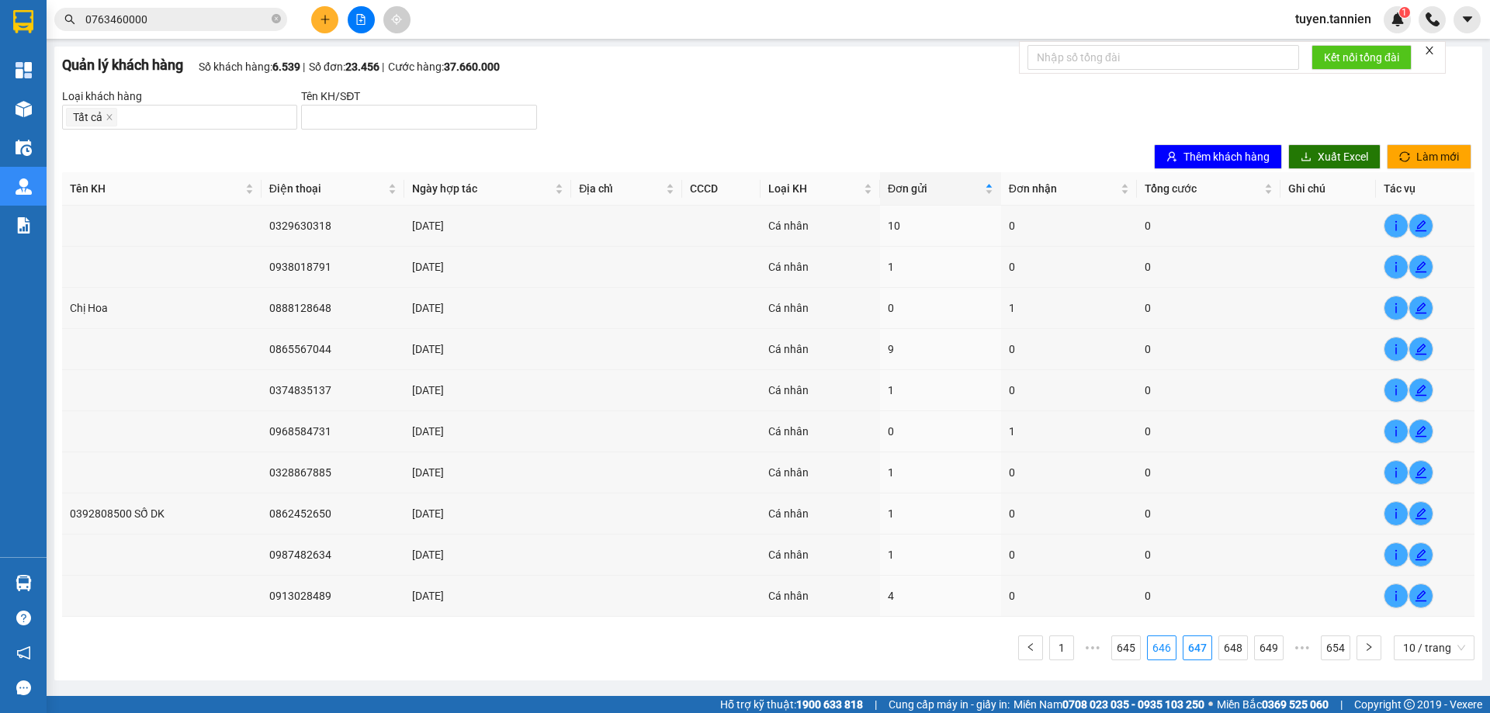
click at [1161, 652] on link "646" at bounding box center [1161, 647] width 28 height 23
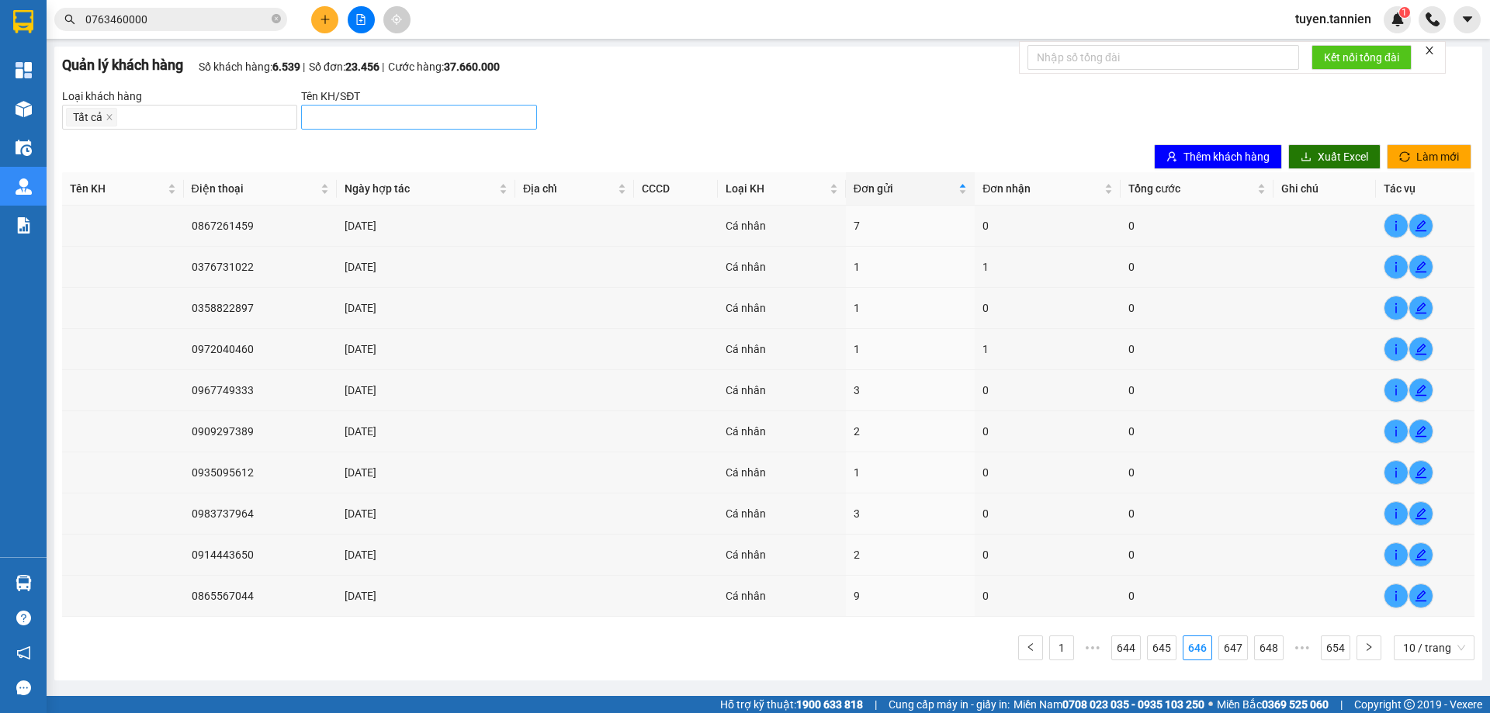
click at [393, 123] on input "search" at bounding box center [412, 117] width 204 height 17
click at [308, 92] on div "Tên KH/SĐT" at bounding box center [418, 96] width 235 height 17
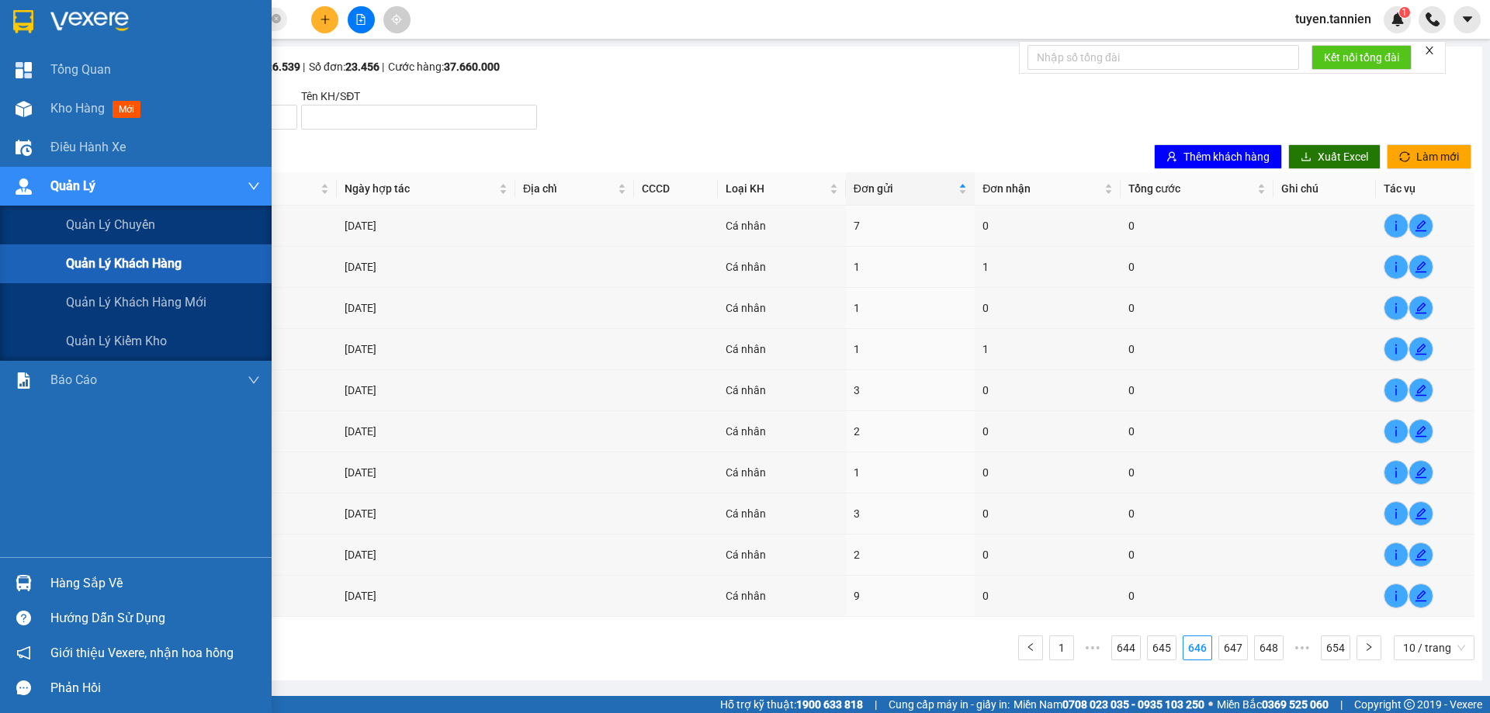
click at [42, 182] on div "Quản Lý" at bounding box center [136, 186] width 272 height 39
click at [81, 226] on span "Quản lý chuyến" at bounding box center [111, 224] width 90 height 19
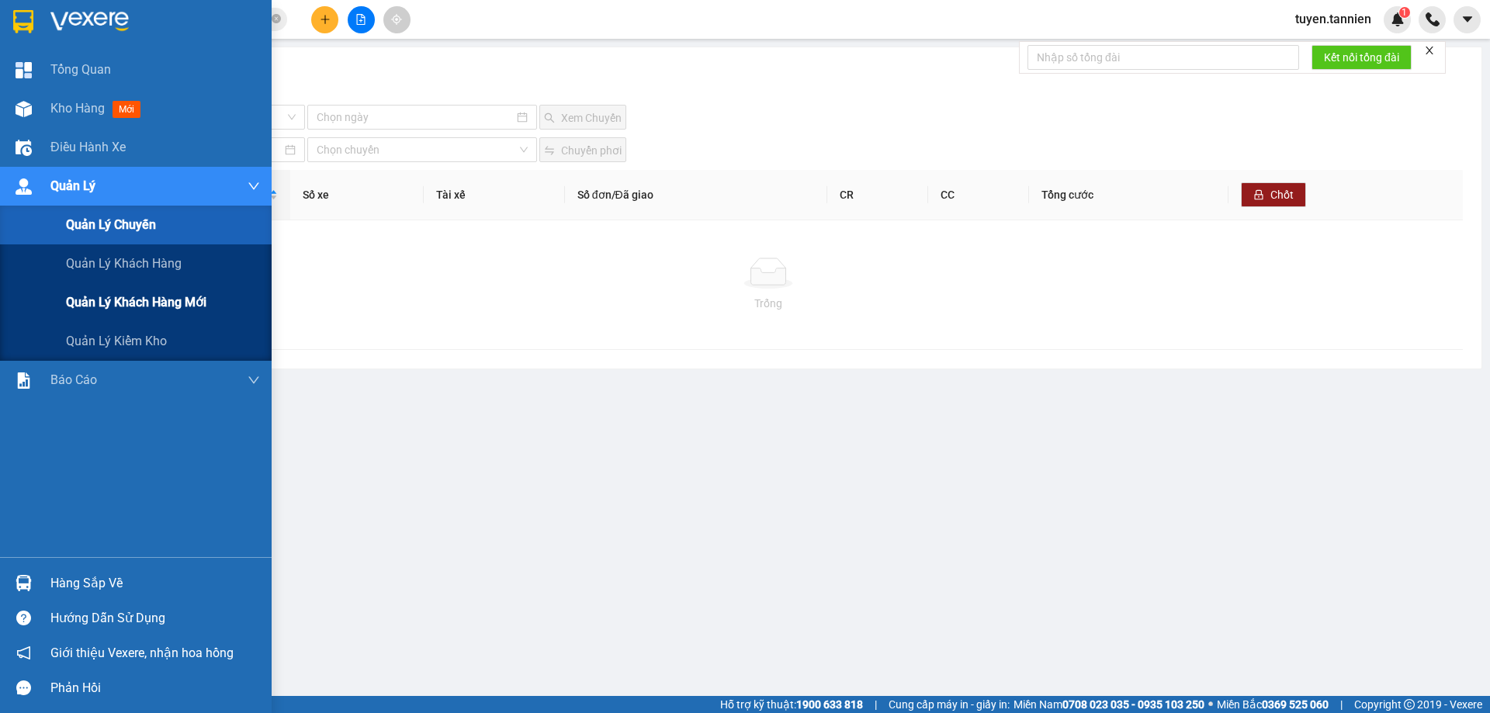
click at [130, 318] on div "Quản lý khách hàng mới" at bounding box center [163, 302] width 194 height 39
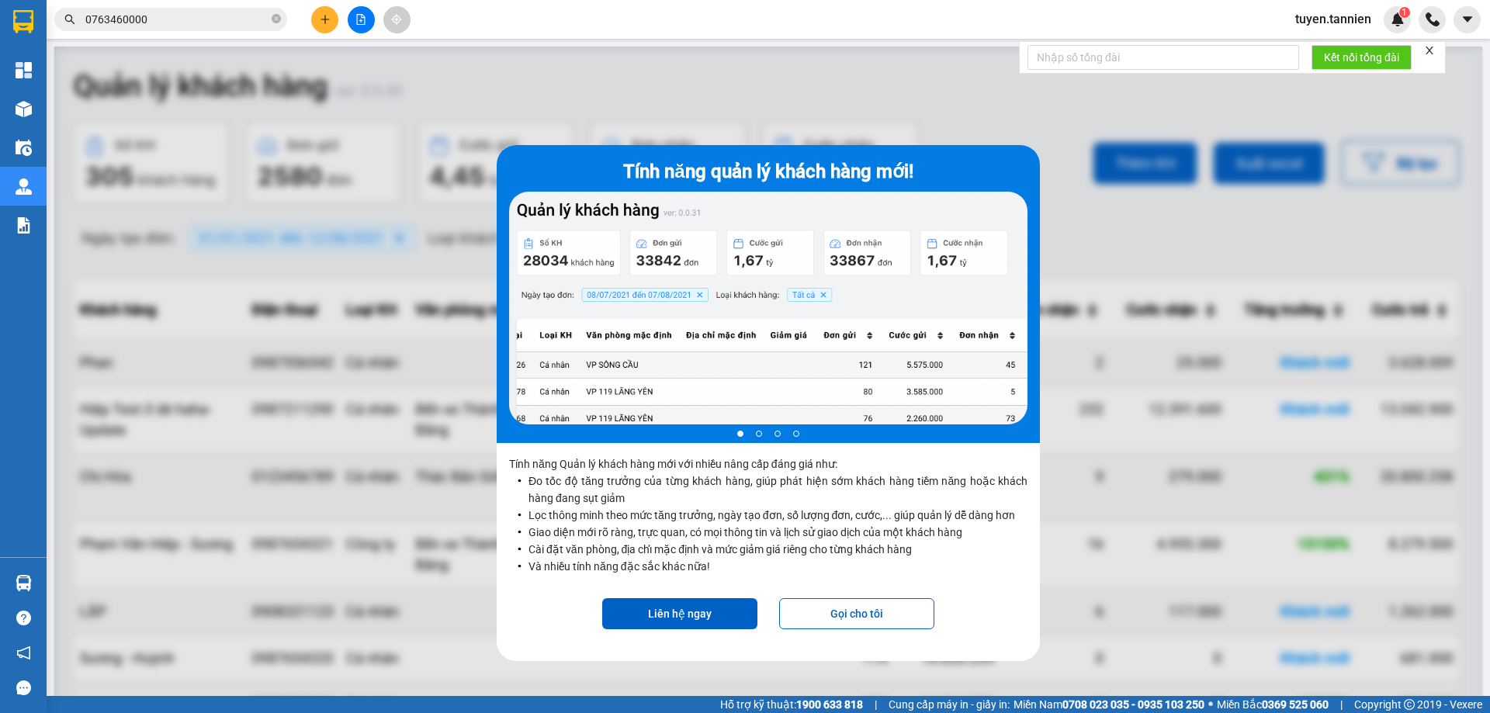
click at [1100, 581] on div at bounding box center [767, 403] width 1427 height 713
